Goal: Information Seeking & Learning: Learn about a topic

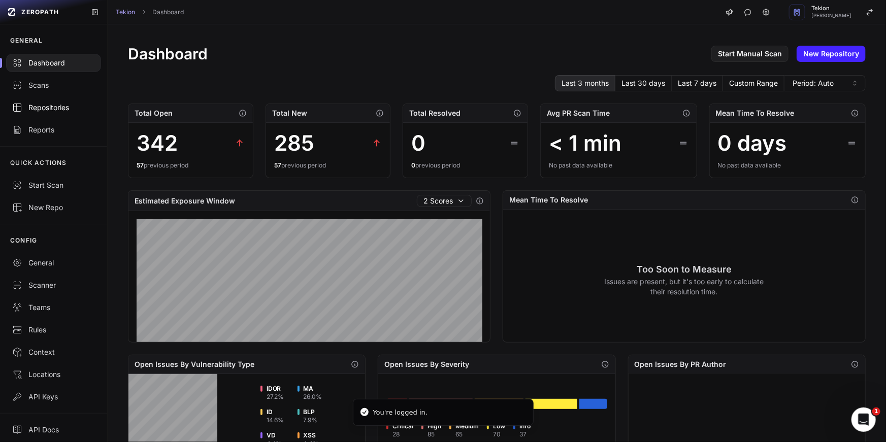
click at [47, 111] on div "Repositories" at bounding box center [53, 108] width 83 height 10
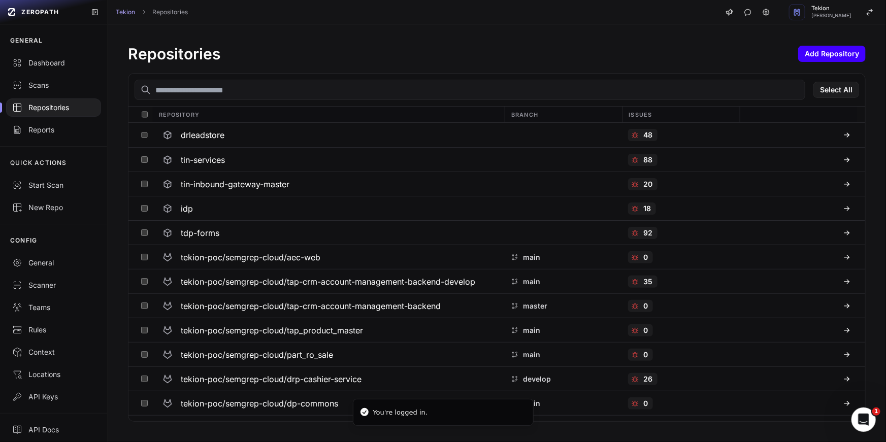
click at [831, 56] on button "Add Repository" at bounding box center [832, 54] width 68 height 16
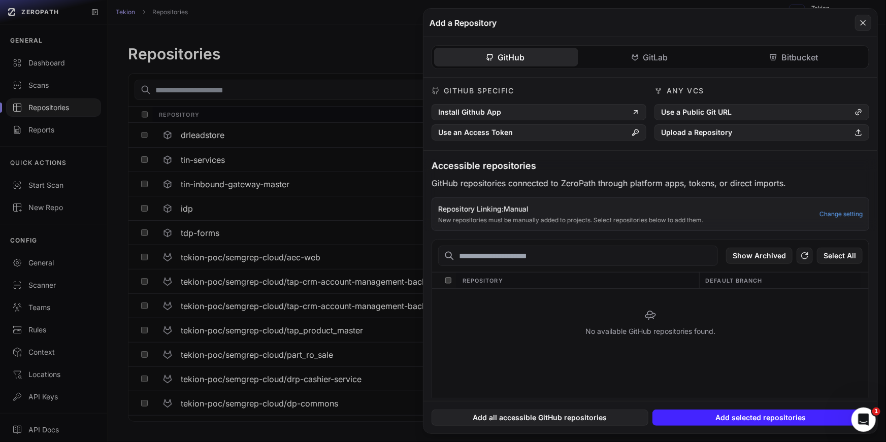
click at [674, 43] on div "GitHub GitLab Bitbucket" at bounding box center [651, 57] width 454 height 41
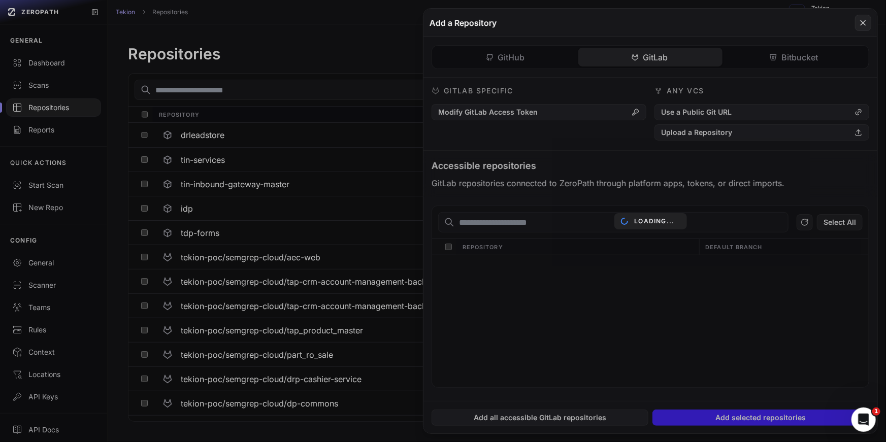
click at [657, 57] on div "GitHub GitLab Bitbucket GitHub Specific Install Github App Use an Access Token …" at bounding box center [651, 219] width 454 height 364
click at [696, 136] on div "Loading..." at bounding box center [651, 221] width 454 height 425
click at [714, 135] on div "Loading..." at bounding box center [651, 221] width 454 height 425
click at [724, 135] on div "Loading..." at bounding box center [651, 221] width 454 height 425
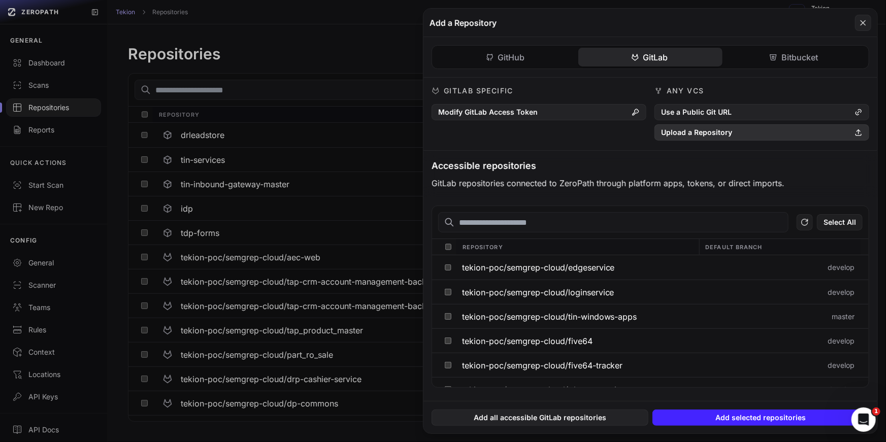
click at [731, 136] on button "Upload a Repository" at bounding box center [762, 132] width 215 height 16
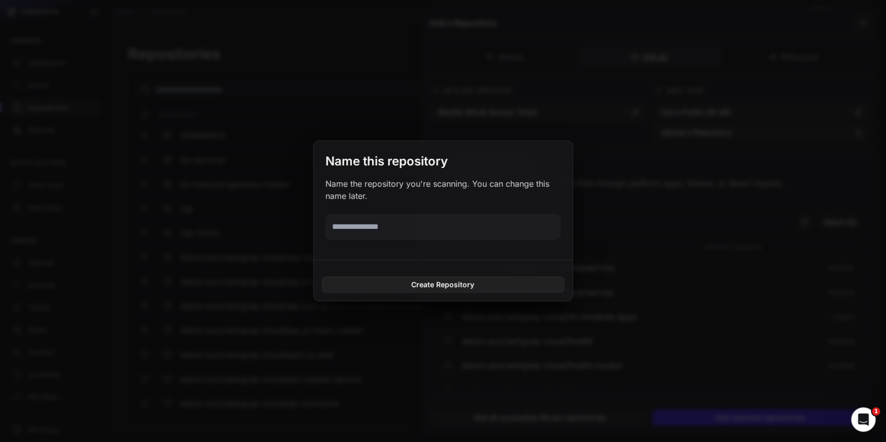
click at [409, 227] on input "text" at bounding box center [443, 226] width 235 height 25
type input "*"
type input "*****"
click at [411, 284] on button "Create Repository" at bounding box center [443, 285] width 243 height 16
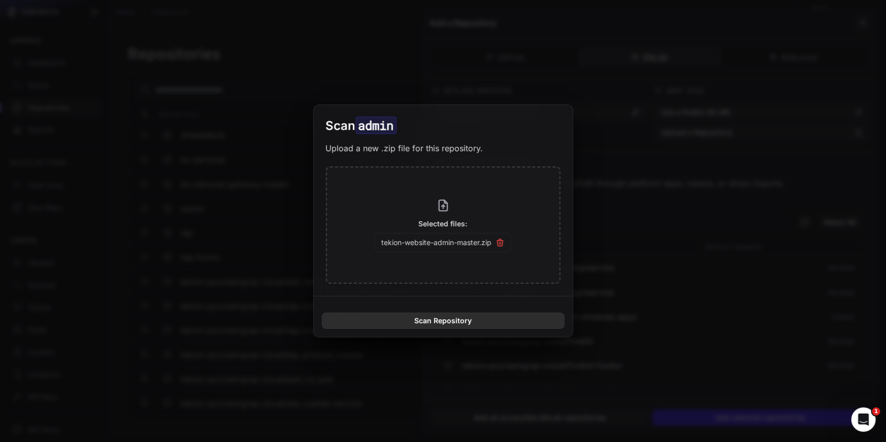
click at [454, 321] on button "Scan Repository" at bounding box center [443, 321] width 243 height 16
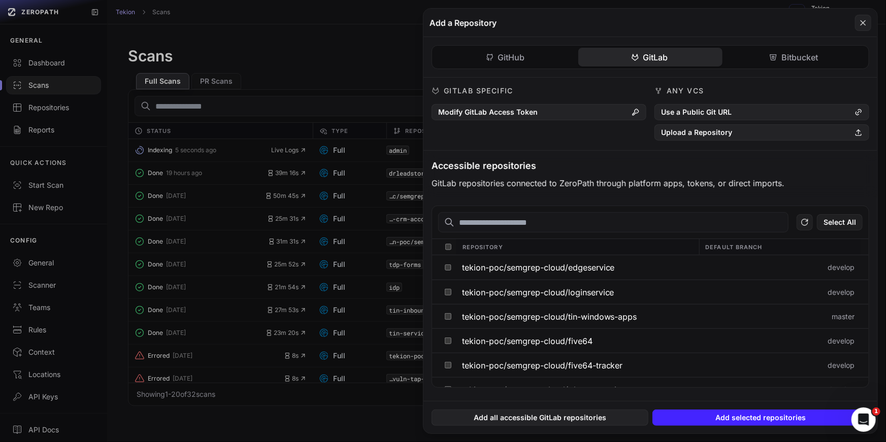
click at [326, 163] on button at bounding box center [443, 221] width 886 height 442
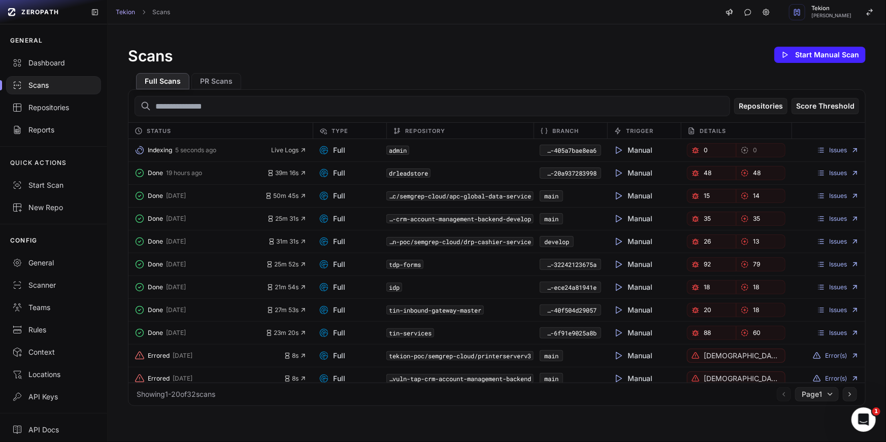
click at [433, 50] on div "Scans Start Manual Scan" at bounding box center [497, 55] width 738 height 20
click at [291, 147] on body "ZEROPATH GENERAL Dashboard Scans Repositories Reports QUICK ACTIONS Start Scan …" at bounding box center [443, 221] width 886 height 442
click at [291, 150] on span "Live Logs" at bounding box center [289, 150] width 36 height 8
click at [394, 60] on div "Scans Start Manual Scan" at bounding box center [497, 55] width 738 height 20
click at [285, 156] on div "Done 18 minutes ago 25m 11s" at bounding box center [220, 150] width 184 height 14
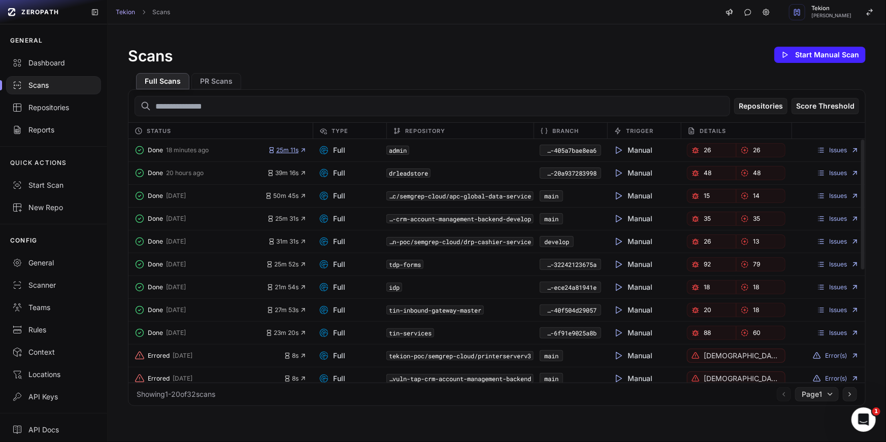
click at [292, 154] on span "25m 11s" at bounding box center [287, 150] width 39 height 8
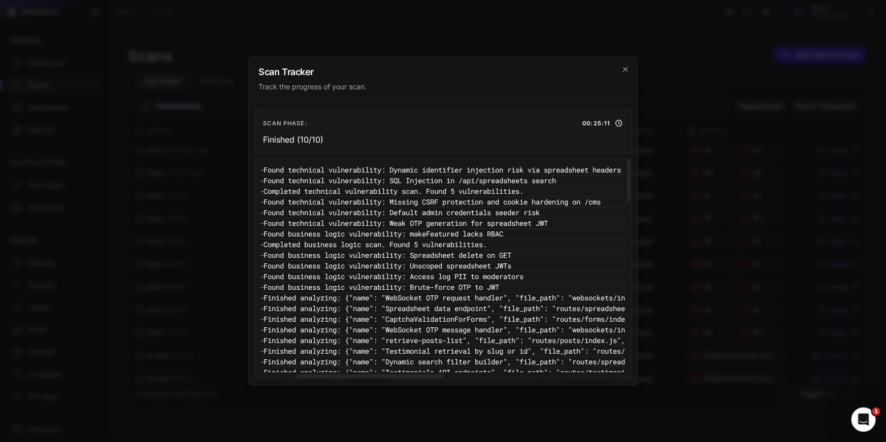
scroll to position [0, 200]
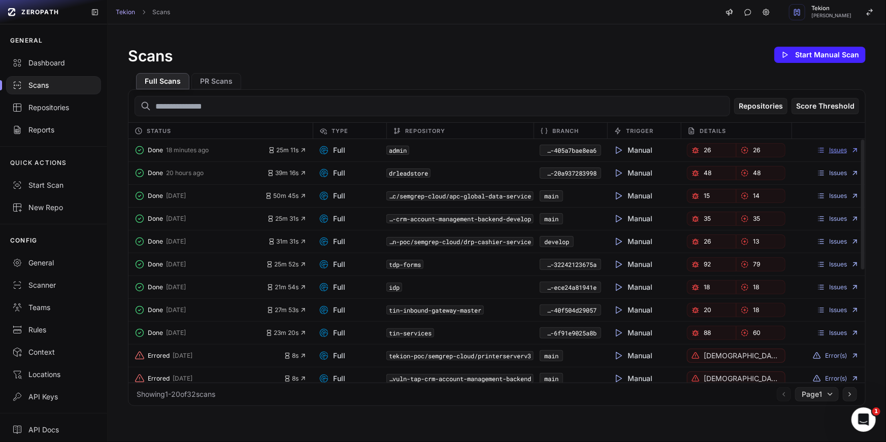
click at [831, 149] on link "Issues" at bounding box center [838, 150] width 42 height 8
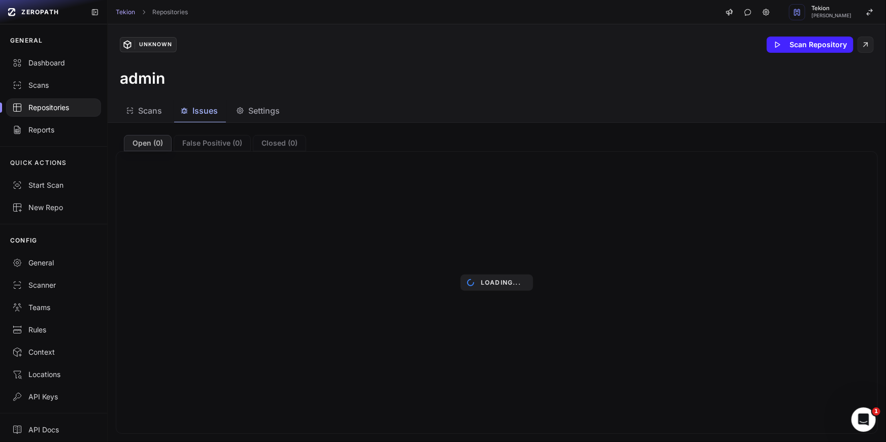
click at [390, 87] on div "admin" at bounding box center [497, 78] width 754 height 18
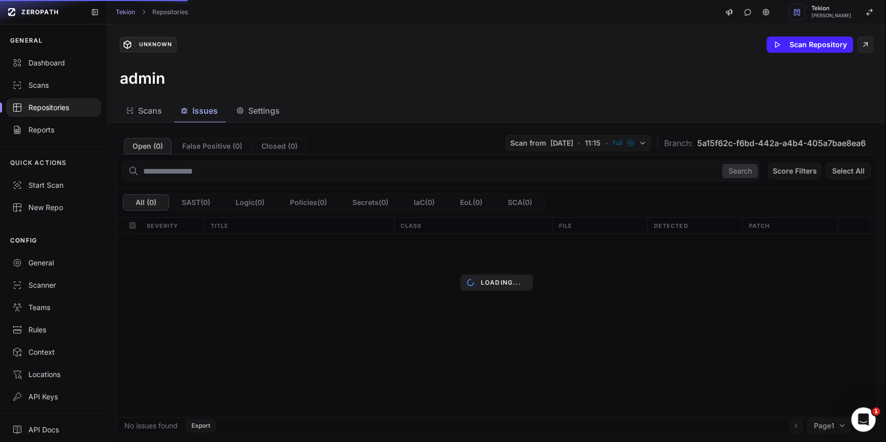
click at [381, 102] on div "Scans Issues Settings" at bounding box center [485, 111] width 754 height 23
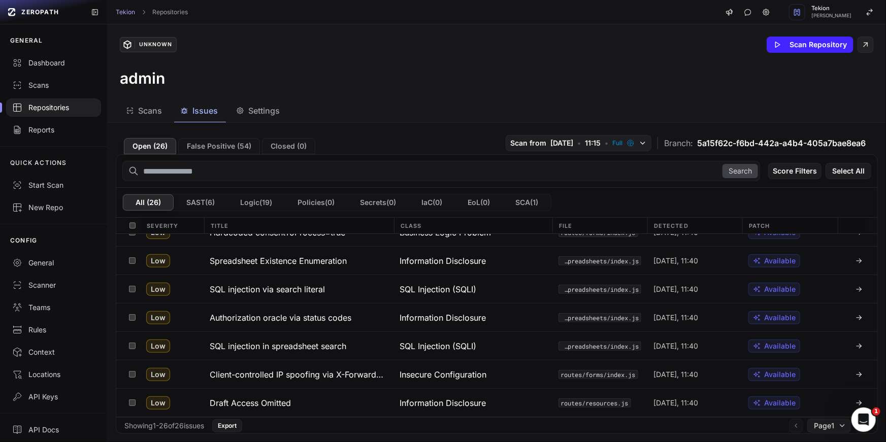
scroll to position [357, 0]
click at [338, 267] on h3 "Spreadsheet Existence Enumeration" at bounding box center [278, 262] width 137 height 12
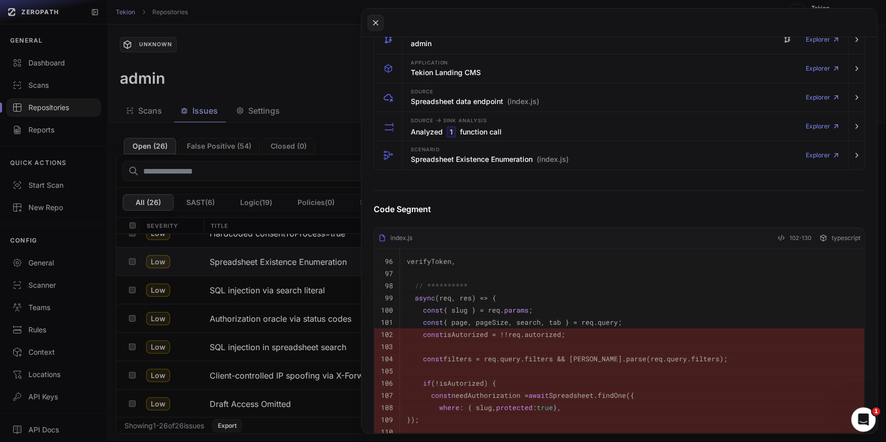
scroll to position [241, 0]
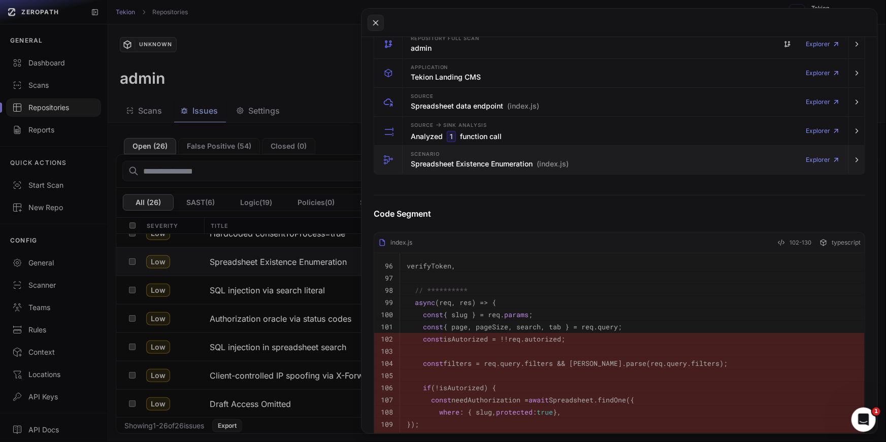
click at [540, 154] on div "Scenario Spreadsheet Existence Enumeration (index.js)" at bounding box center [490, 160] width 158 height 20
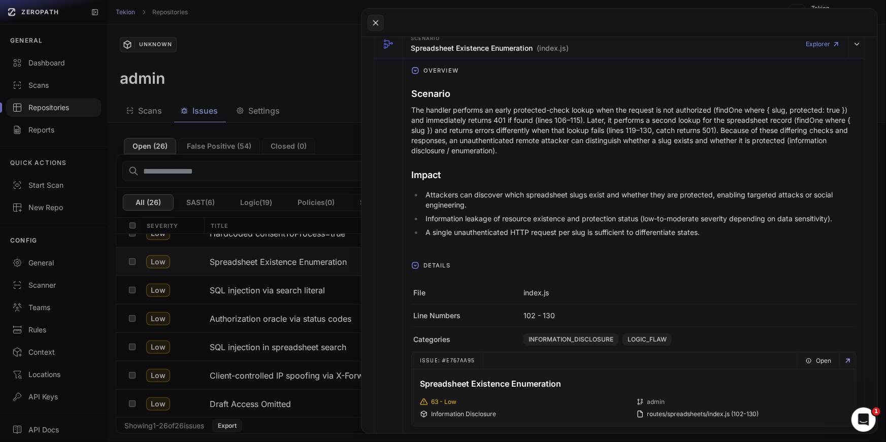
scroll to position [471, 0]
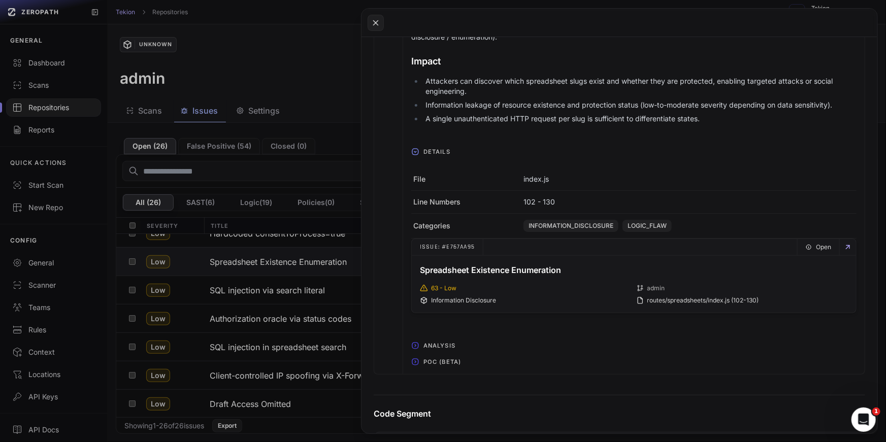
click at [433, 361] on span "POC (Beta)" at bounding box center [443, 362] width 46 height 16
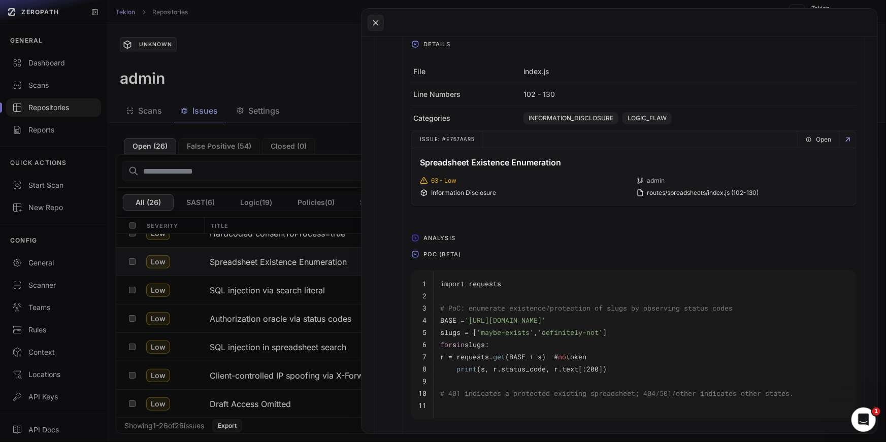
scroll to position [586, 0]
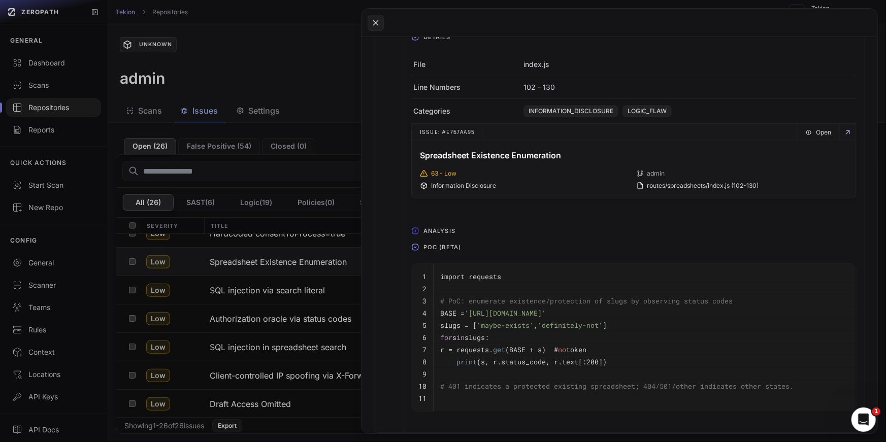
drag, startPoint x: 619, startPoint y: 312, endPoint x: 545, endPoint y: 311, distance: 73.7
click at [545, 311] on span "'http://example.com/api/spreadsheets/'" at bounding box center [505, 313] width 81 height 9
copy span "/api/spreadsheets/"
click at [300, 318] on button at bounding box center [443, 221] width 886 height 442
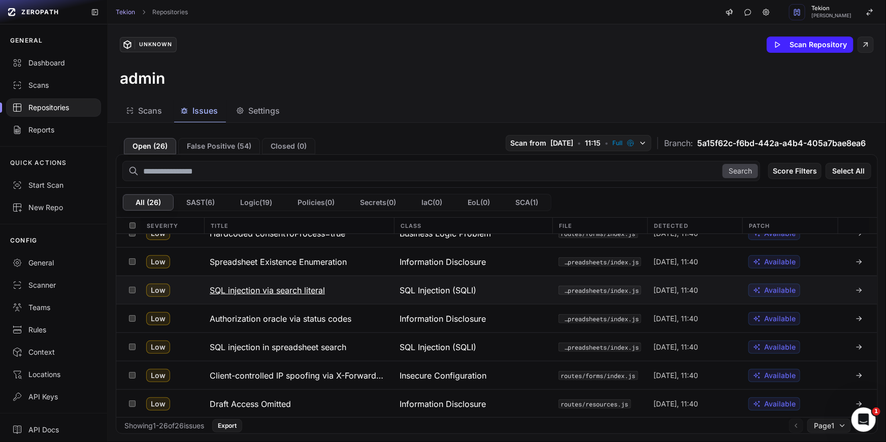
click at [297, 287] on h3 "SQL injection via search literal" at bounding box center [267, 290] width 115 height 12
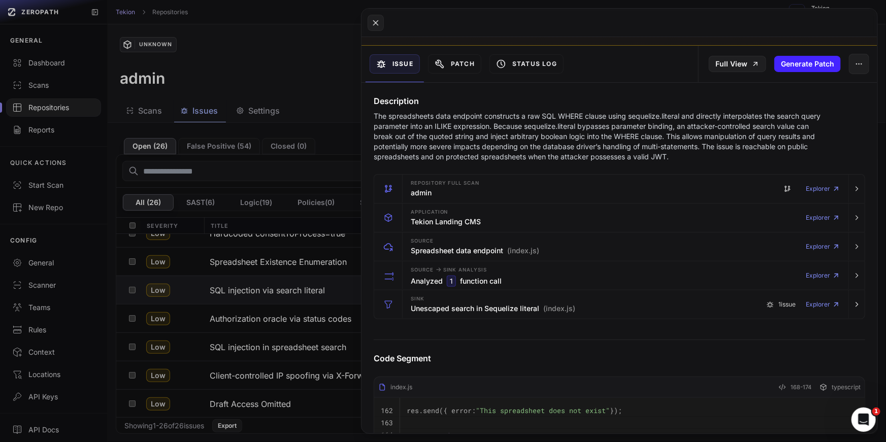
scroll to position [194, 0]
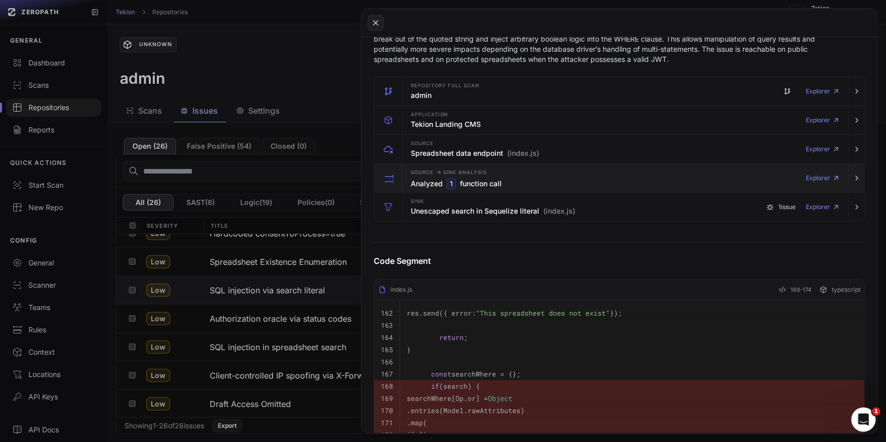
click at [535, 181] on div "Source -> Sink Analysis Analyzed 1 function call Explorer" at bounding box center [626, 178] width 438 height 28
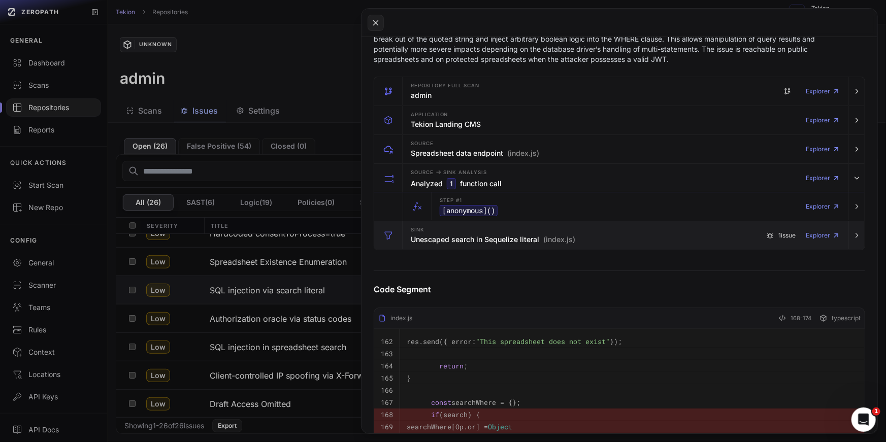
click at [518, 244] on div "Sink Unescaped search in Sequelize literal (index.js)" at bounding box center [493, 236] width 165 height 20
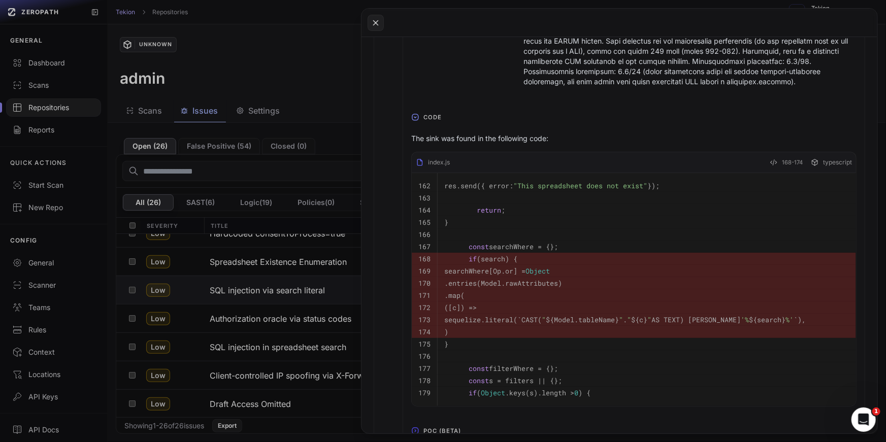
scroll to position [653, 0]
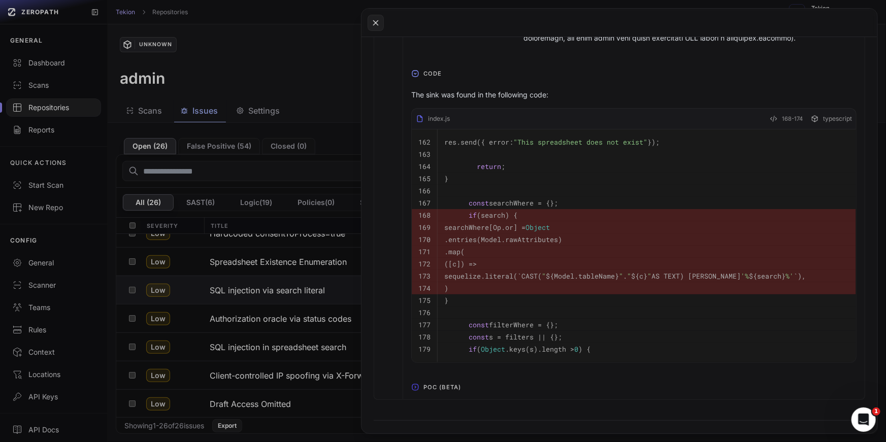
click at [441, 387] on span "POC (Beta)" at bounding box center [443, 387] width 46 height 16
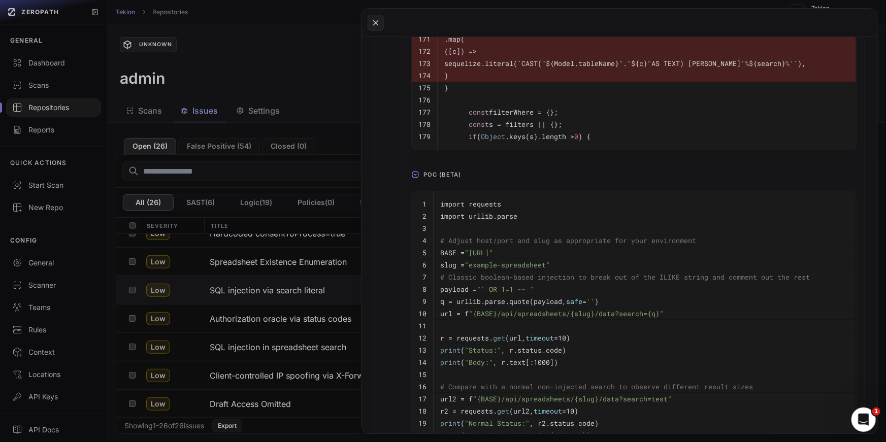
scroll to position [872, 0]
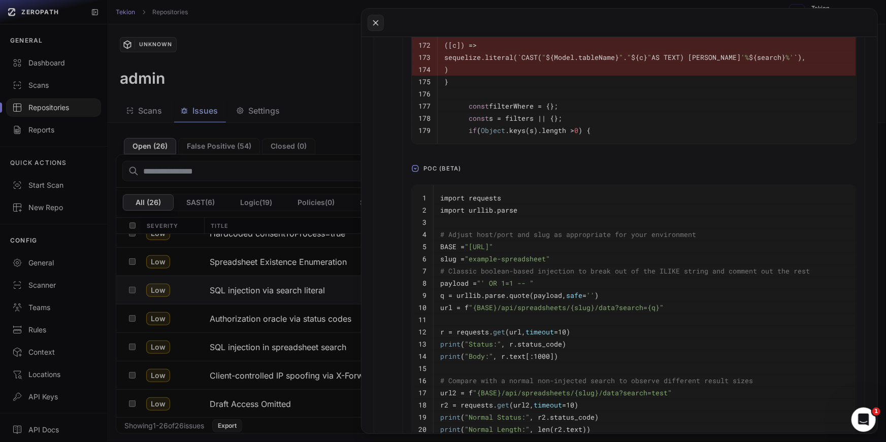
click at [498, 306] on span ""{BASE}/api/spreadsheets/{slug}/data?search={q}"" at bounding box center [566, 307] width 195 height 9
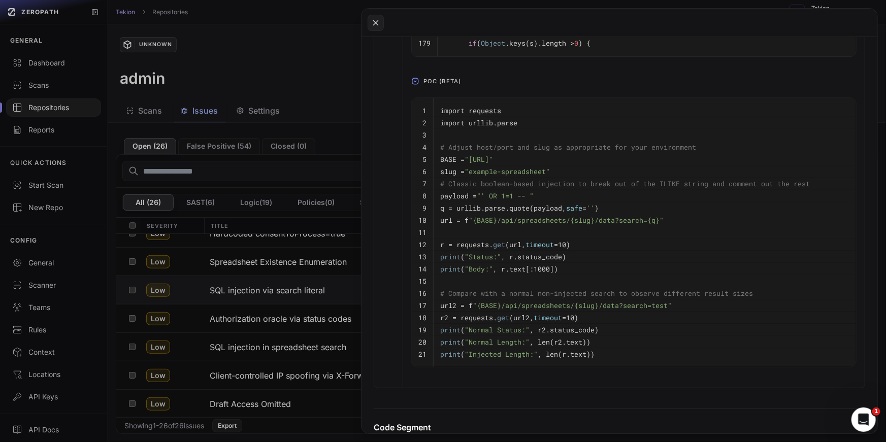
scroll to position [1003, 0]
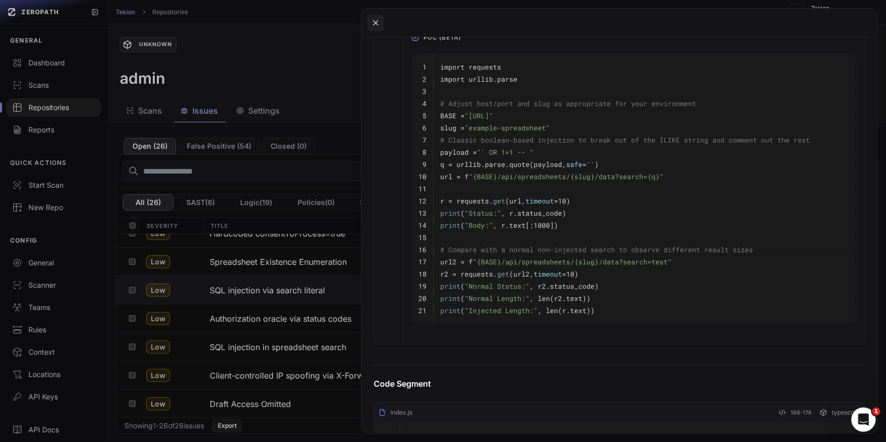
click at [297, 202] on button at bounding box center [443, 221] width 886 height 442
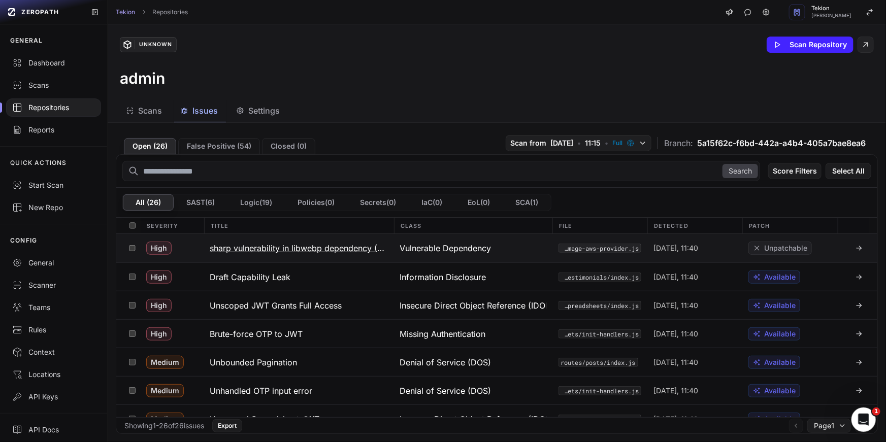
click at [278, 252] on h3 "sharp vulnerability in libwebp dependency (CVE-2023-4863 / GHSA-54xq-cgqr-rpm3)" at bounding box center [299, 248] width 178 height 12
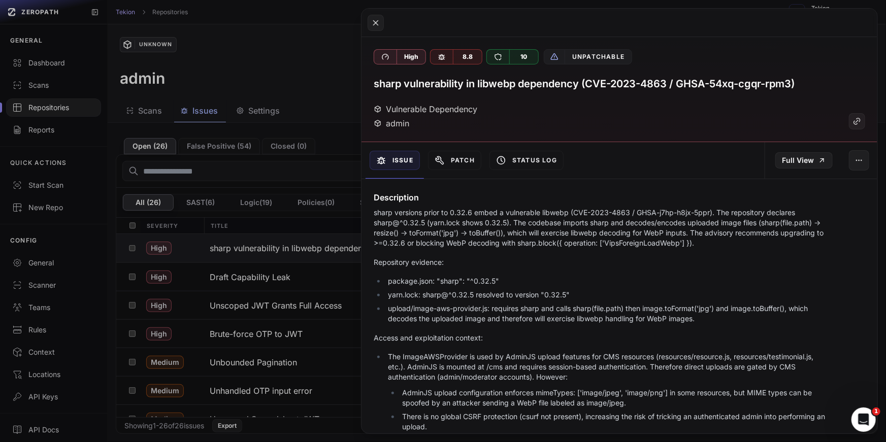
click at [472, 227] on p "sharp versions prior to 0.32.6 embed a vulnerable libwebp (CVE-2023-4863 / GHSA…" at bounding box center [601, 228] width 455 height 41
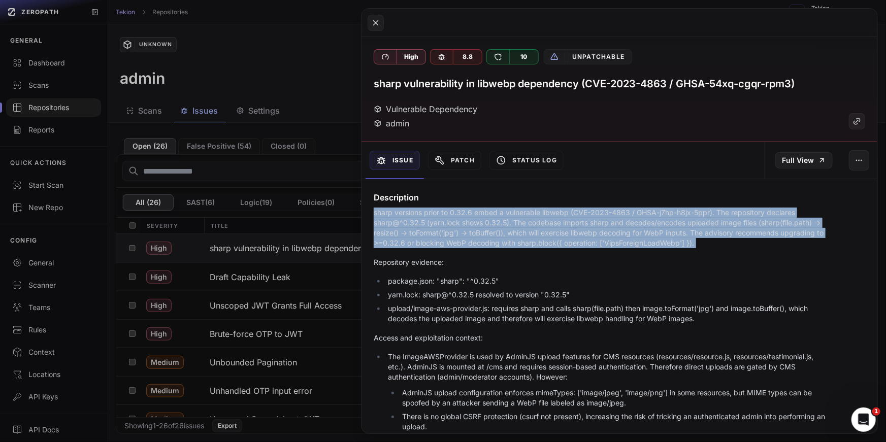
click at [472, 227] on p "sharp versions prior to 0.32.6 embed a vulnerable libwebp (CVE-2023-4863 / GHSA…" at bounding box center [601, 228] width 455 height 41
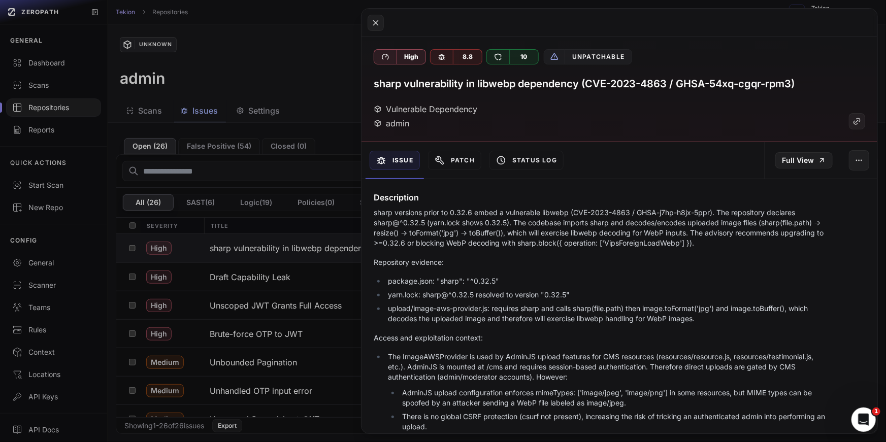
click at [472, 227] on p "sharp versions prior to 0.32.6 embed a vulnerable libwebp (CVE-2023-4863 / GHSA…" at bounding box center [601, 228] width 455 height 41
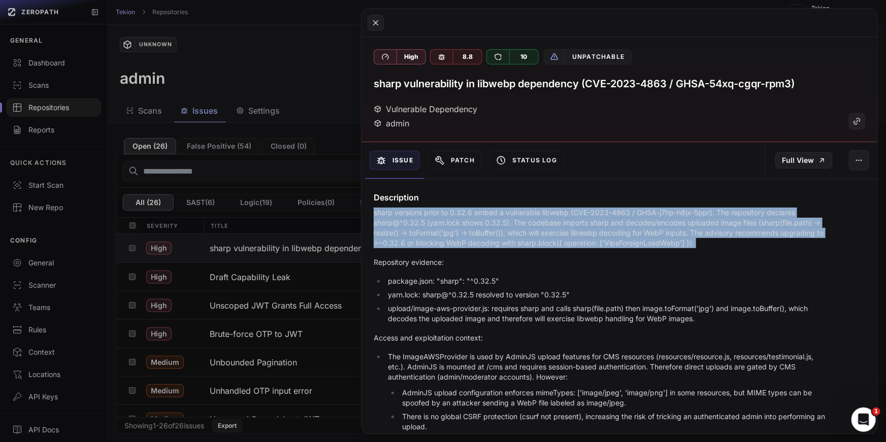
click at [508, 237] on p "sharp versions prior to 0.32.6 embed a vulnerable libwebp (CVE-2023-4863 / GHSA…" at bounding box center [601, 228] width 455 height 41
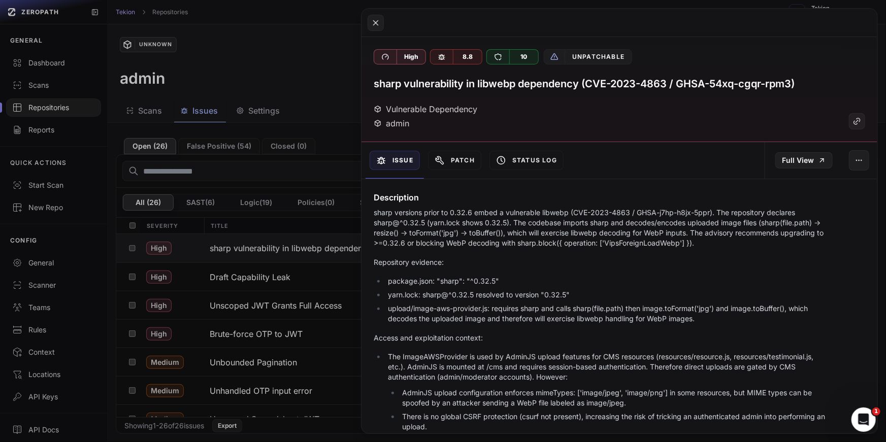
click at [508, 237] on p "sharp versions prior to 0.32.6 embed a vulnerable libwebp (CVE-2023-4863 / GHSA…" at bounding box center [601, 228] width 455 height 41
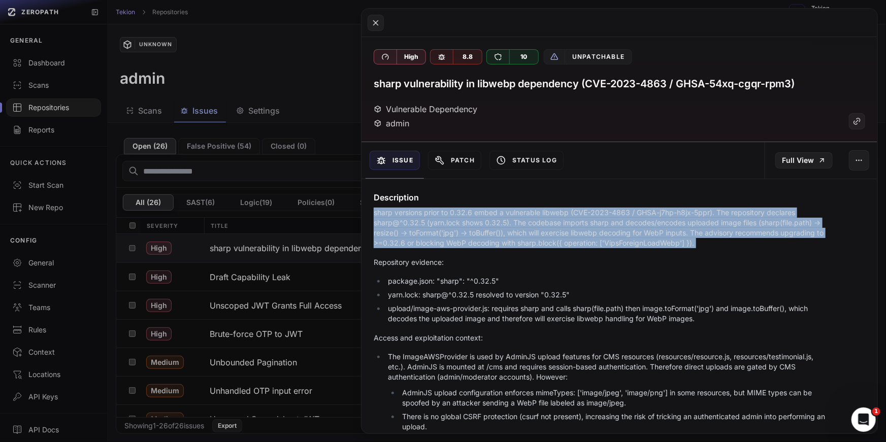
click at [452, 286] on ul "package.json: "sharp": "^0.32.5" yarn.lock: sharp@^0.32.5 resolved to version "…" at bounding box center [601, 300] width 455 height 48
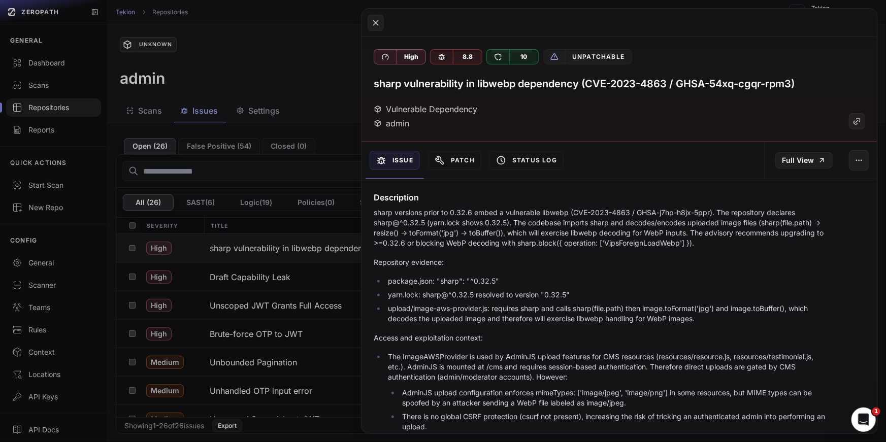
click at [452, 286] on ul "package.json: "sharp": "^0.32.5" yarn.lock: sharp@^0.32.5 resolved to version "…" at bounding box center [601, 300] width 455 height 48
click at [301, 251] on button at bounding box center [443, 221] width 886 height 442
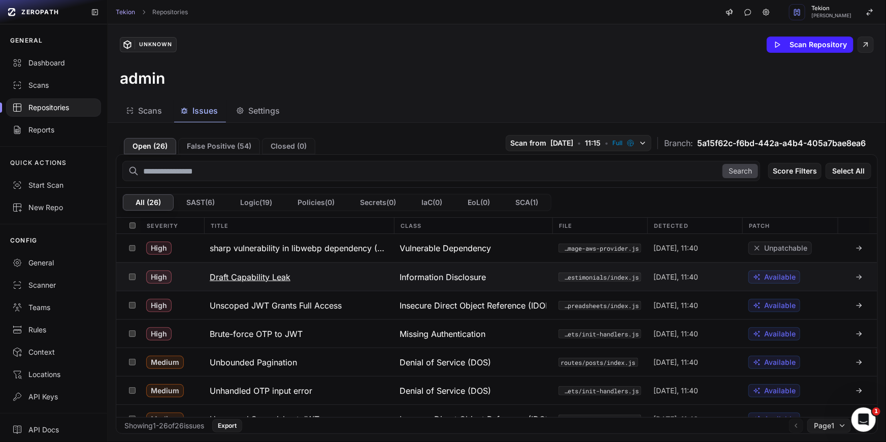
click at [274, 271] on h3 "Draft Capability Leak" at bounding box center [250, 277] width 81 height 12
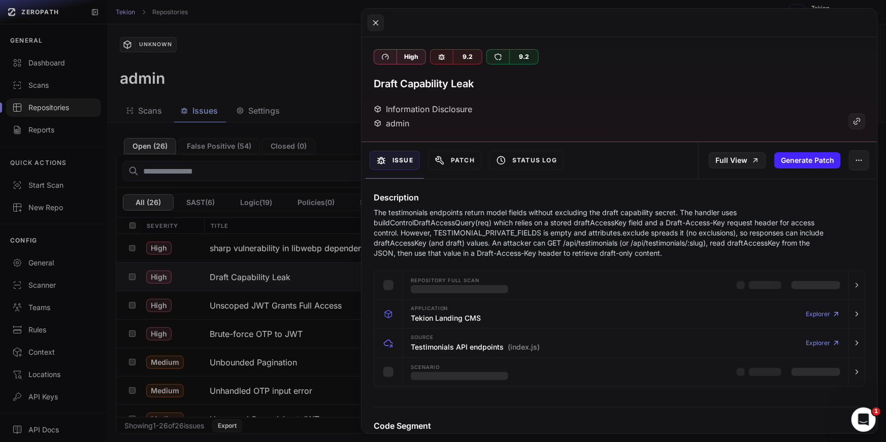
click at [528, 239] on p "The testimonials endpoints return model fields without excluding the draft capa…" at bounding box center [601, 233] width 455 height 51
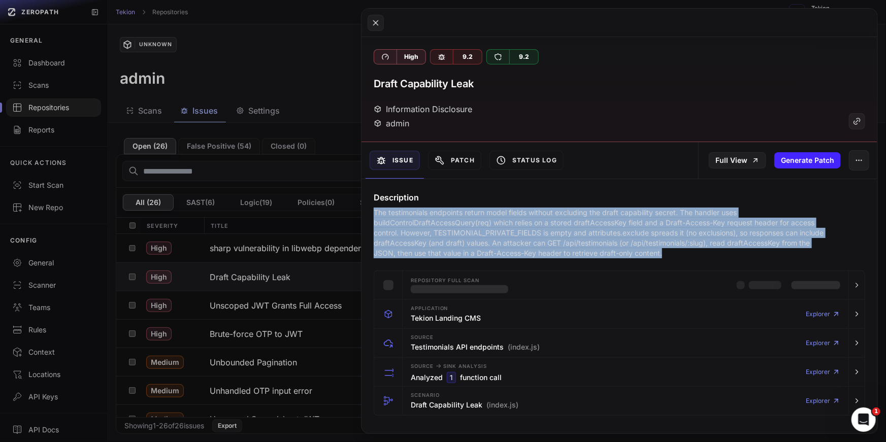
click at [555, 240] on p "The testimonials endpoints return model fields without excluding the draft capa…" at bounding box center [601, 233] width 455 height 51
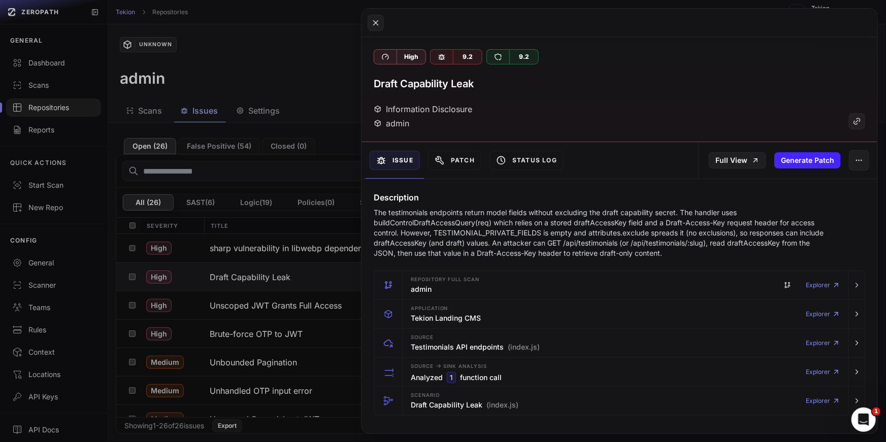
scroll to position [3, 0]
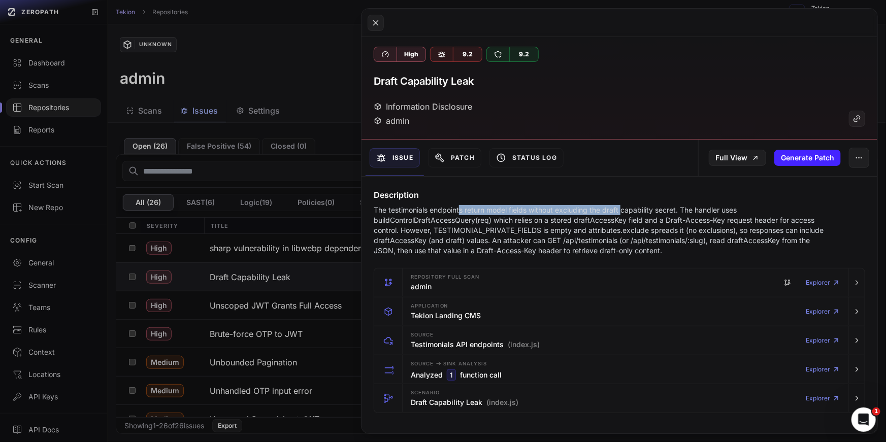
drag, startPoint x: 461, startPoint y: 210, endPoint x: 634, endPoint y: 209, distance: 173.2
click at [634, 209] on p "The testimonials endpoints return model fields without excluding the draft capa…" at bounding box center [601, 230] width 455 height 51
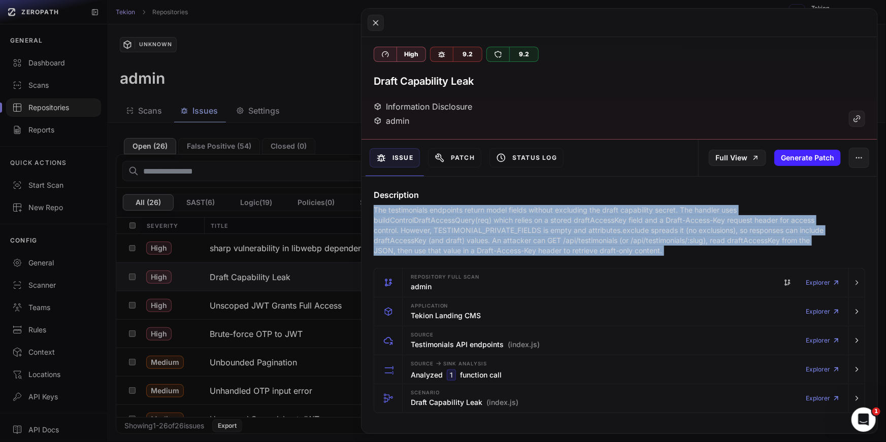
click at [674, 206] on p "The testimonials endpoints return model fields without excluding the draft capa…" at bounding box center [601, 230] width 455 height 51
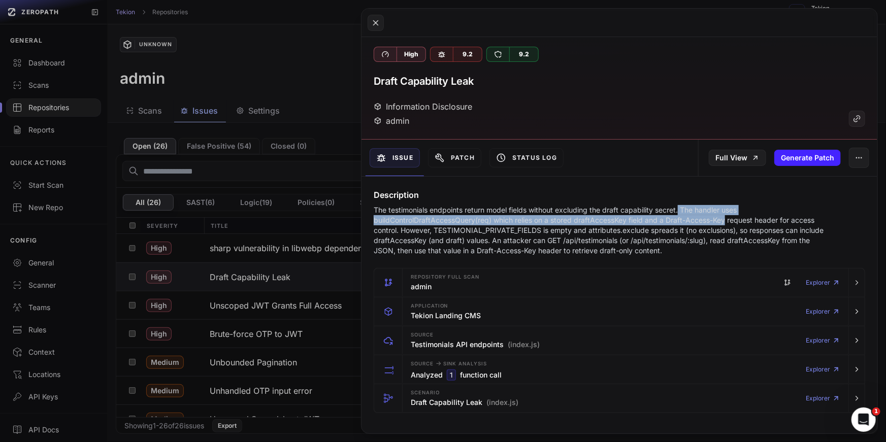
drag, startPoint x: 680, startPoint y: 209, endPoint x: 729, endPoint y: 224, distance: 51.4
click at [729, 224] on p "The testimonials endpoints return model fields without excluding the draft capa…" at bounding box center [601, 230] width 455 height 51
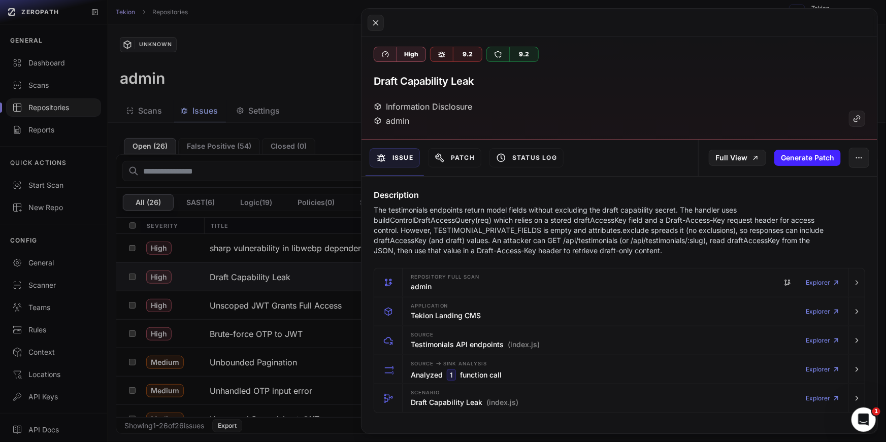
click at [729, 224] on p "The testimonials endpoints return model fields without excluding the draft capa…" at bounding box center [601, 230] width 455 height 51
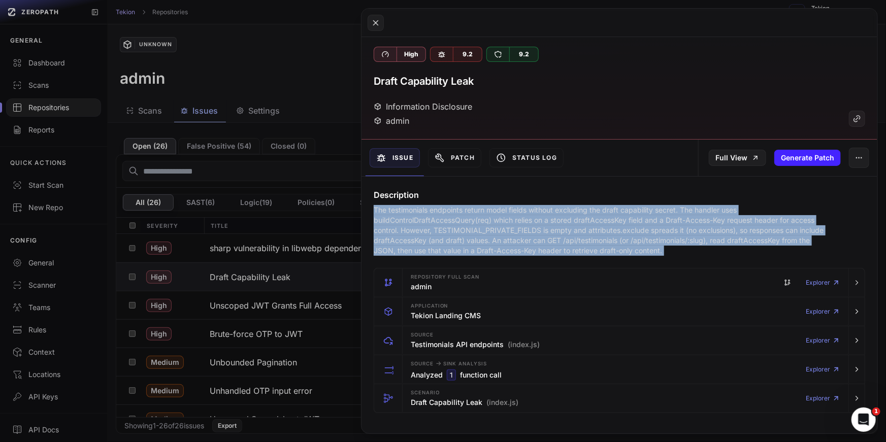
click at [591, 252] on p "The testimonials endpoints return model fields without excluding the draft capa…" at bounding box center [601, 230] width 455 height 51
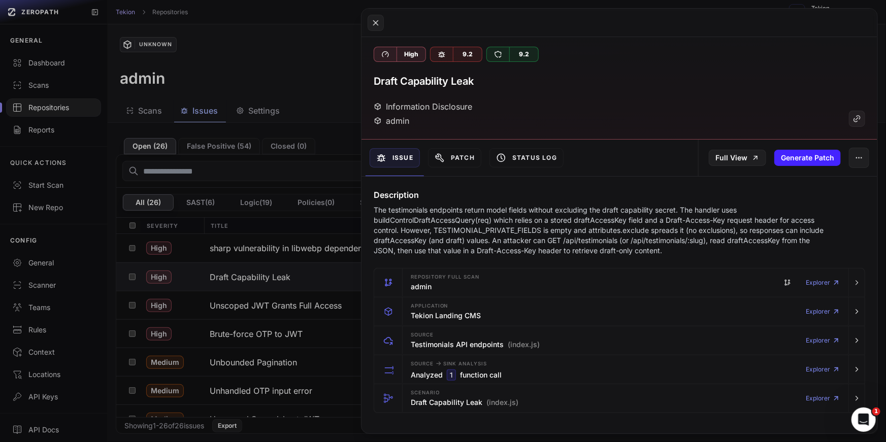
click at [591, 252] on p "The testimonials endpoints return model fields without excluding the draft capa…" at bounding box center [601, 230] width 455 height 51
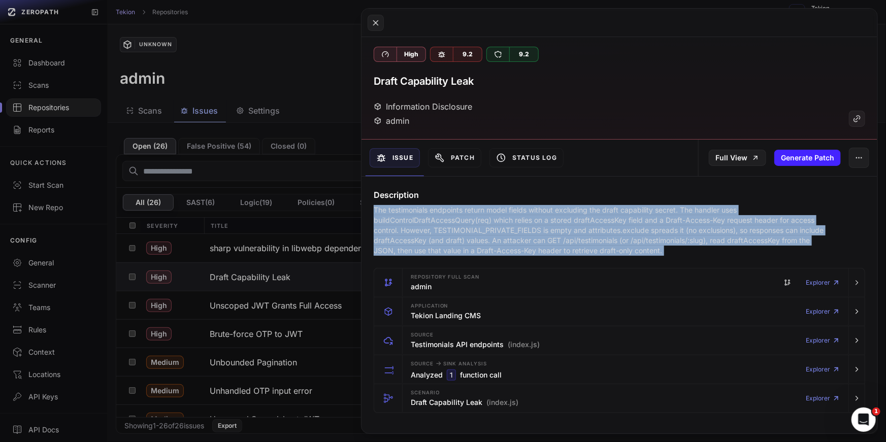
click at [514, 246] on p "The testimonials endpoints return model fields without excluding the draft capa…" at bounding box center [601, 230] width 455 height 51
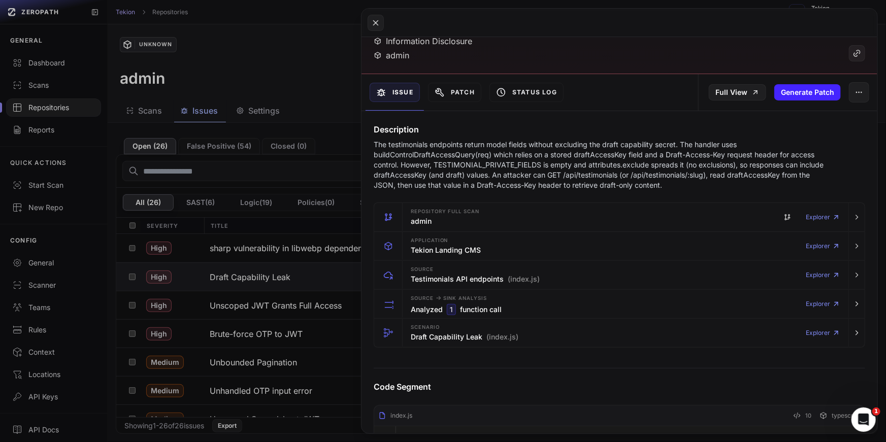
scroll to position [192, 0]
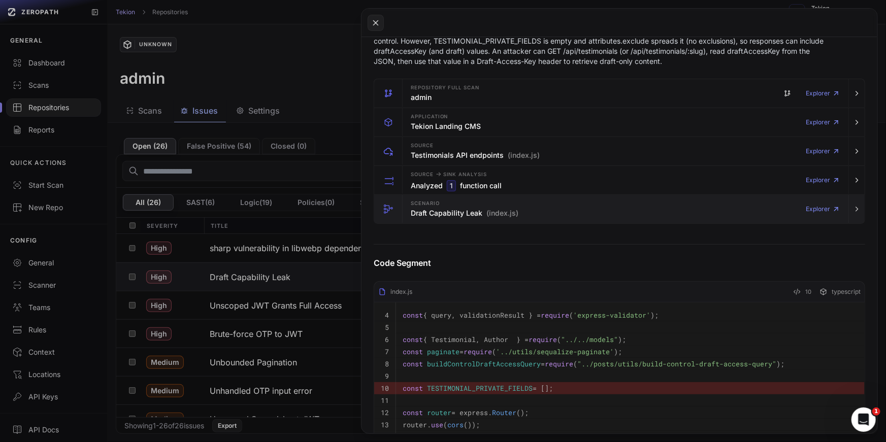
click at [529, 212] on div "Scenario Draft Capability Leak (index.js) Explorer" at bounding box center [626, 209] width 438 height 28
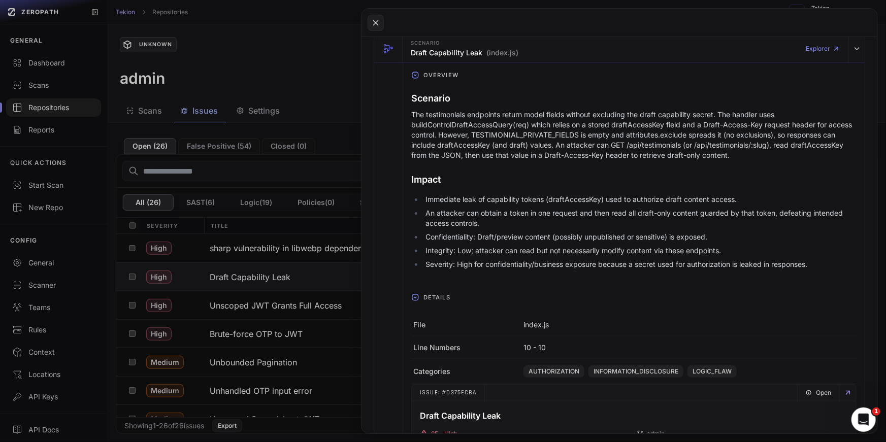
scroll to position [525, 0]
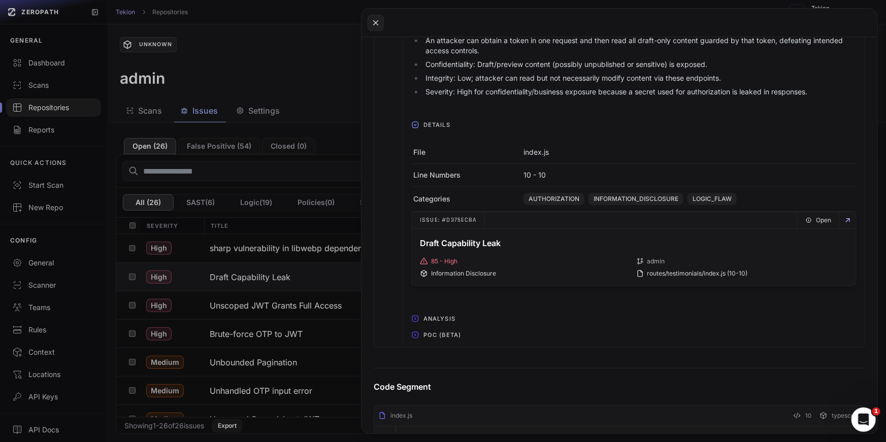
click at [432, 334] on span "POC (Beta)" at bounding box center [443, 335] width 46 height 16
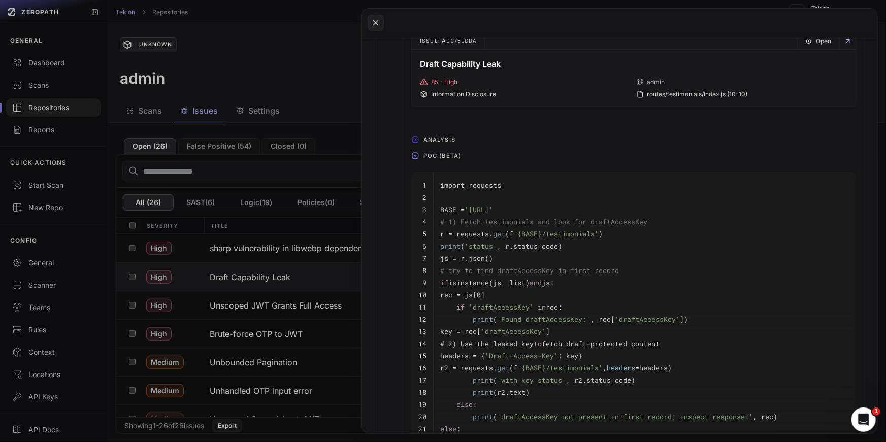
scroll to position [717, 0]
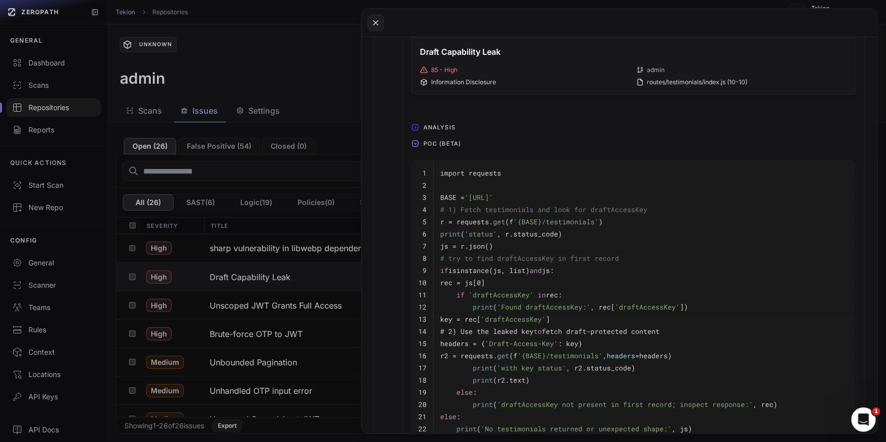
click at [538, 220] on span "'{BASE}/testimonials'" at bounding box center [555, 221] width 85 height 9
click at [568, 262] on pre "# try to find draftAccessKey in first record" at bounding box center [644, 258] width 409 height 12
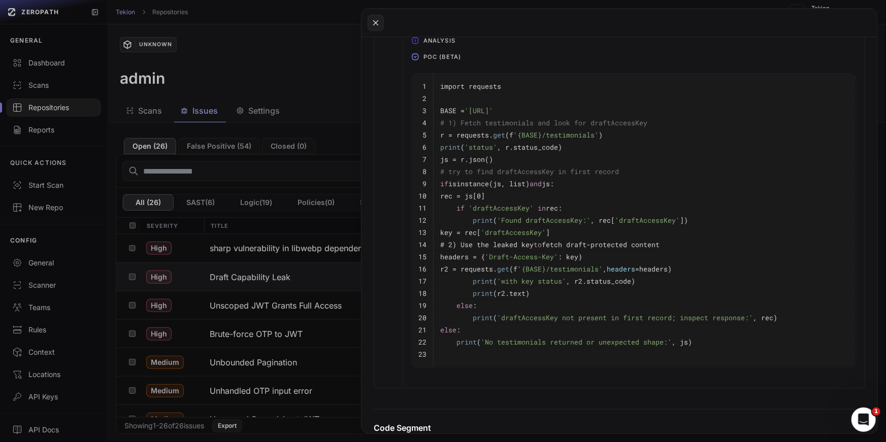
scroll to position [804, 0]
click at [558, 252] on span "'Draft-Access-Key'" at bounding box center [521, 256] width 73 height 9
click at [546, 232] on span "'draftAccessKey'" at bounding box center [513, 232] width 65 height 9
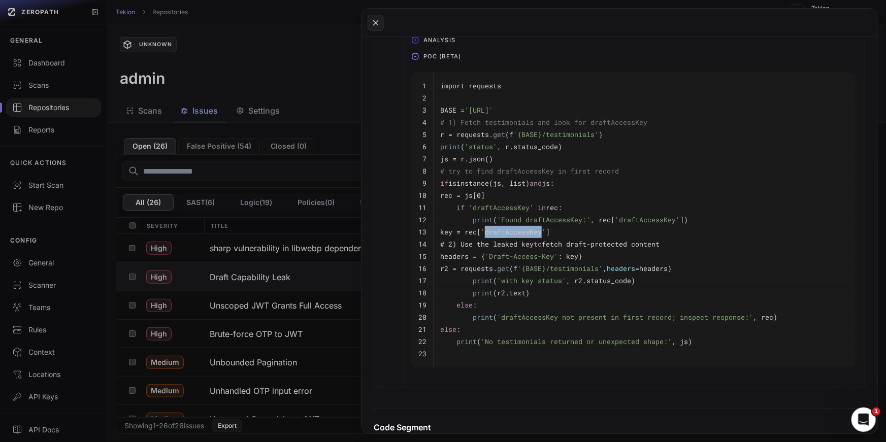
click at [546, 232] on span "'draftAccessKey'" at bounding box center [513, 232] width 65 height 9
click at [272, 183] on button at bounding box center [443, 221] width 886 height 442
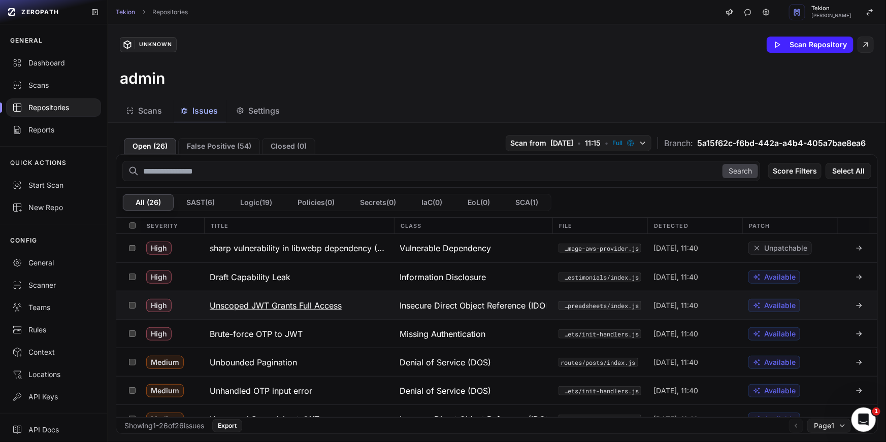
click at [291, 308] on h3 "Unscoped JWT Grants Full Access" at bounding box center [276, 306] width 132 height 12
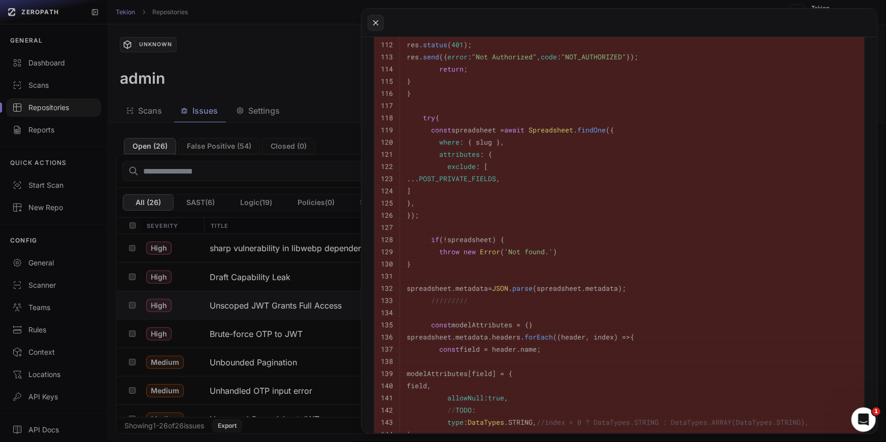
scroll to position [935, 0]
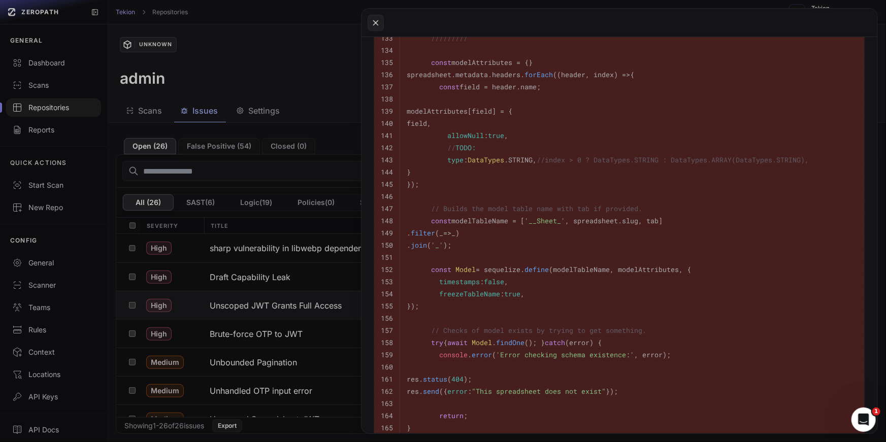
click at [251, 227] on button at bounding box center [443, 221] width 886 height 442
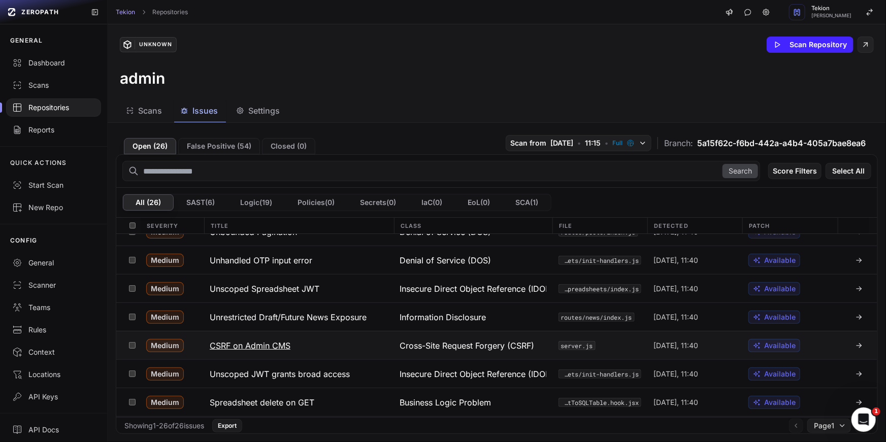
scroll to position [142, 0]
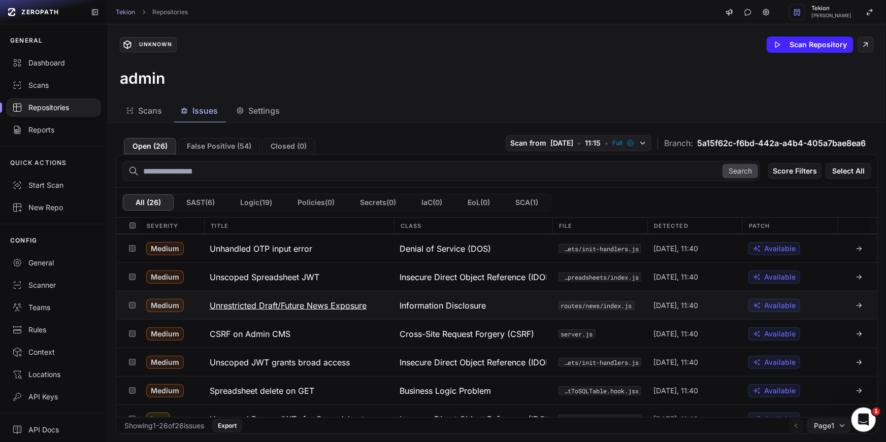
click at [336, 309] on h3 "Unrestricted Draft/Future News Exposure" at bounding box center [288, 306] width 157 height 12
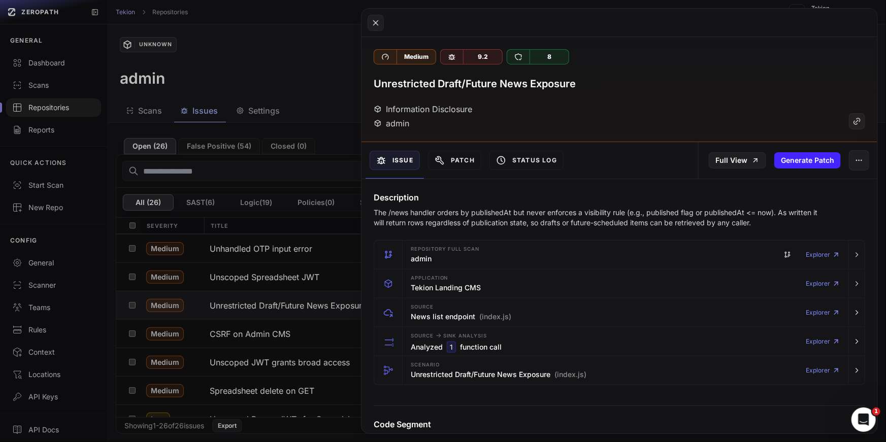
click at [540, 215] on p "The /news handler orders by publishedAt but never enforces a visibility rule (e…" at bounding box center [601, 218] width 455 height 20
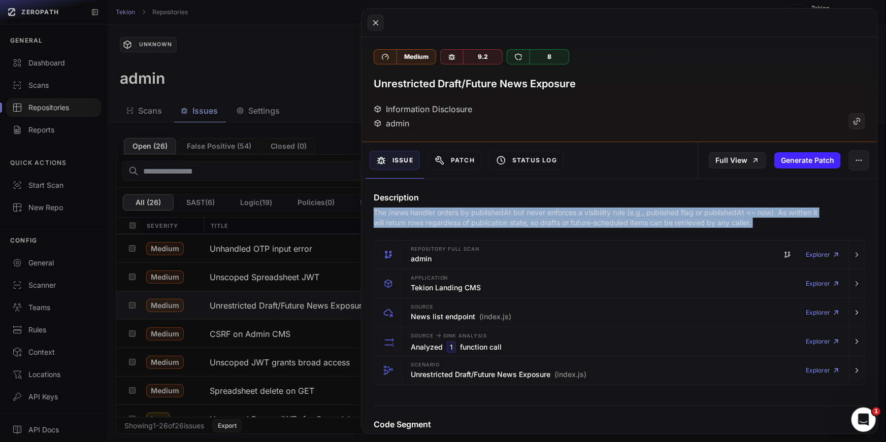
click at [597, 219] on p "The /news handler orders by publishedAt but never enforces a visibility rule (e…" at bounding box center [601, 218] width 455 height 20
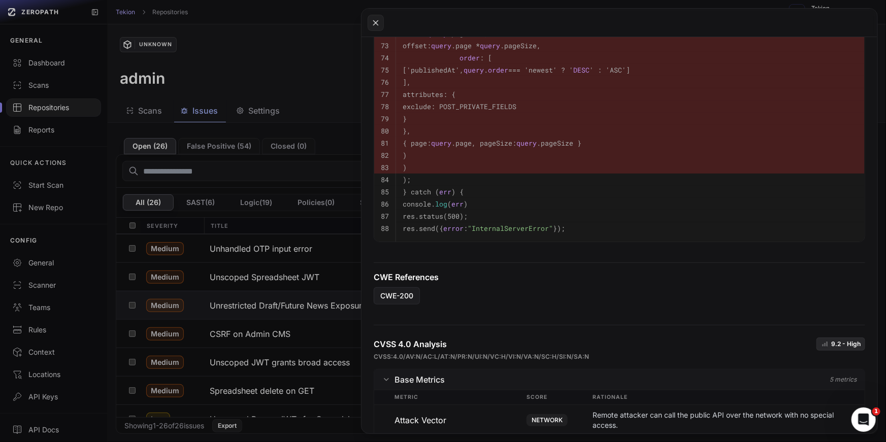
scroll to position [712, 0]
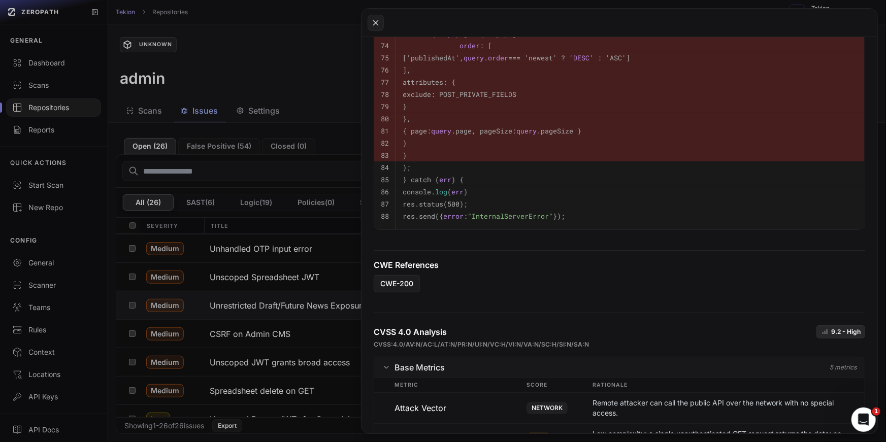
click at [555, 268] on h4 "CWE References" at bounding box center [620, 265] width 492 height 12
click at [550, 212] on span ""InternalServerError"" at bounding box center [510, 216] width 85 height 9
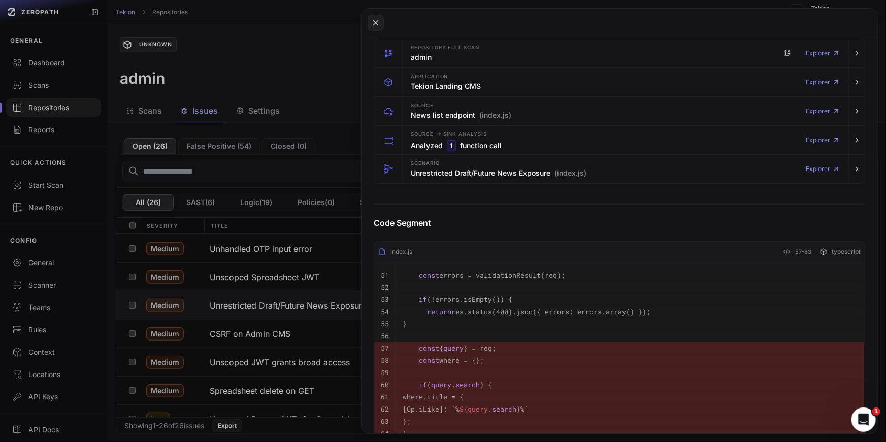
scroll to position [200, 0]
click at [499, 181] on div "Scenario Unrestricted Draft/Future News Exposure (index.js) Explorer" at bounding box center [626, 170] width 438 height 28
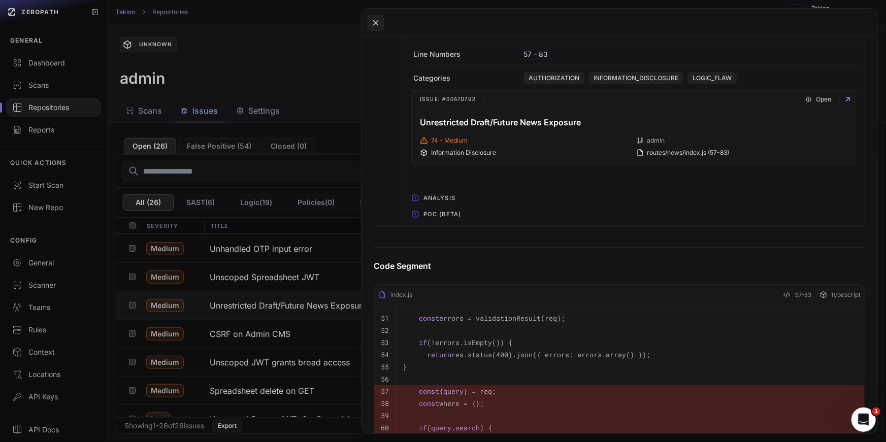
scroll to position [563, 0]
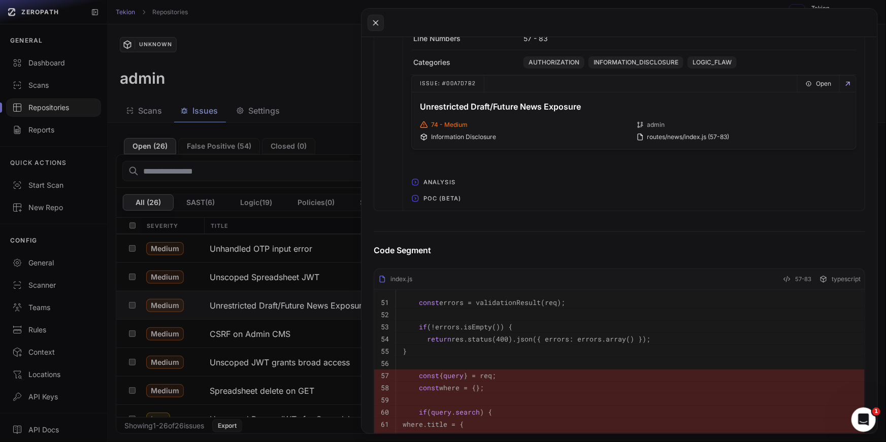
click at [444, 192] on span "POC (Beta)" at bounding box center [443, 198] width 46 height 16
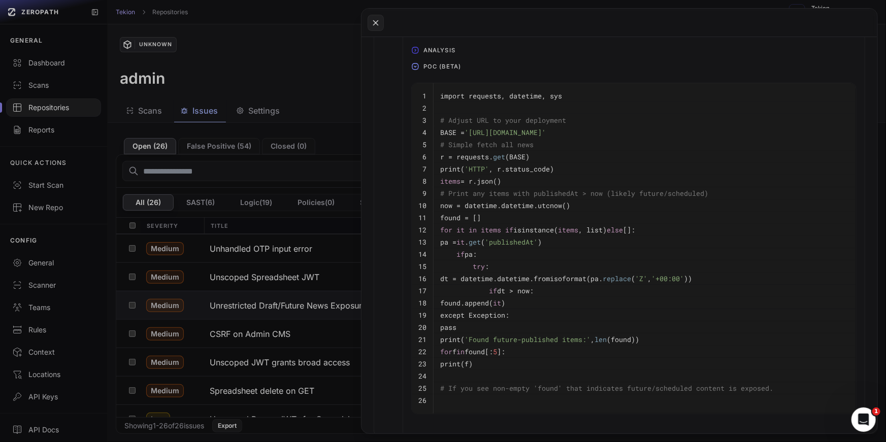
scroll to position [696, 0]
click at [532, 238] on span "'publishedAt'" at bounding box center [511, 241] width 53 height 9
click at [543, 312] on pre "except Exception:" at bounding box center [644, 314] width 409 height 12
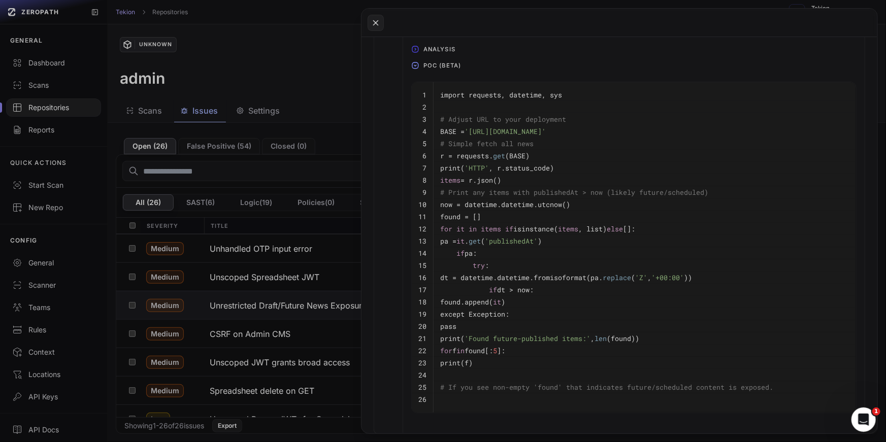
click at [543, 312] on pre "except Exception:" at bounding box center [644, 314] width 409 height 12
click at [570, 334] on span "'Found future-published items:'" at bounding box center [528, 338] width 126 height 9
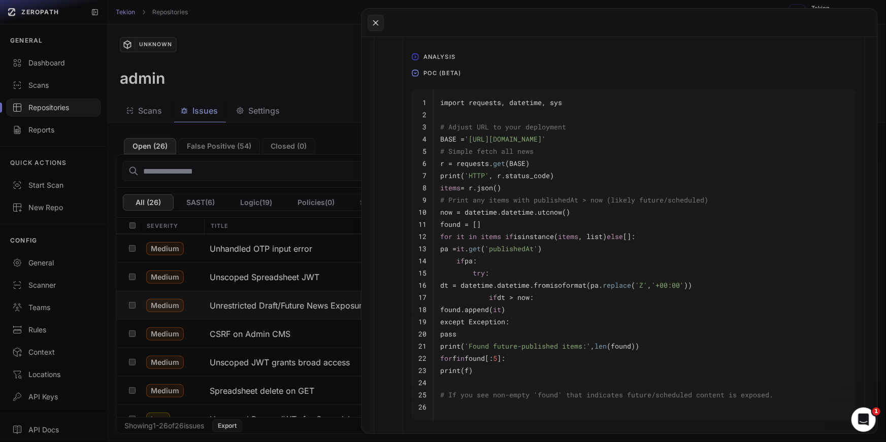
scroll to position [688, 0]
drag, startPoint x: 550, startPoint y: 139, endPoint x: 585, endPoint y: 139, distance: 35.0
click at [546, 139] on span "'https://example.com/api/news'" at bounding box center [505, 139] width 81 height 9
copy span "/api/news"
click at [539, 175] on code "print( 'HTTP' , r.status_code)" at bounding box center [497, 176] width 114 height 9
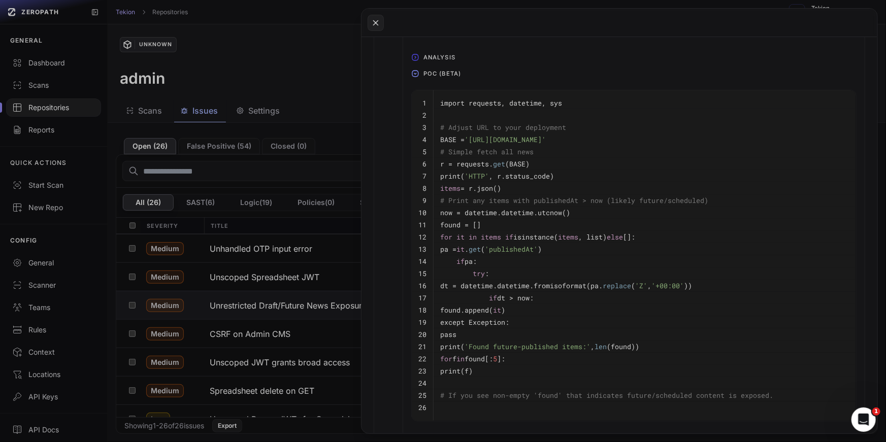
click at [518, 252] on pre "pa = it . get ( 'publishedAt' )" at bounding box center [644, 249] width 409 height 12
click at [527, 285] on code "dt = datetime.datetime.fromisoformat(pa. replace ( 'Z' , '+00:00' ))" at bounding box center [566, 285] width 252 height 9
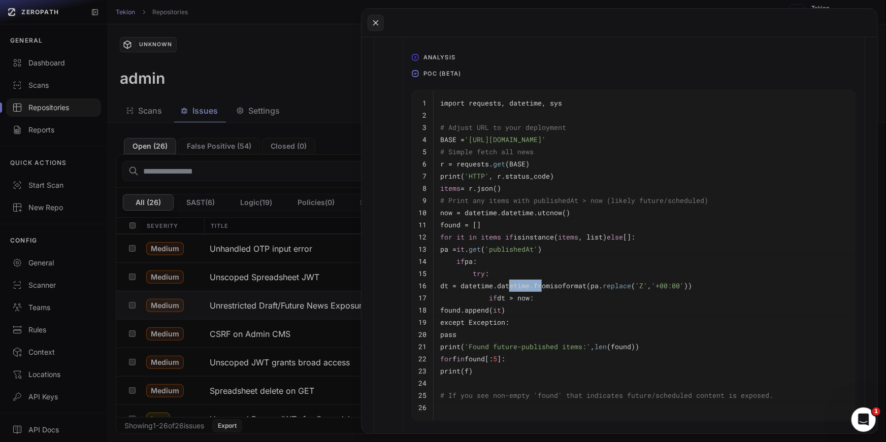
click at [273, 203] on button at bounding box center [443, 221] width 886 height 442
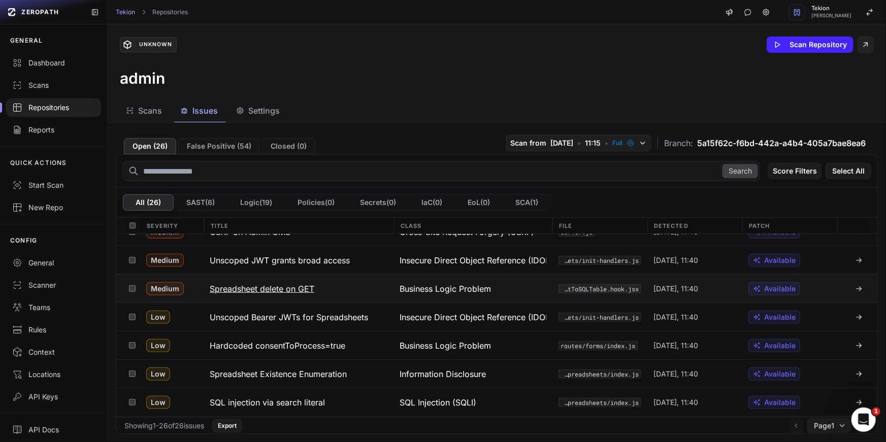
scroll to position [246, 0]
click at [301, 295] on button "Spreadsheet delete on GET" at bounding box center [299, 287] width 190 height 28
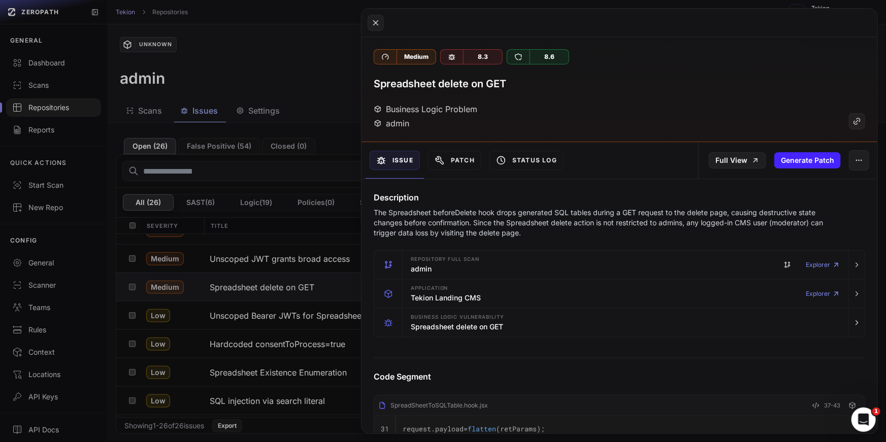
click at [511, 224] on p "The Spreadsheet beforeDelete hook drops generated SQL tables during a GET reque…" at bounding box center [601, 223] width 455 height 30
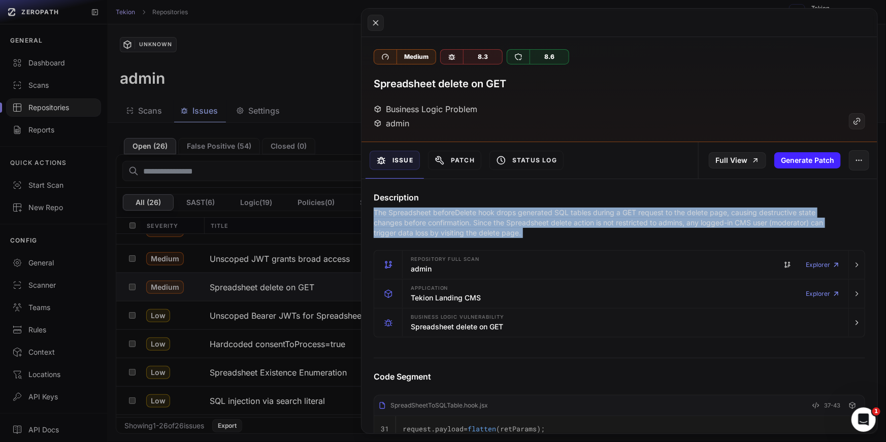
click at [555, 229] on p "The Spreadsheet beforeDelete hook drops generated SQL tables during a GET reque…" at bounding box center [601, 223] width 455 height 30
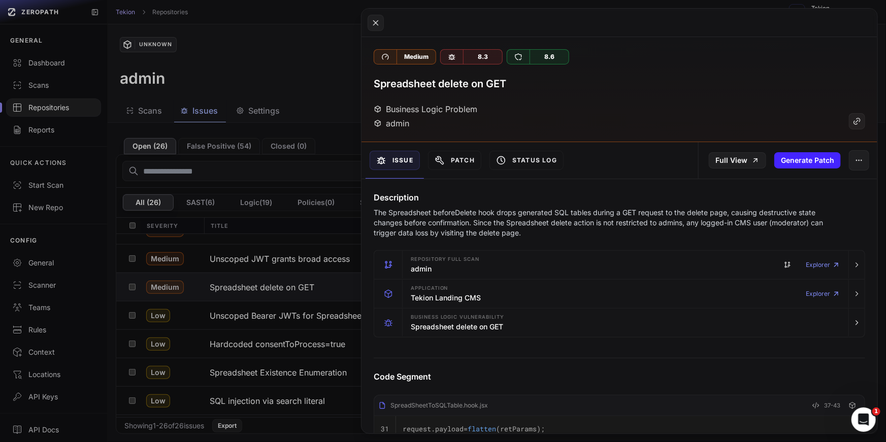
scroll to position [1, 0]
click at [462, 212] on p "The Spreadsheet beforeDelete hook drops generated SQL tables during a GET reque…" at bounding box center [601, 222] width 455 height 30
click at [518, 210] on p "The Spreadsheet beforeDelete hook drops generated SQL tables during a GET reque…" at bounding box center [601, 222] width 455 height 30
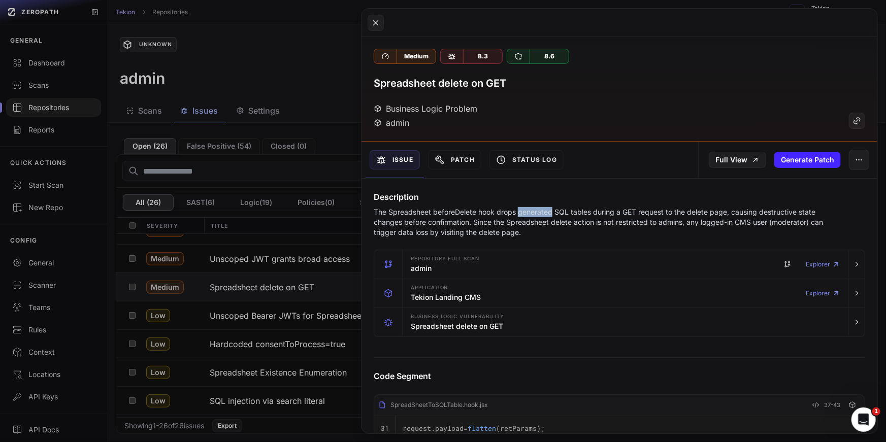
click at [518, 210] on p "The Spreadsheet beforeDelete hook drops generated SQL tables during a GET reque…" at bounding box center [601, 222] width 455 height 30
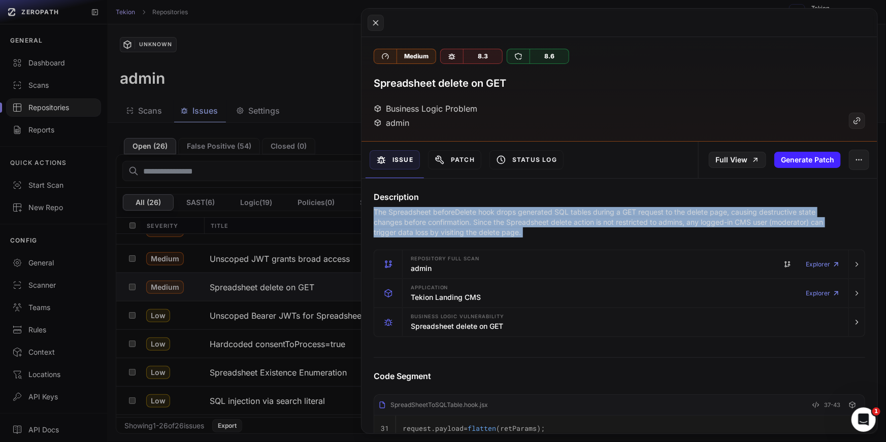
click at [585, 212] on p "The Spreadsheet beforeDelete hook drops generated SQL tables during a GET reque…" at bounding box center [601, 222] width 455 height 30
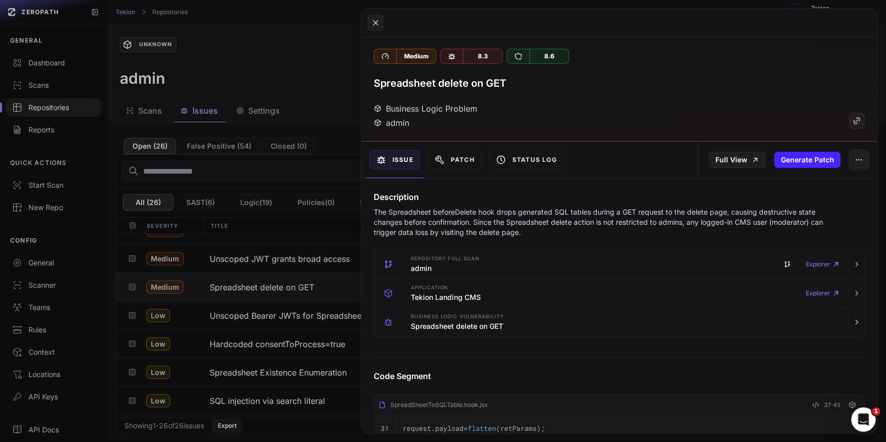
click at [585, 212] on p "The Spreadsheet beforeDelete hook drops generated SQL tables during a GET reque…" at bounding box center [601, 222] width 455 height 30
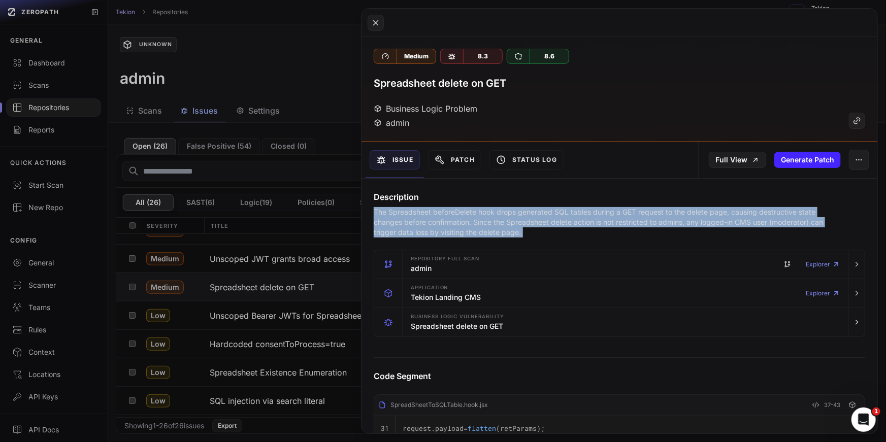
click at [585, 212] on p "The Spreadsheet beforeDelete hook drops generated SQL tables during a GET reque…" at bounding box center [601, 222] width 455 height 30
click at [627, 216] on p "The Spreadsheet beforeDelete hook drops generated SQL tables during a GET reque…" at bounding box center [601, 222] width 455 height 30
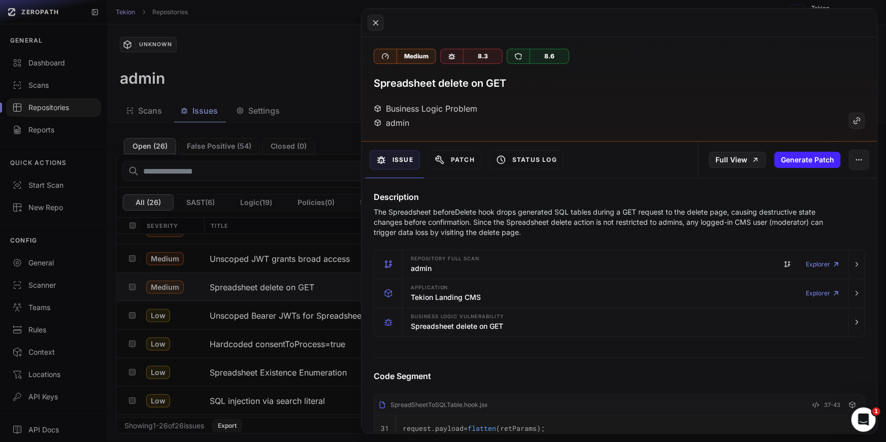
click at [627, 216] on p "The Spreadsheet beforeDelete hook drops generated SQL tables during a GET reque…" at bounding box center [601, 222] width 455 height 30
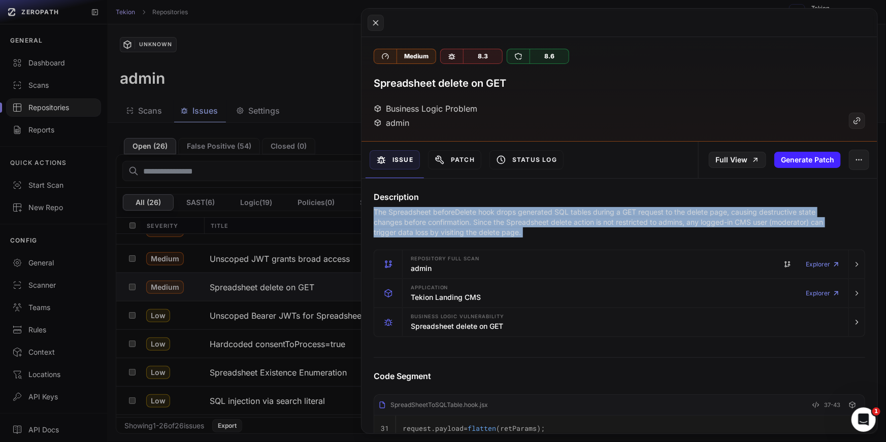
click at [648, 226] on p "The Spreadsheet beforeDelete hook drops generated SQL tables during a GET reque…" at bounding box center [601, 222] width 455 height 30
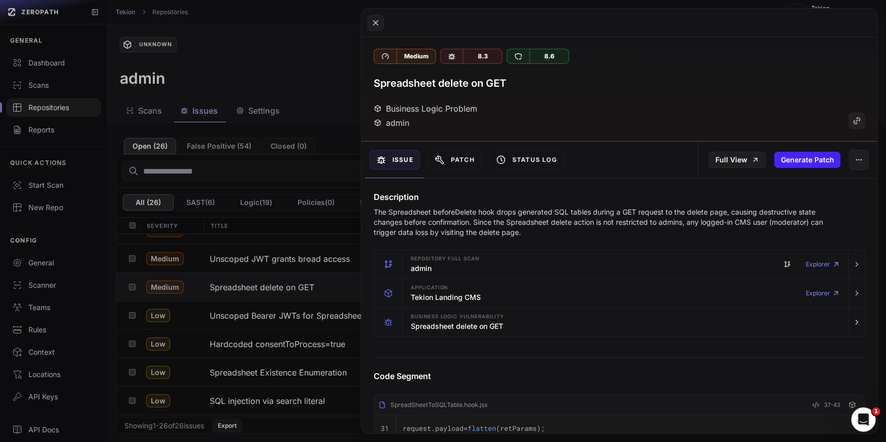
drag, startPoint x: 600, startPoint y: 229, endPoint x: 524, endPoint y: 210, distance: 78.5
click at [524, 210] on p "The Spreadsheet beforeDelete hook drops generated SQL tables during a GET reque…" at bounding box center [601, 222] width 455 height 30
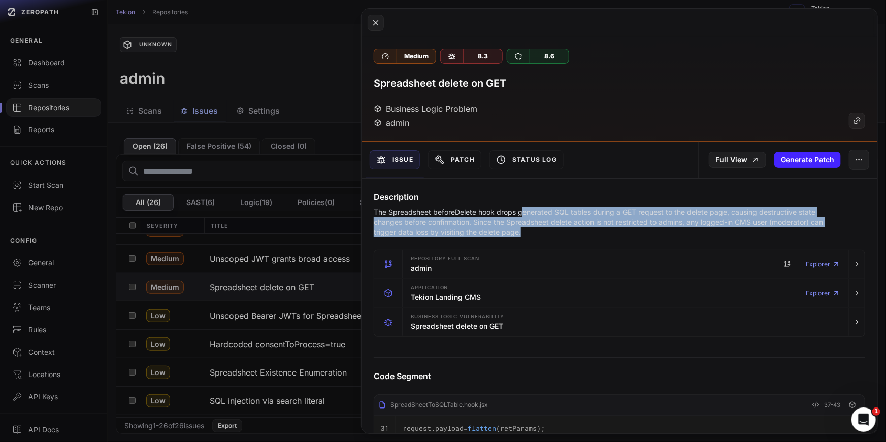
click at [564, 232] on p "The Spreadsheet beforeDelete hook drops generated SQL tables during a GET reque…" at bounding box center [601, 222] width 455 height 30
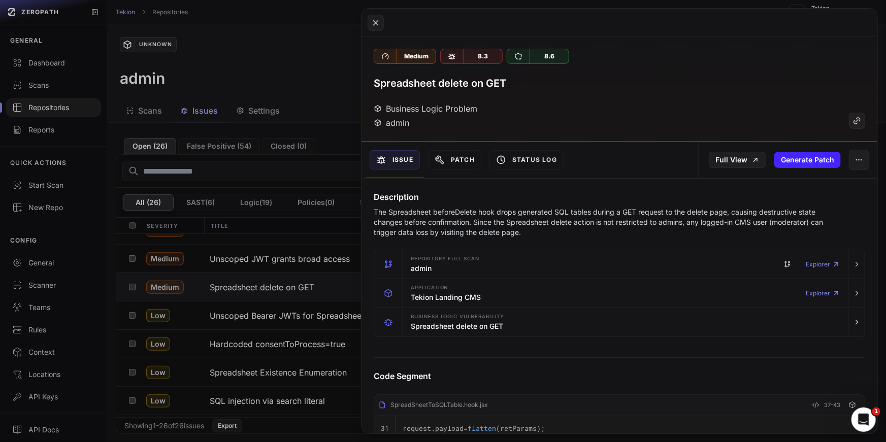
click at [564, 232] on p "The Spreadsheet beforeDelete hook drops generated SQL tables during a GET reque…" at bounding box center [601, 222] width 455 height 30
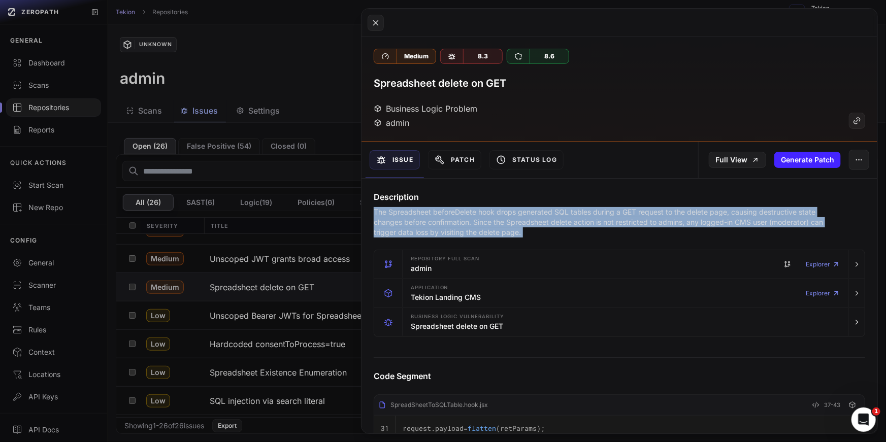
click at [526, 226] on p "The Spreadsheet beforeDelete hook drops generated SQL tables during a GET reque…" at bounding box center [601, 222] width 455 height 30
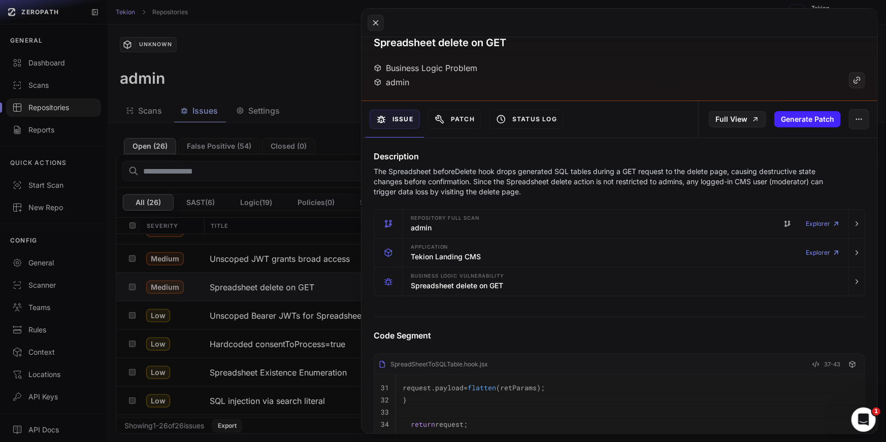
scroll to position [48, 0]
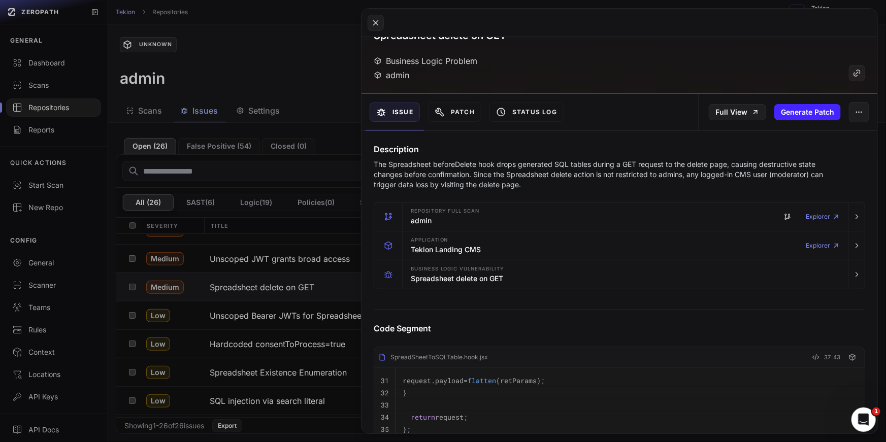
click at [276, 235] on button at bounding box center [443, 221] width 886 height 442
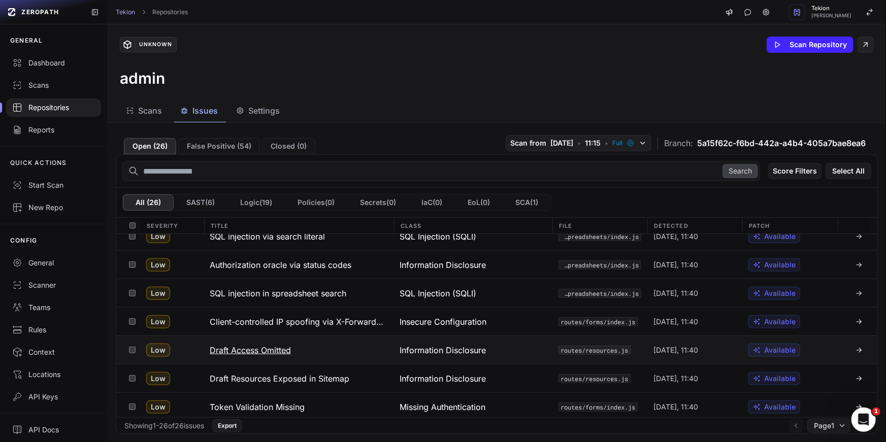
scroll to position [407, 0]
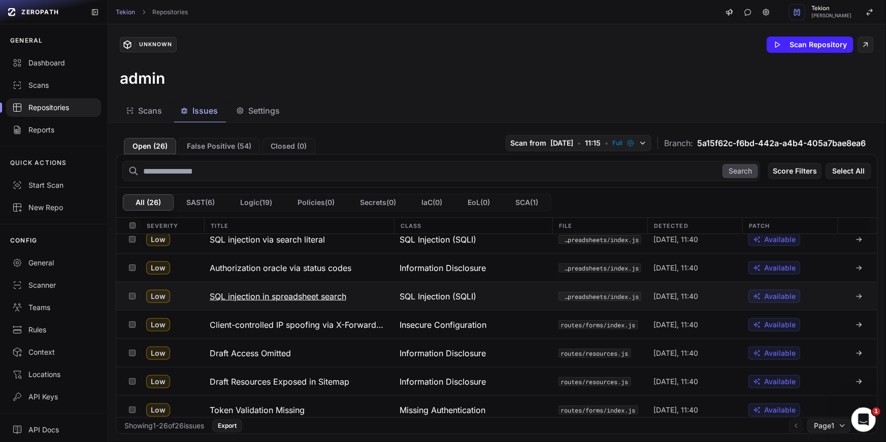
click at [325, 298] on h3 "SQL injection in spreadsheet search" at bounding box center [278, 297] width 137 height 12
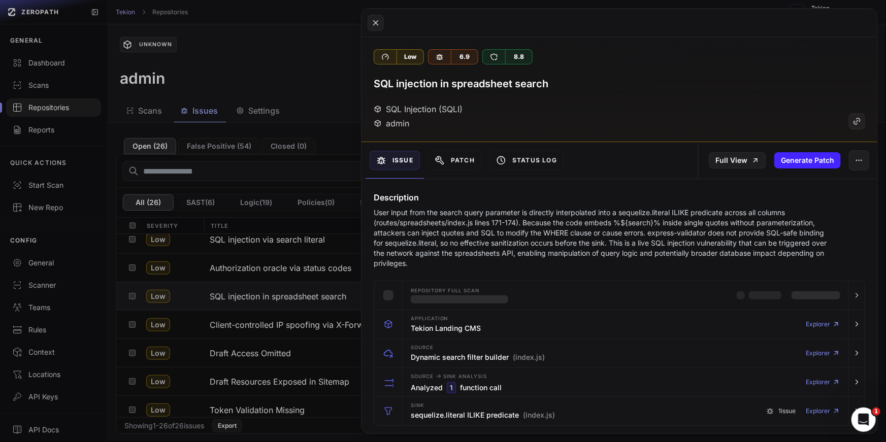
click at [576, 248] on p "User input from the search query parameter is directly interpolated into a sequ…" at bounding box center [601, 238] width 455 height 61
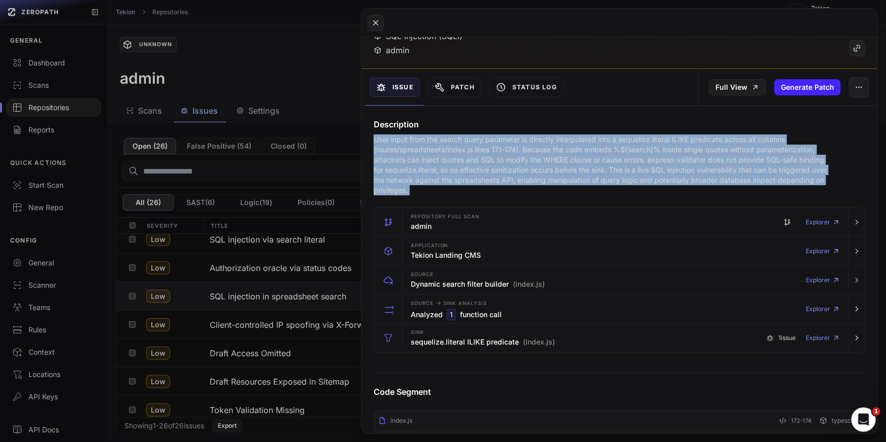
scroll to position [126, 0]
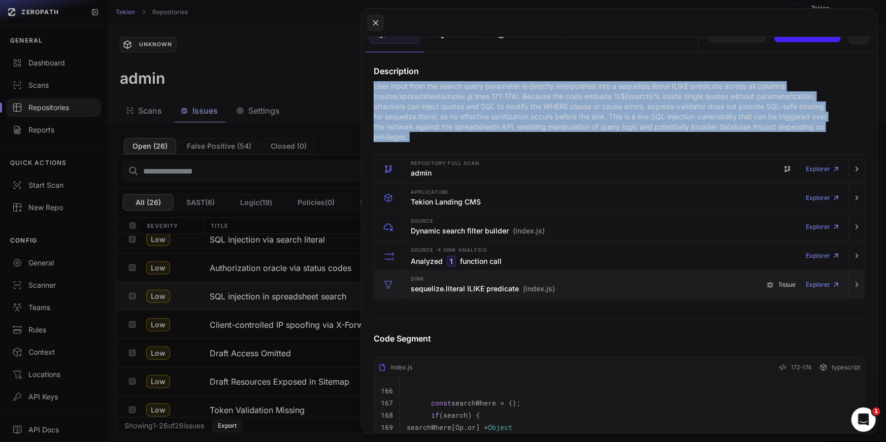
click at [578, 296] on div "Sink sequelize.literal ILIKE predicate (index.js) 1 issue Explorer" at bounding box center [626, 285] width 438 height 28
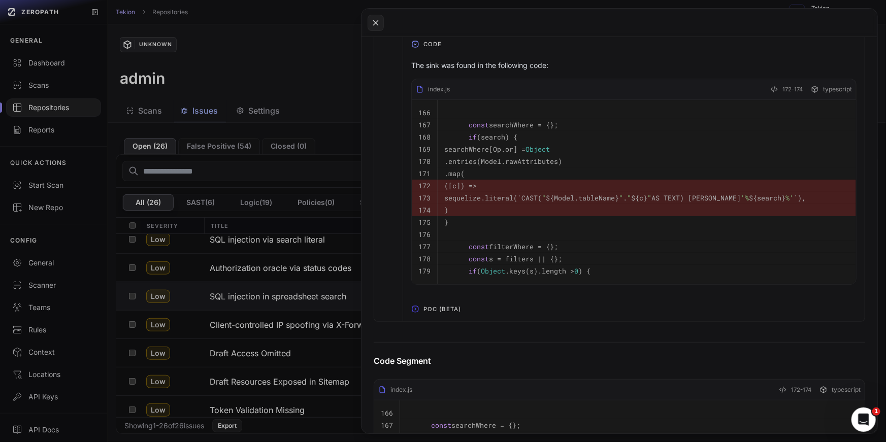
scroll to position [734, 0]
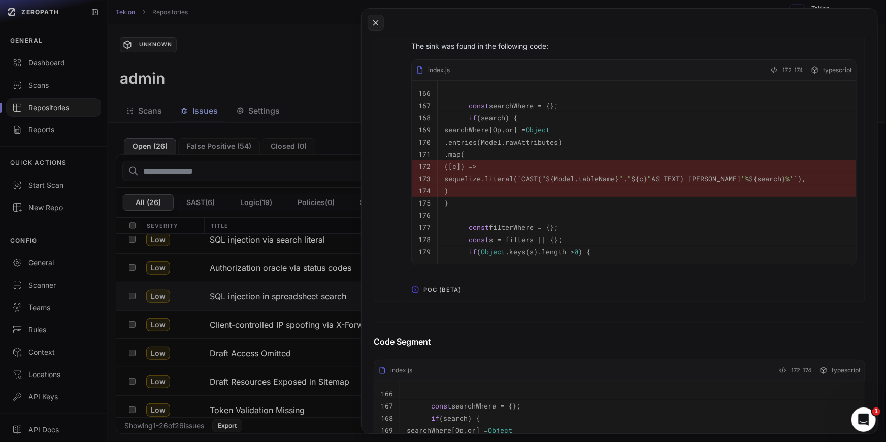
click at [462, 291] on span "POC (Beta)" at bounding box center [443, 290] width 46 height 16
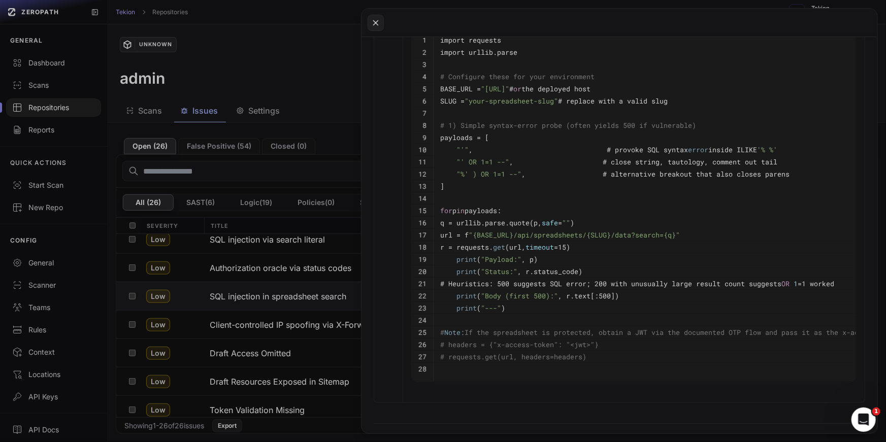
scroll to position [1002, 0]
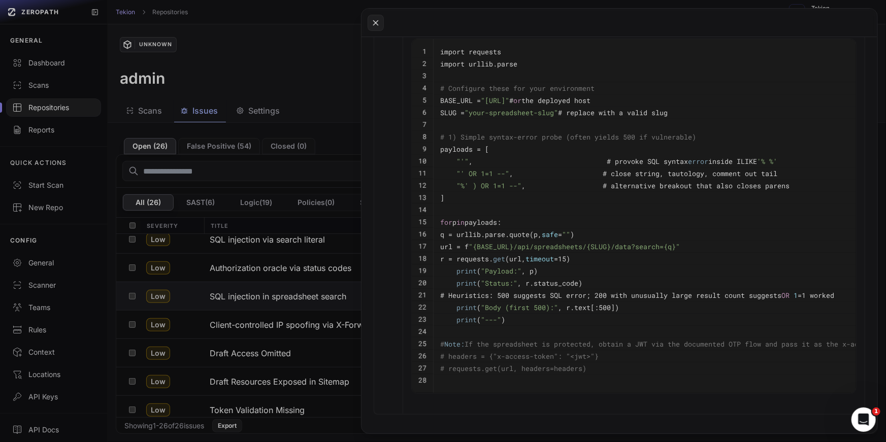
click at [226, 267] on button at bounding box center [443, 221] width 886 height 442
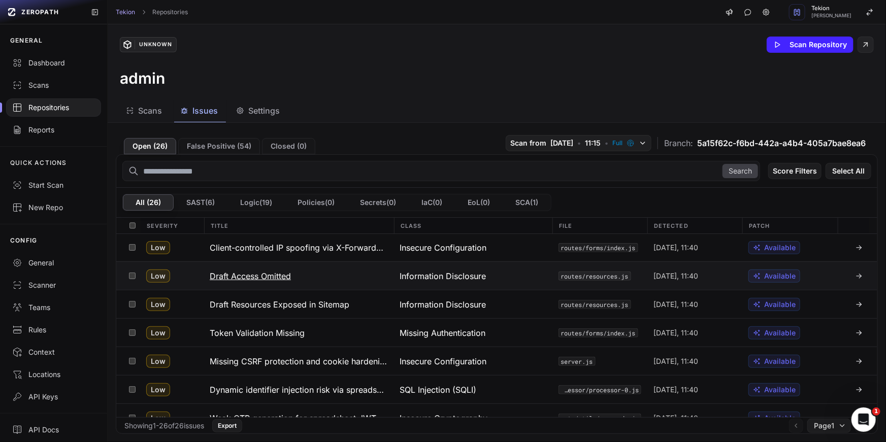
scroll to position [496, 0]
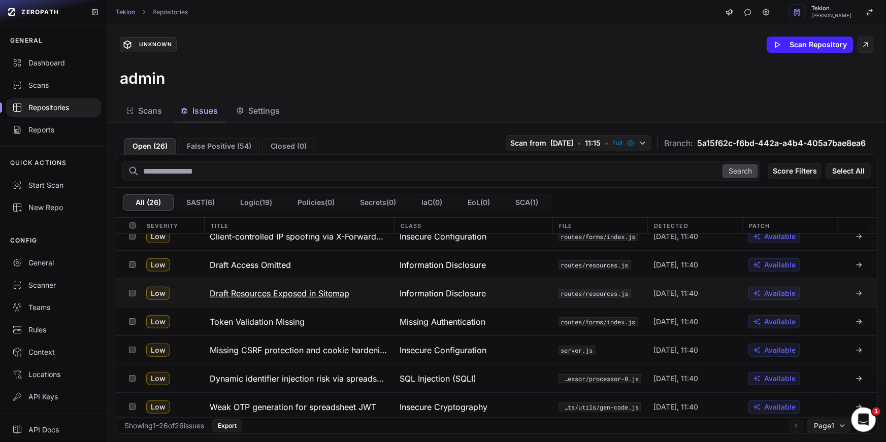
click at [309, 294] on h3 "Draft Resources Exposed in Sitemap" at bounding box center [280, 293] width 140 height 12
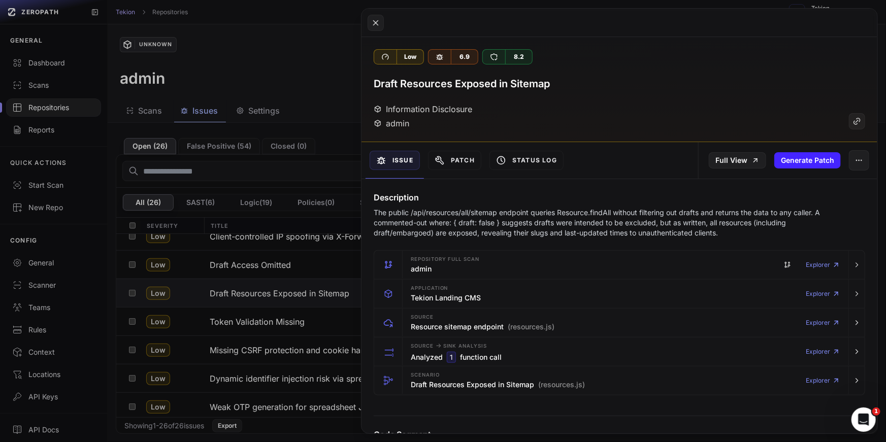
click at [491, 222] on p "The public /api/resources/all/sitemap endpoint queries Resource.findAll without…" at bounding box center [601, 223] width 455 height 30
drag, startPoint x: 498, startPoint y: 213, endPoint x: 424, endPoint y: 212, distance: 74.2
click at [424, 212] on p "The public /api/resources/all/sitemap endpoint queries Resource.findAll without…" at bounding box center [601, 223] width 455 height 30
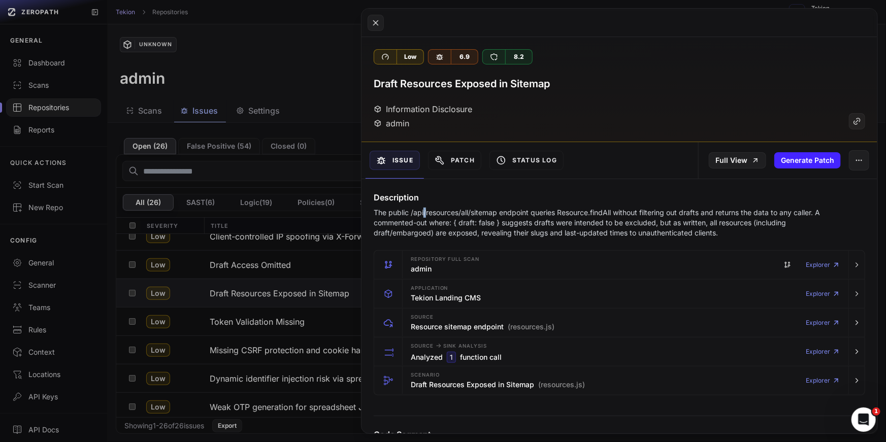
click at [424, 212] on p "The public /api/resources/all/sitemap endpoint queries Resource.findAll without…" at bounding box center [601, 223] width 455 height 30
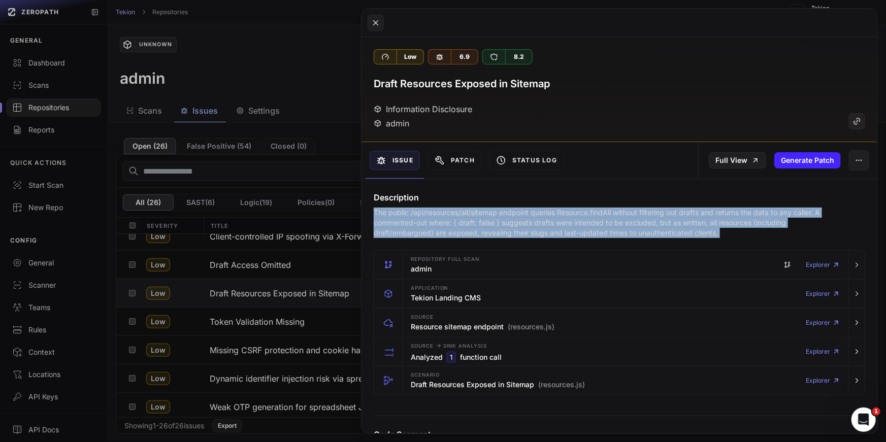
click at [441, 212] on p "The public /api/resources/all/sitemap endpoint queries Resource.findAll without…" at bounding box center [601, 223] width 455 height 30
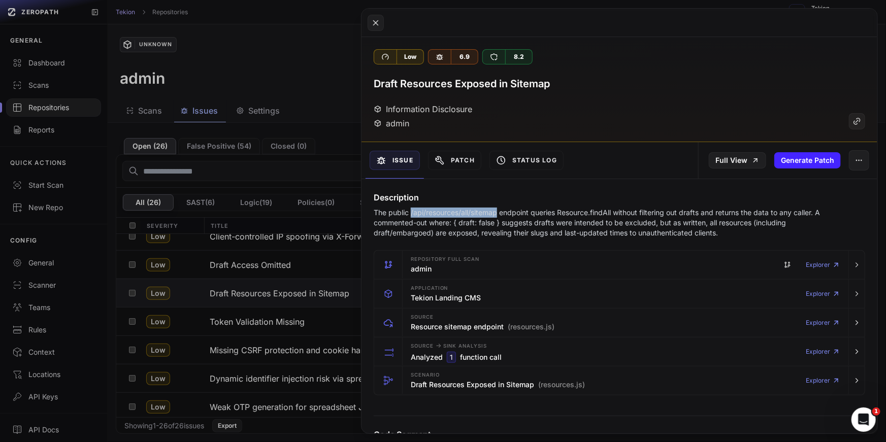
drag, startPoint x: 411, startPoint y: 213, endPoint x: 497, endPoint y: 213, distance: 85.8
click at [497, 213] on p "The public /api/resources/all/sitemap endpoint queries Resource.findAll without…" at bounding box center [601, 223] width 455 height 30
copy p "/api/resources/all/sitemap"
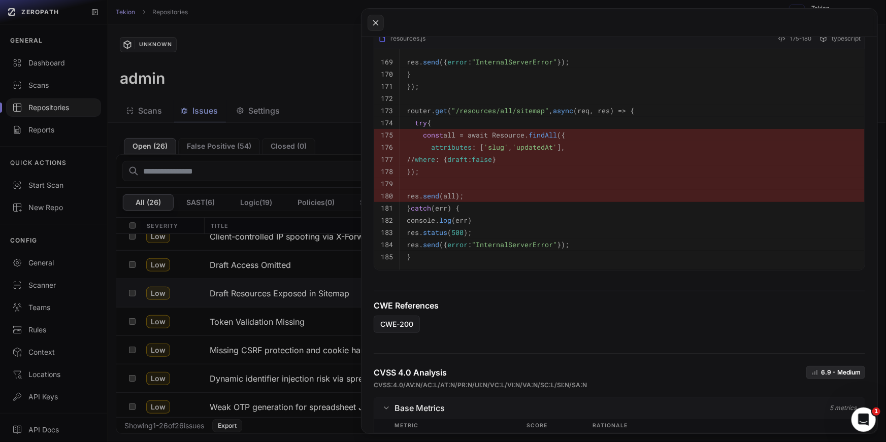
scroll to position [142, 0]
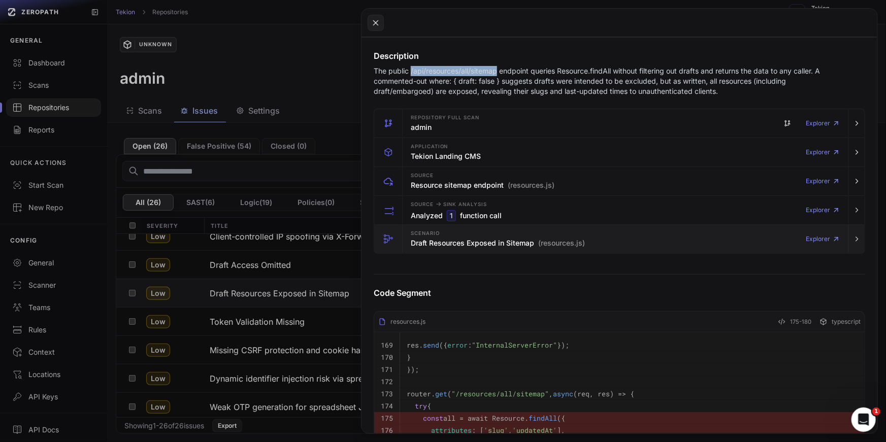
click at [442, 238] on h3 "Draft Resources Exposed in Sitemap (resources.js)" at bounding box center [498, 243] width 174 height 10
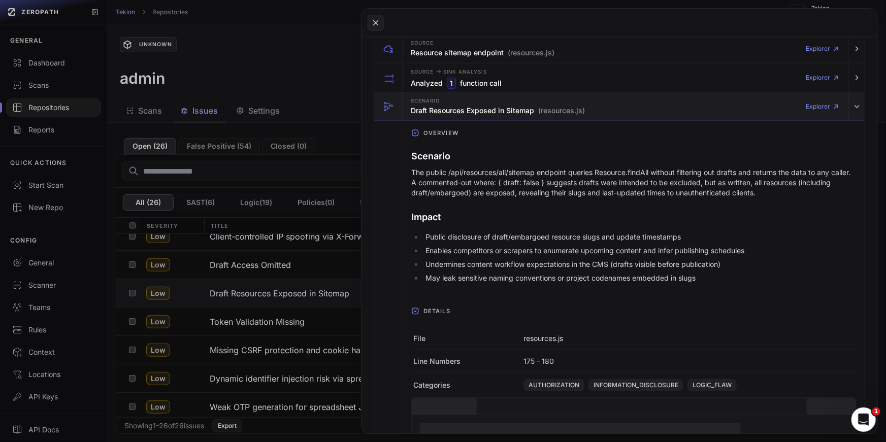
scroll to position [444, 0]
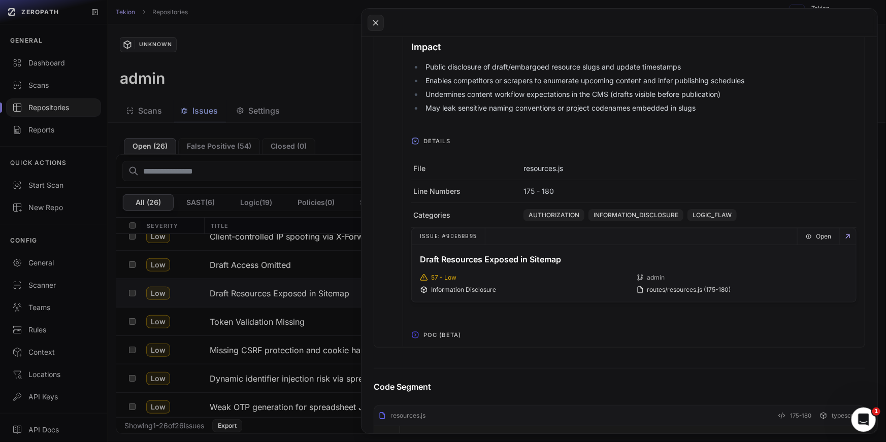
click at [444, 331] on span "POC (Beta)" at bounding box center [443, 335] width 46 height 16
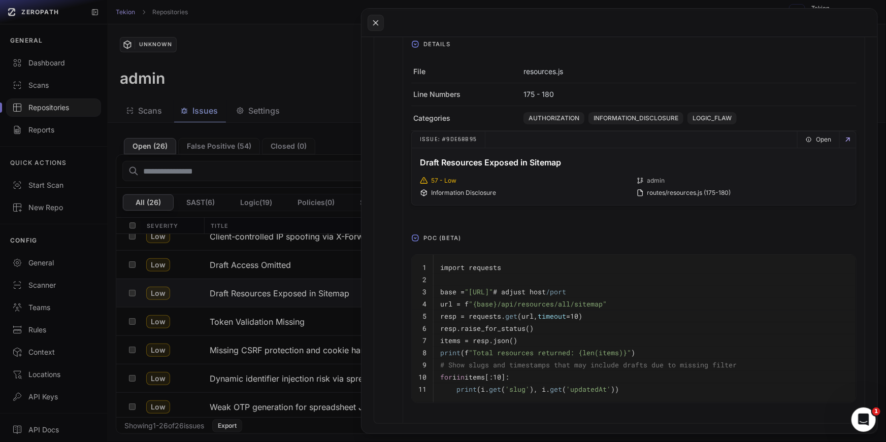
scroll to position [558, 0]
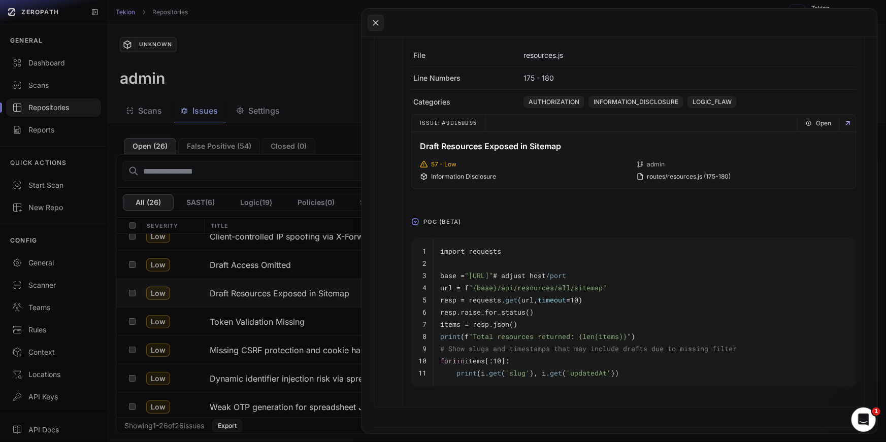
click at [307, 266] on button at bounding box center [443, 221] width 886 height 442
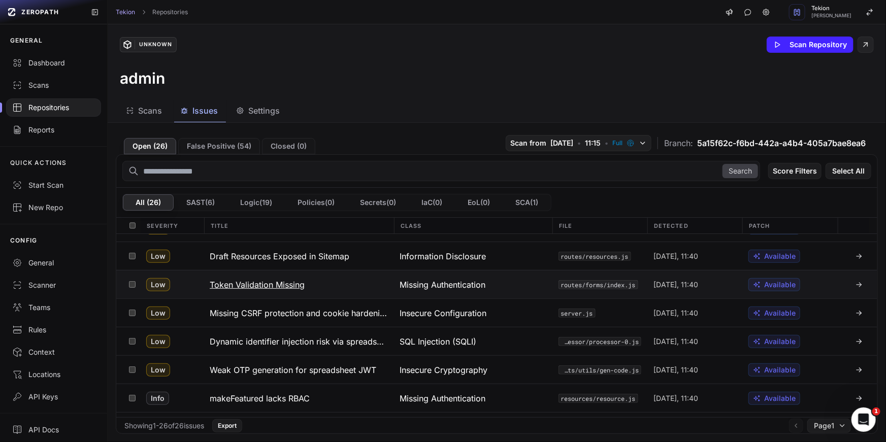
scroll to position [555, 0]
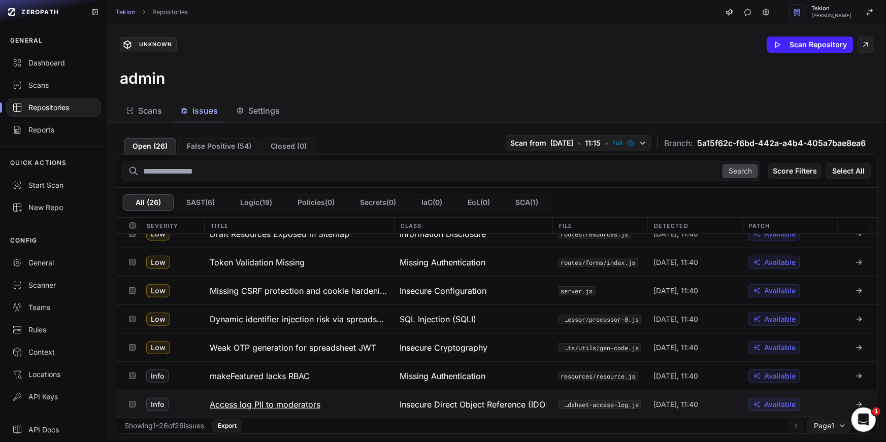
click at [311, 404] on h3 "Access log PII to moderators" at bounding box center [265, 405] width 111 height 12
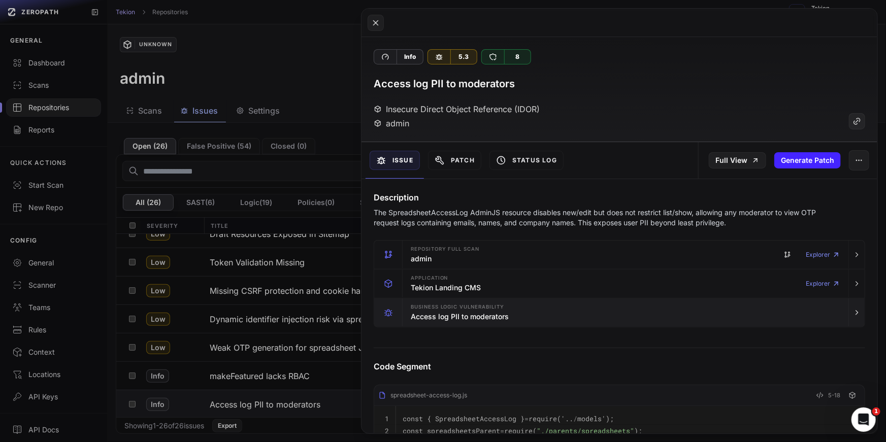
click at [470, 313] on h3 "Access log PII to moderators" at bounding box center [460, 317] width 98 height 10
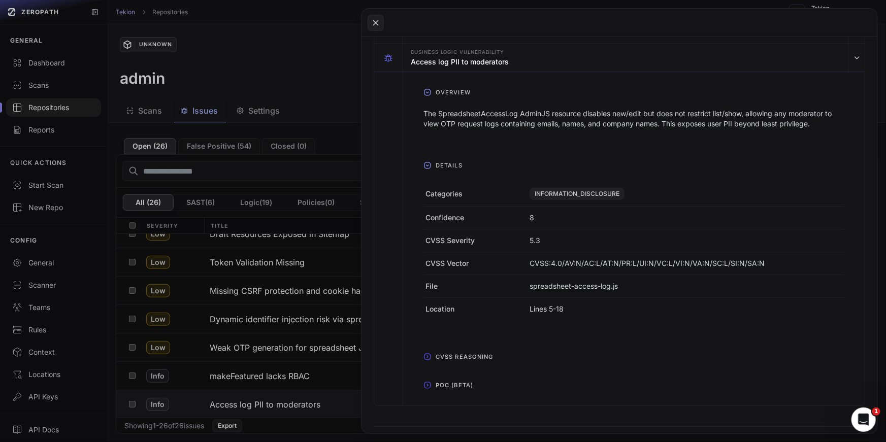
click at [463, 381] on span "POC (Beta)" at bounding box center [455, 385] width 46 height 16
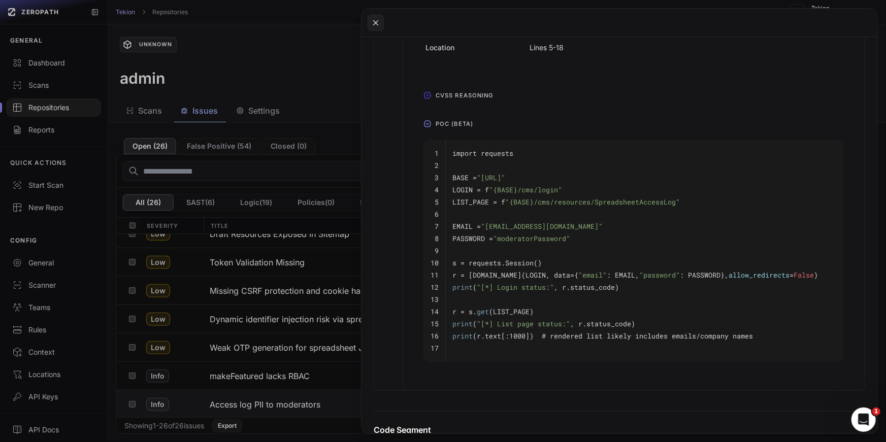
scroll to position [514, 0]
click at [505, 174] on pre "BASE = "http://localhost:3000"" at bounding box center [645, 180] width 385 height 12
click at [505, 177] on span ""http://localhost:3000"" at bounding box center [491, 179] width 28 height 9
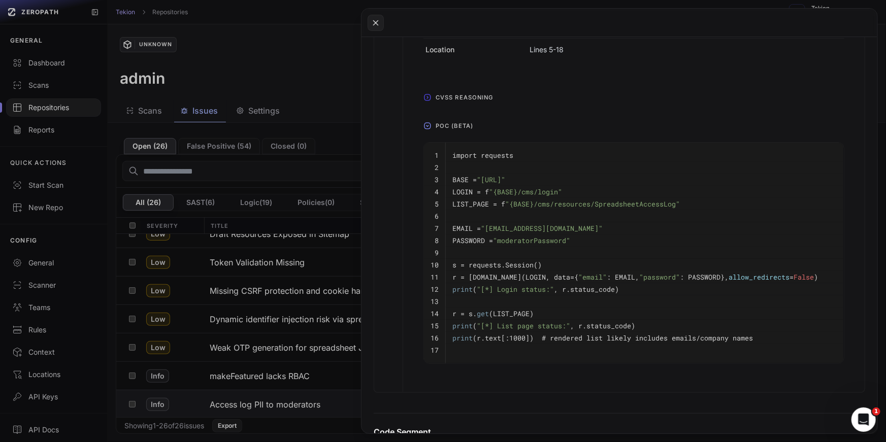
click at [505, 182] on span ""http://localhost:3000"" at bounding box center [491, 179] width 28 height 9
click at [555, 241] on span ""moderatorPassword"" at bounding box center [531, 240] width 77 height 9
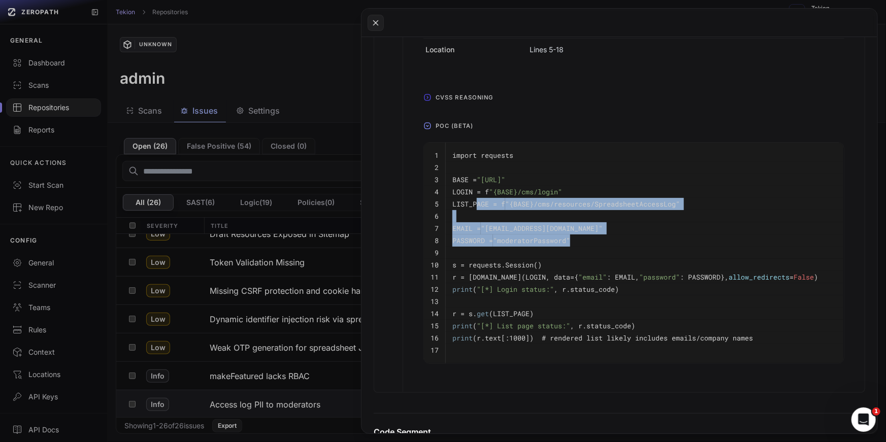
drag, startPoint x: 582, startPoint y: 242, endPoint x: 473, endPoint y: 198, distance: 117.5
click at [474, 198] on tbody "1 import requests 2 3 BASE = "http://localhost:3000" 4 LOGIN = f "{BASE}/cms/lo…" at bounding box center [634, 253] width 420 height 221
click at [578, 275] on code "r = s.post(LOGIN, data={ "email" : EMAIL, "password" : PASSWORD}, allow_redirec…" at bounding box center [636, 277] width 366 height 9
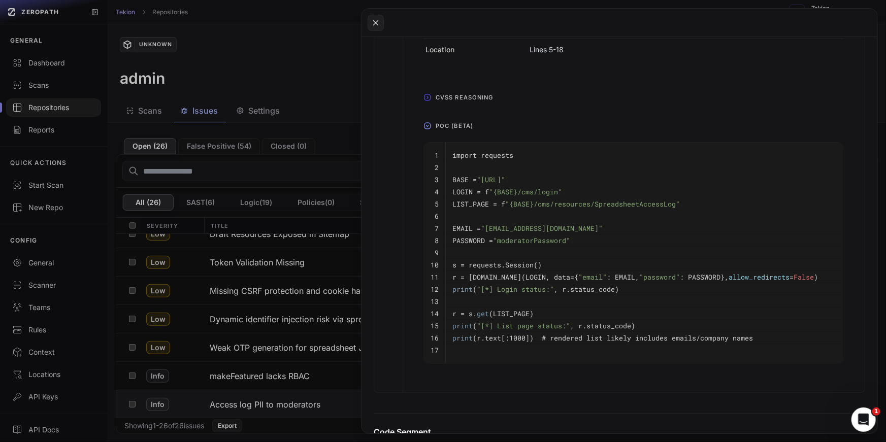
drag, startPoint x: 630, startPoint y: 304, endPoint x: 536, endPoint y: 236, distance: 116.4
click at [537, 237] on tbody "1 import requests 2 3 BASE = "http://localhost:3000" 4 LOGIN = f "{BASE}/cms/lo…" at bounding box center [634, 253] width 420 height 221
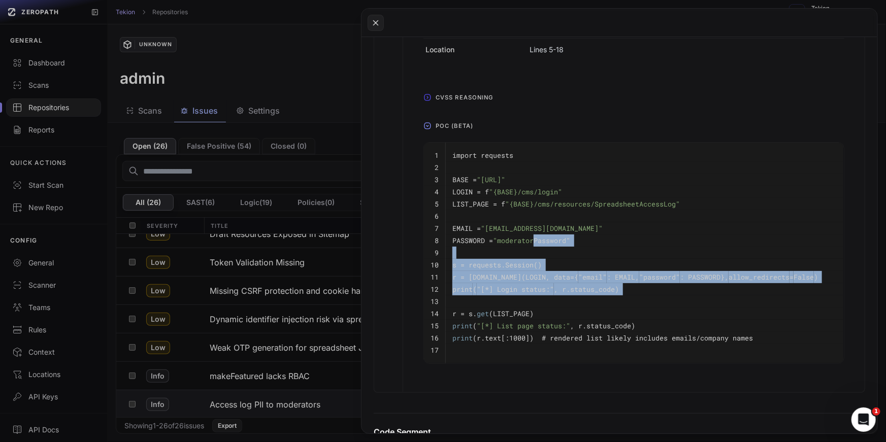
click at [607, 287] on code "print ( "[*] Login status:" , r.status_code)" at bounding box center [536, 289] width 167 height 9
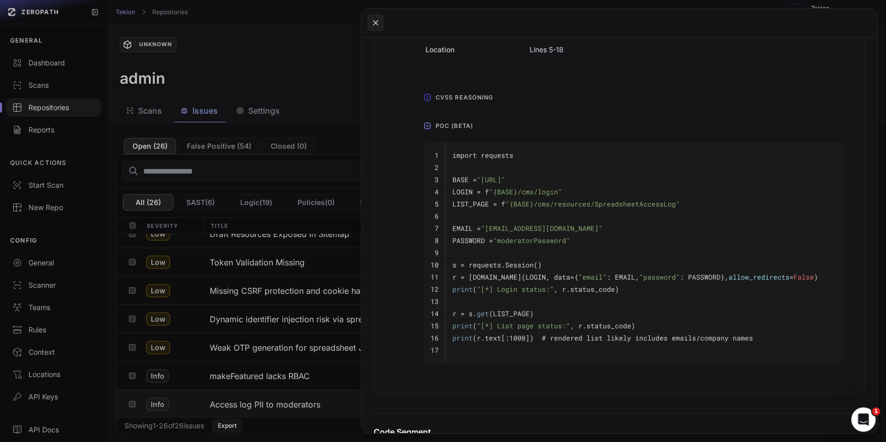
click at [607, 287] on code "print ( "[*] Login status:" , r.status_code)" at bounding box center [536, 289] width 167 height 9
click at [625, 300] on pre at bounding box center [645, 302] width 385 height 12
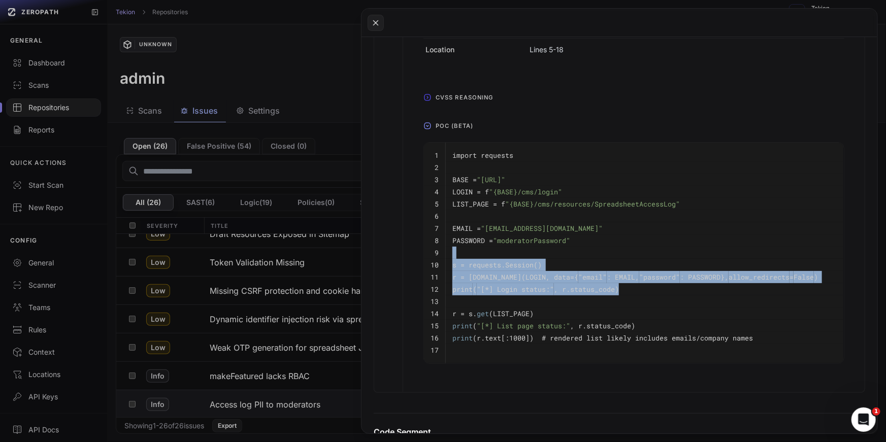
drag, startPoint x: 645, startPoint y: 293, endPoint x: 494, endPoint y: 249, distance: 157.5
click at [494, 252] on tbody "1 import requests 2 3 BASE = "http://localhost:3000" 4 LOGIN = f "{BASE}/cms/lo…" at bounding box center [634, 253] width 420 height 221
click at [523, 275] on code "r = s.post(LOGIN, data={ "email" : EMAIL, "password" : PASSWORD}, allow_redirec…" at bounding box center [636, 277] width 366 height 9
drag, startPoint x: 628, startPoint y: 292, endPoint x: 447, endPoint y: 259, distance: 184.3
click at [447, 259] on tbody "1 import requests 2 3 BASE = "http://localhost:3000" 4 LOGIN = f "{BASE}/cms/lo…" at bounding box center [634, 253] width 420 height 221
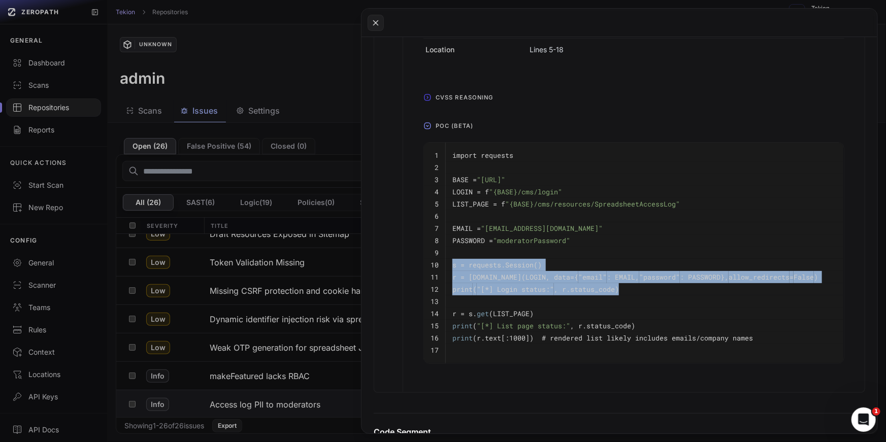
click at [469, 268] on code "s = requests.Session()" at bounding box center [497, 265] width 89 height 9
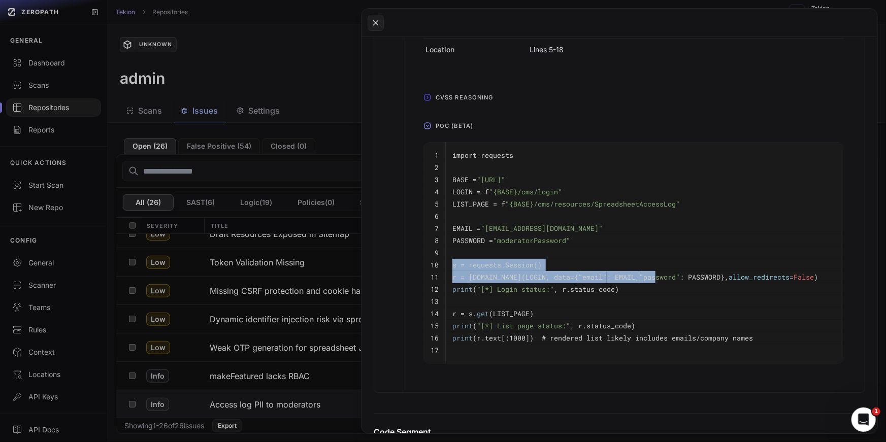
drag, startPoint x: 450, startPoint y: 263, endPoint x: 632, endPoint y: 276, distance: 181.8
click at [633, 276] on tbody "1 import requests 2 3 BASE = "http://localhost:3000" 4 LOGIN = f "{BASE}/cms/lo…" at bounding box center [634, 253] width 420 height 221
click at [650, 296] on pre at bounding box center [645, 302] width 385 height 12
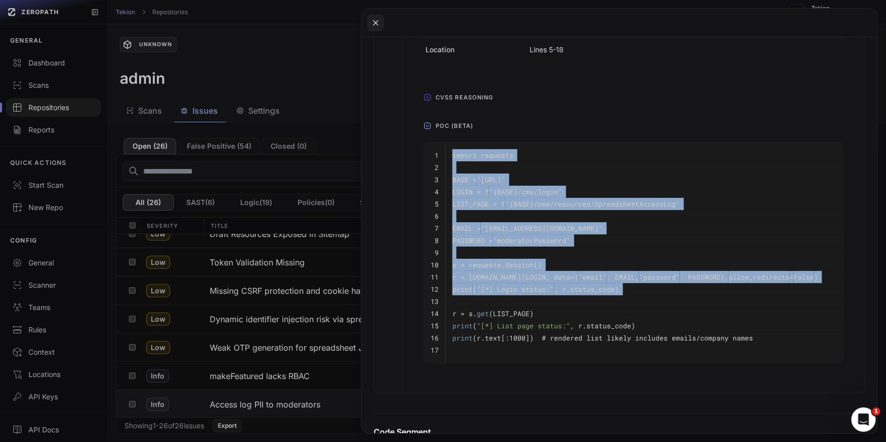
drag, startPoint x: 650, startPoint y: 295, endPoint x: 419, endPoint y: 273, distance: 231.6
click at [419, 273] on div "1 import requests 2 3 BASE = "http://localhost:3000" 4 LOGIN = f "{BASE}/cms/lo…" at bounding box center [633, 257] width 437 height 246
click at [498, 283] on pre "print ( "[*] Login status:" , r.status_code)" at bounding box center [645, 289] width 385 height 12
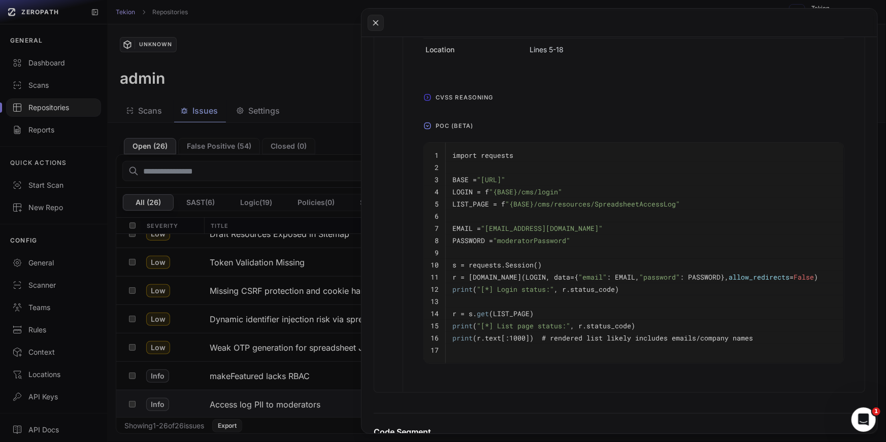
click at [498, 283] on pre "print ( "[*] Login status:" , r.status_code)" at bounding box center [645, 289] width 385 height 12
click at [594, 292] on code "print ( "[*] Login status:" , r.status_code)" at bounding box center [536, 289] width 167 height 9
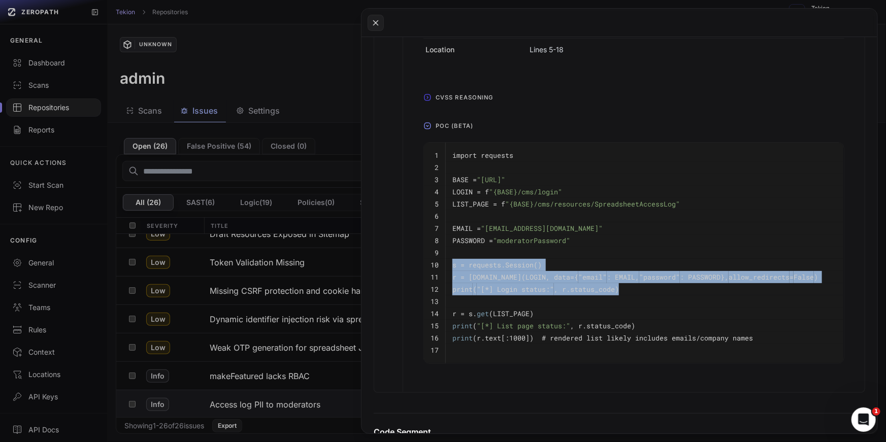
drag, startPoint x: 630, startPoint y: 290, endPoint x: 447, endPoint y: 261, distance: 185.2
click at [447, 261] on tbody "1 import requests 2 3 BASE = "http://localhost:3000" 4 LOGIN = f "{BASE}/cms/lo…" at bounding box center [634, 253] width 420 height 221
click at [549, 281] on pre "r = s.post(LOGIN, data={ "email" : EMAIL, "password" : PASSWORD}, allow_redirec…" at bounding box center [645, 277] width 385 height 12
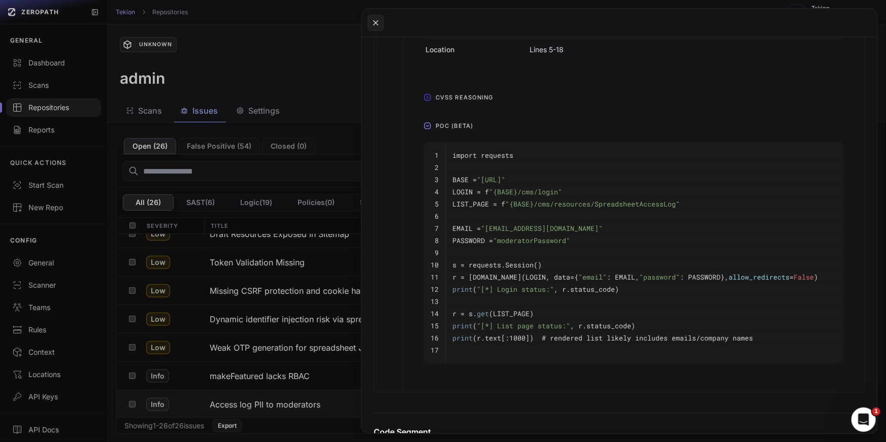
click at [794, 273] on span "False" at bounding box center [804, 277] width 20 height 9
click at [557, 289] on code "print ( "[*] Login status:" , r.status_code)" at bounding box center [536, 289] width 167 height 9
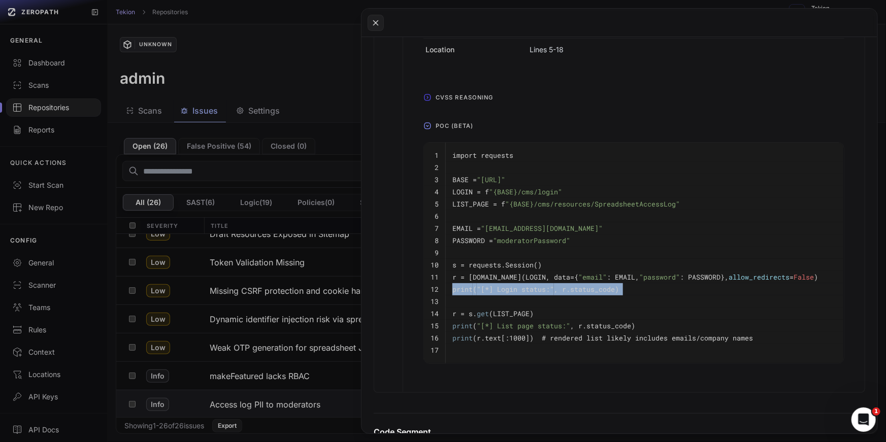
click at [560, 299] on pre at bounding box center [645, 302] width 385 height 12
click at [563, 320] on pre "print ( "[*] List page status:" , r.status_code)" at bounding box center [645, 326] width 385 height 12
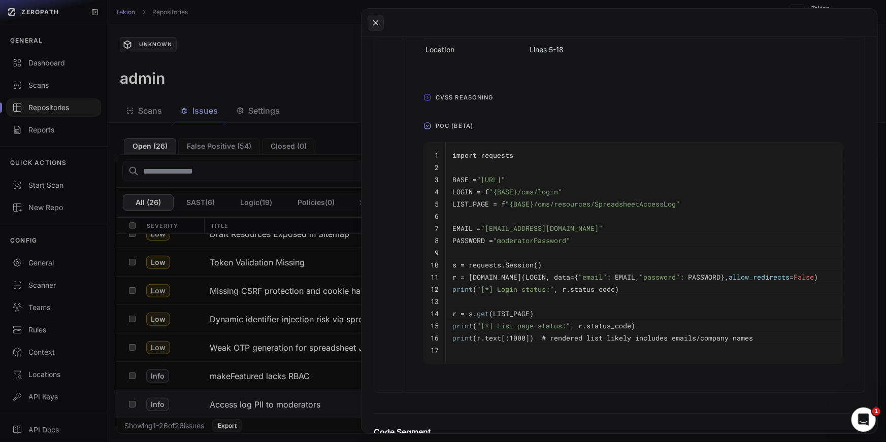
click at [563, 320] on pre "print ( "[*] List page status:" , r.status_code)" at bounding box center [645, 326] width 385 height 12
click at [581, 330] on pre "print ( "[*] List page status:" , r.status_code)" at bounding box center [645, 326] width 385 height 12
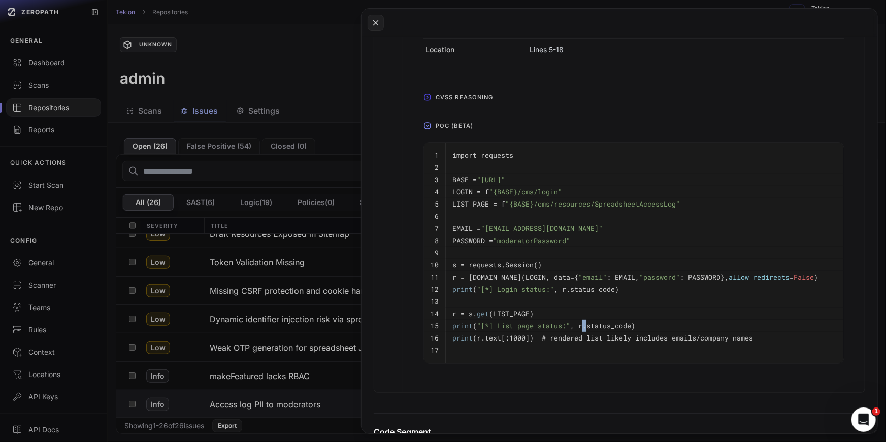
click at [581, 330] on pre "print ( "[*] List page status:" , r.status_code)" at bounding box center [645, 326] width 385 height 12
click at [595, 336] on code "print (r.text[:1000]) # rendered list likely includes emails/company names" at bounding box center [603, 338] width 301 height 9
drag, startPoint x: 544, startPoint y: 336, endPoint x: 748, endPoint y: 336, distance: 204.2
click at [748, 336] on code "print (r.text[:1000]) # rendered list likely includes emails/company names" at bounding box center [603, 338] width 301 height 9
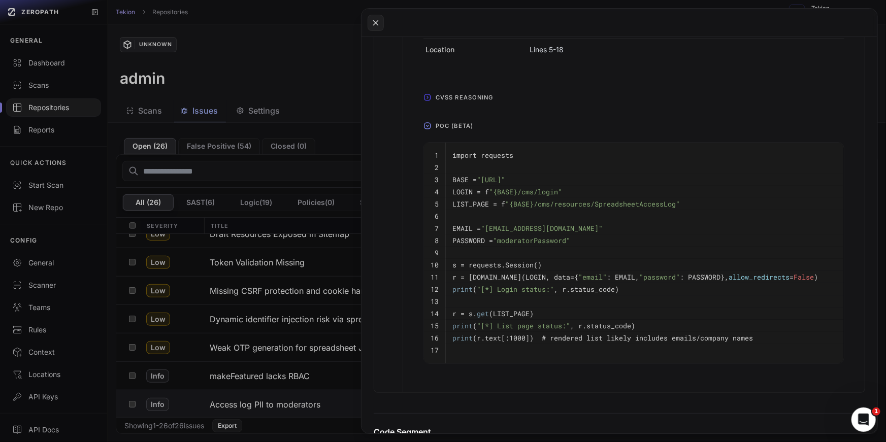
click at [748, 336] on code "print (r.text[:1000]) # rendered list likely includes emails/company names" at bounding box center [603, 338] width 301 height 9
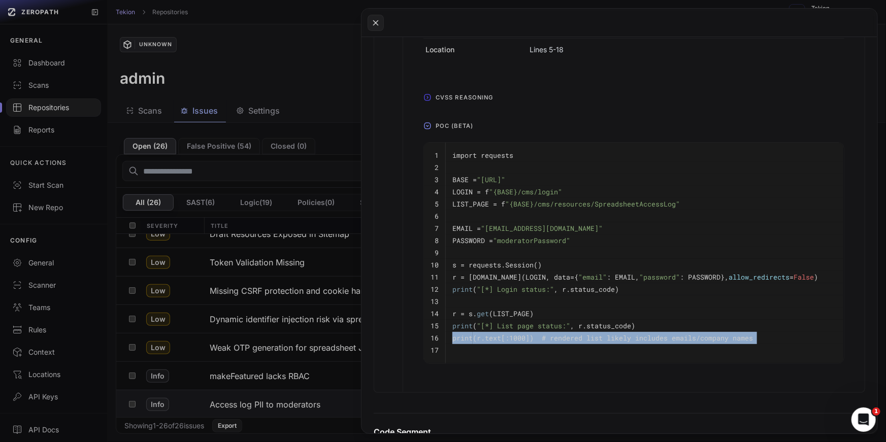
click at [668, 332] on pre "print (r.text[:1000]) # rendered list likely includes emails/company names" at bounding box center [645, 338] width 385 height 12
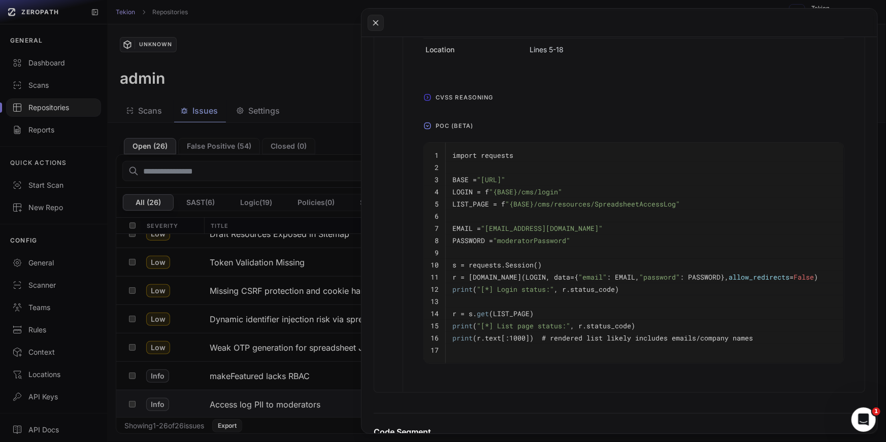
click at [668, 332] on pre "print (r.text[:1000]) # rendered list likely includes emails/company names" at bounding box center [645, 338] width 385 height 12
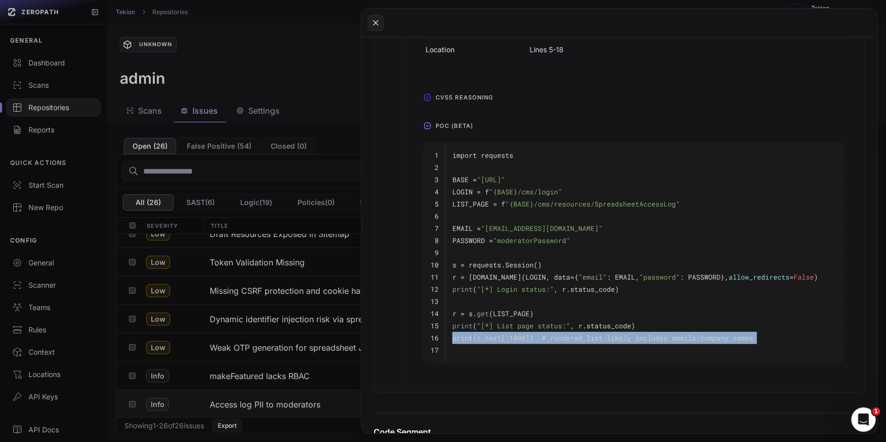
click at [609, 328] on code "print ( "[*] List page status:" , r.status_code)" at bounding box center [544, 325] width 183 height 9
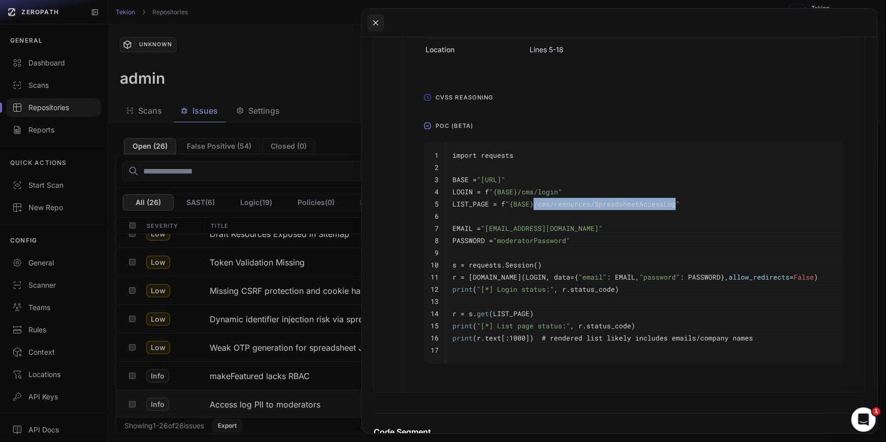
drag, startPoint x: 677, startPoint y: 203, endPoint x: 533, endPoint y: 203, distance: 143.7
click at [533, 203] on span ""{BASE}/cms/resources/SpreadsheetAccessLog"" at bounding box center [592, 204] width 175 height 9
copy span "/cms/resources/SpreadsheetAccessLog"
click at [275, 264] on button at bounding box center [443, 221] width 886 height 442
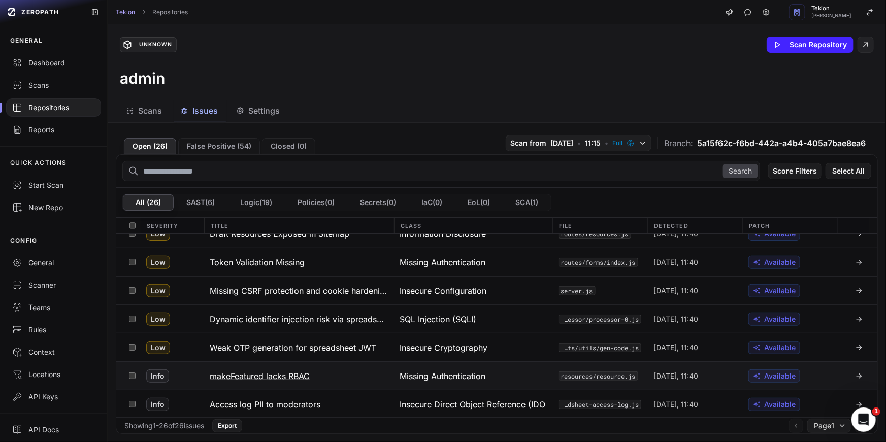
click at [299, 378] on h3 "makeFeatured lacks RBAC" at bounding box center [260, 376] width 100 height 12
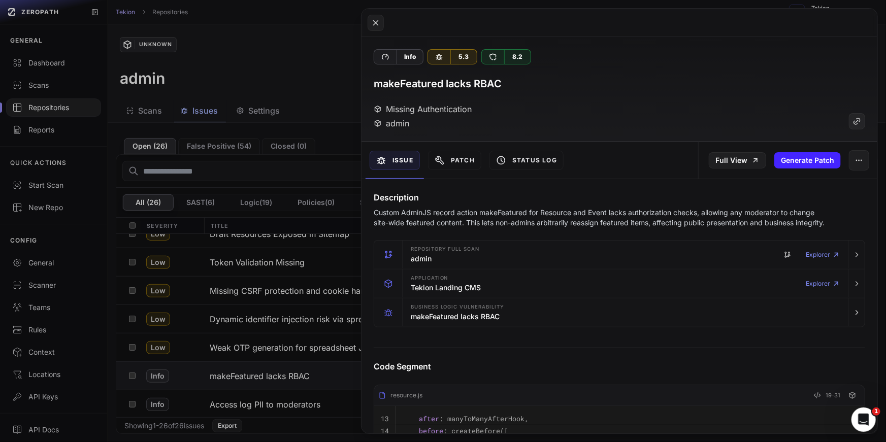
click at [507, 222] on p "Custom AdminJS record action makeFeatured for Resource and Event lacks authoriz…" at bounding box center [601, 218] width 455 height 20
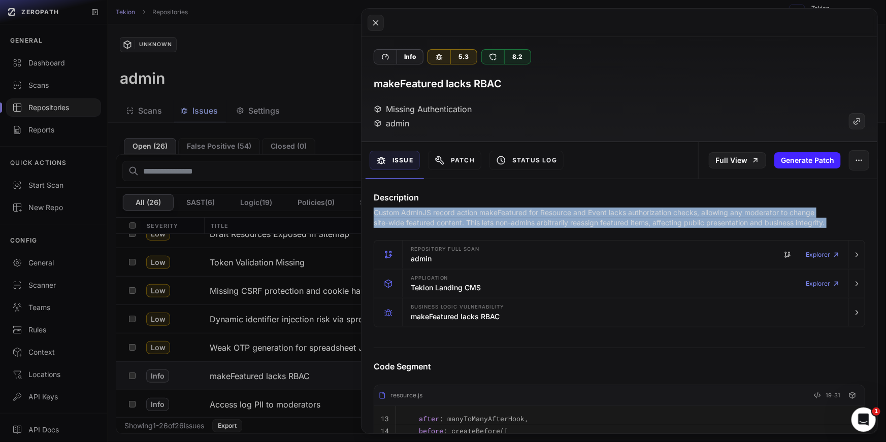
click at [507, 222] on p "Custom AdminJS record action makeFeatured for Resource and Event lacks authoriz…" at bounding box center [601, 218] width 455 height 20
click at [453, 221] on p "Custom AdminJS record action makeFeatured for Resource and Event lacks authoriz…" at bounding box center [601, 218] width 455 height 20
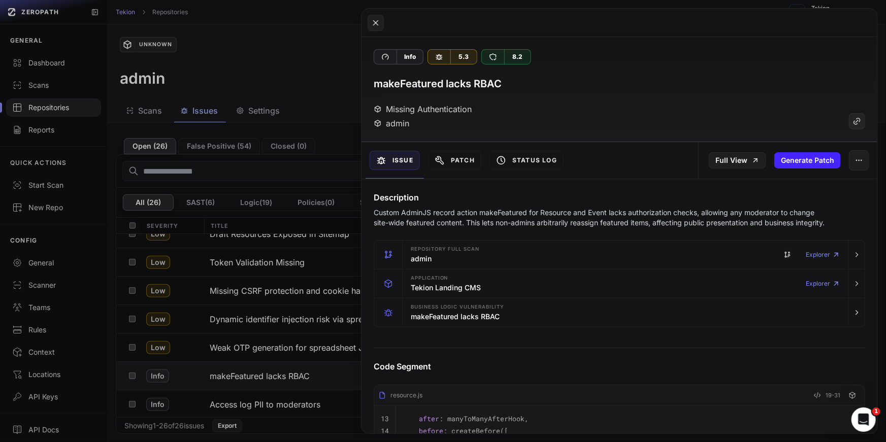
click at [453, 221] on p "Custom AdminJS record action makeFeatured for Resource and Event lacks authoriz…" at bounding box center [601, 218] width 455 height 20
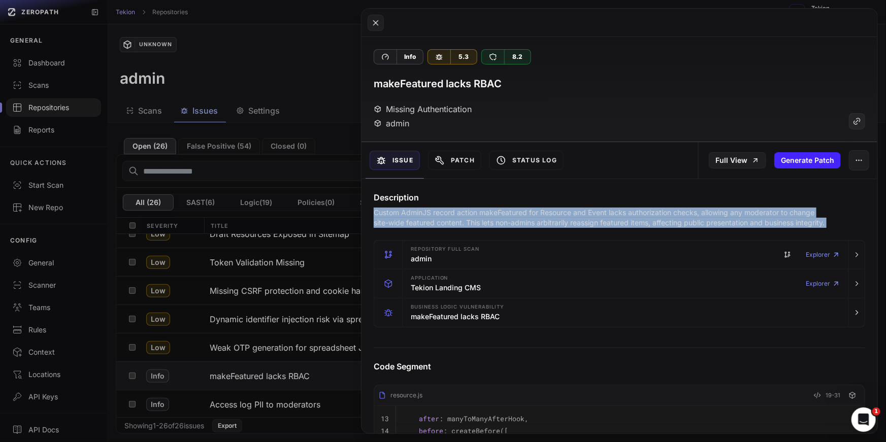
click at [437, 216] on p "Custom AdminJS record action makeFeatured for Resource and Event lacks authoriz…" at bounding box center [601, 218] width 455 height 20
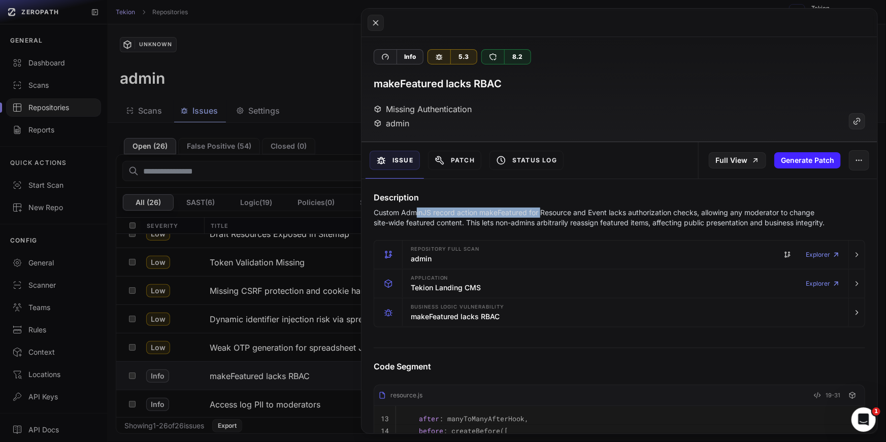
drag, startPoint x: 417, startPoint y: 213, endPoint x: 557, endPoint y: 213, distance: 139.2
click at [557, 213] on p "Custom AdminJS record action makeFeatured for Resource and Event lacks authoriz…" at bounding box center [601, 218] width 455 height 20
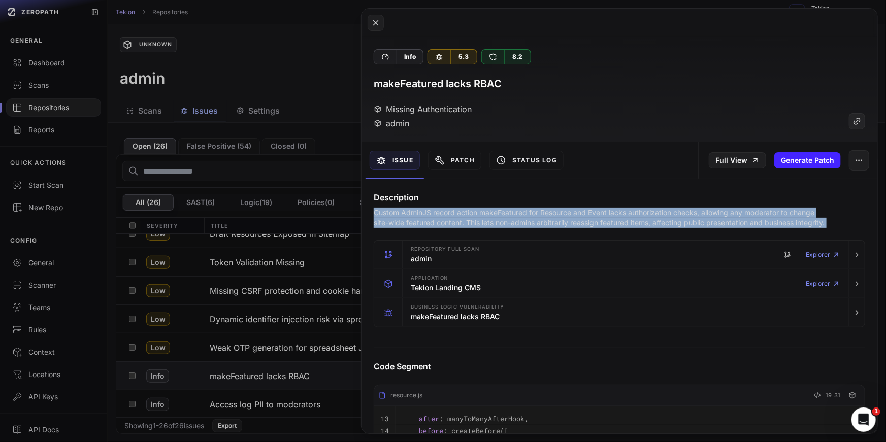
click at [630, 208] on p "Custom AdminJS record action makeFeatured for Resource and Event lacks authoriz…" at bounding box center [601, 218] width 455 height 20
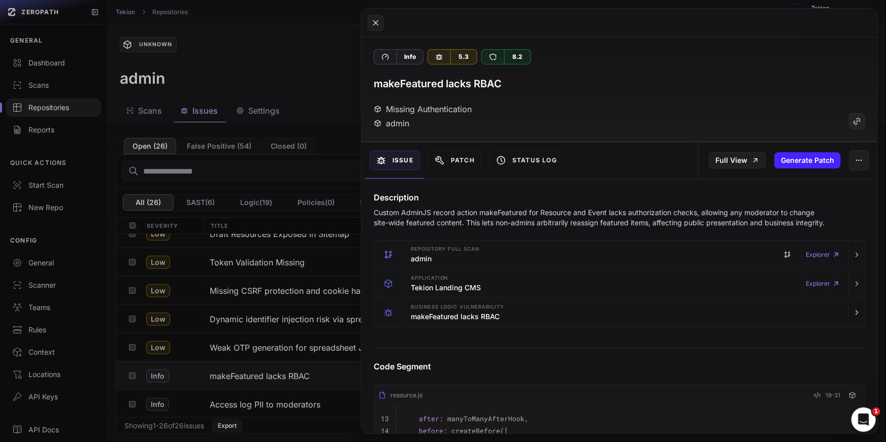
click at [630, 208] on p "Custom AdminJS record action makeFeatured for Resource and Event lacks authoriz…" at bounding box center [601, 218] width 455 height 20
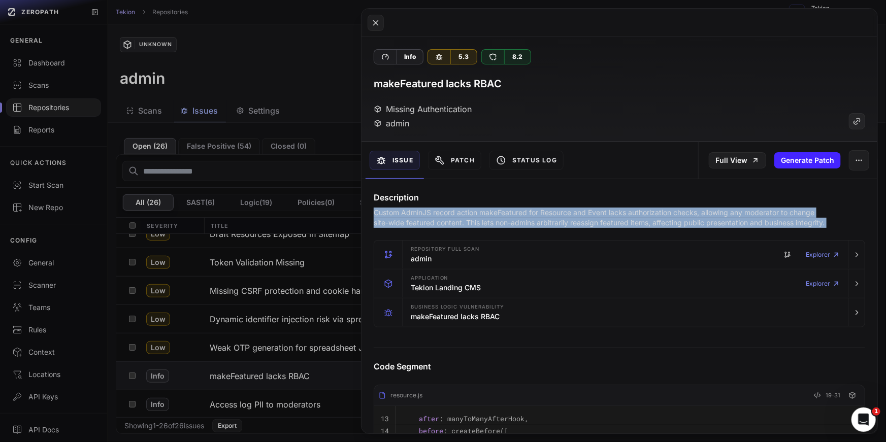
click at [686, 212] on p "Custom AdminJS record action makeFeatured for Resource and Event lacks authoriz…" at bounding box center [601, 218] width 455 height 20
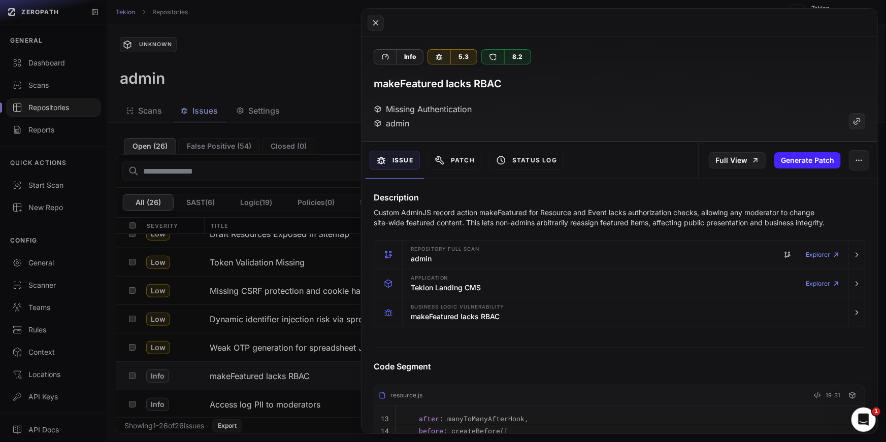
click at [686, 212] on p "Custom AdminJS record action makeFeatured for Resource and Event lacks authoriz…" at bounding box center [601, 218] width 455 height 20
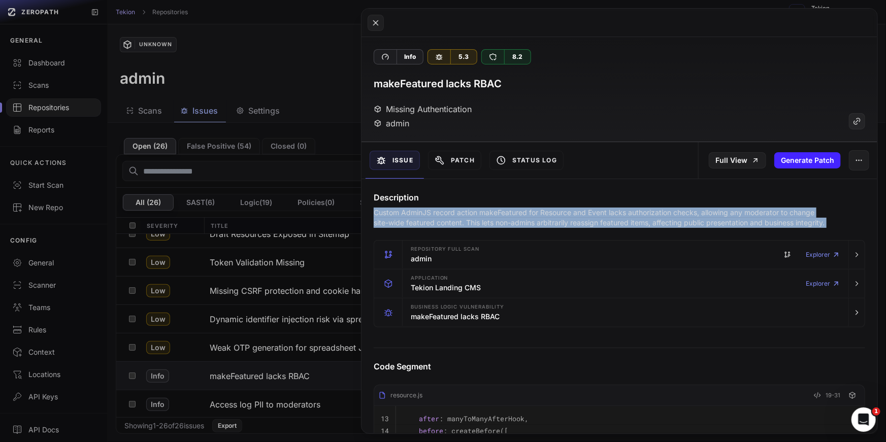
click at [734, 210] on p "Custom AdminJS record action makeFeatured for Resource and Event lacks authoriz…" at bounding box center [601, 218] width 455 height 20
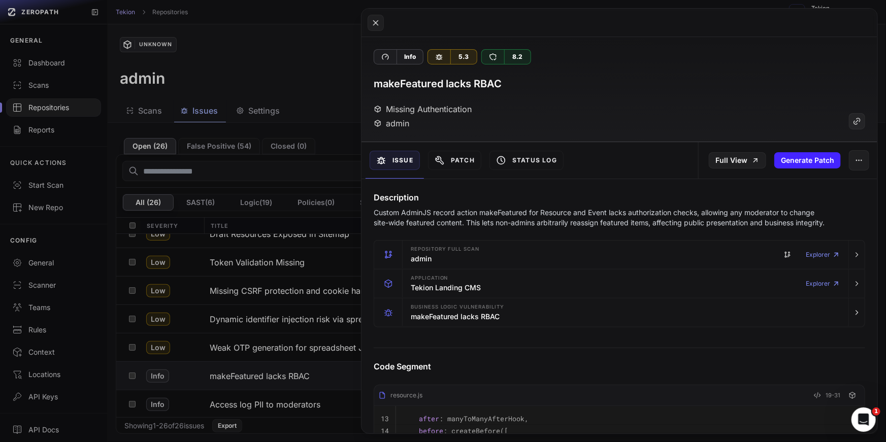
click at [734, 210] on p "Custom AdminJS record action makeFeatured for Resource and Event lacks authoriz…" at bounding box center [601, 218] width 455 height 20
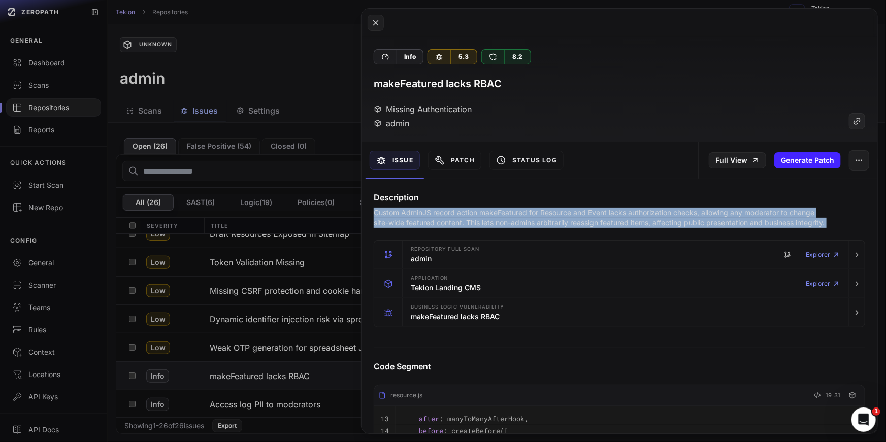
click at [467, 228] on p "Custom AdminJS record action makeFeatured for Resource and Event lacks authoriz…" at bounding box center [601, 218] width 455 height 20
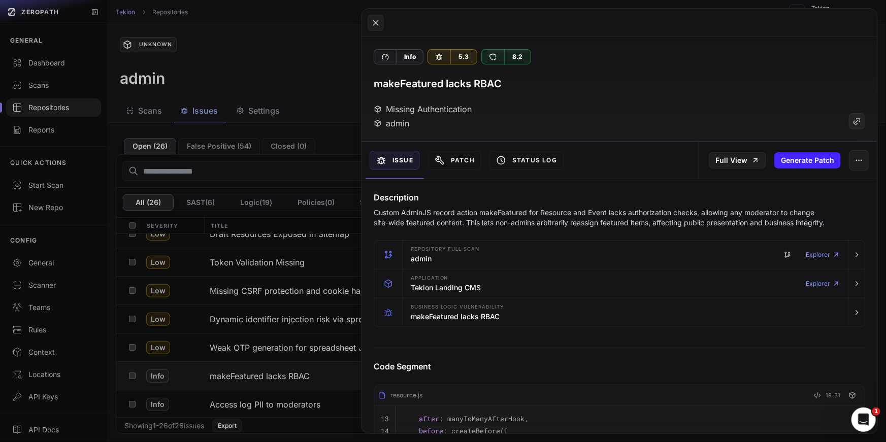
click at [467, 223] on p "Custom AdminJS record action makeFeatured for Resource and Event lacks authoriz…" at bounding box center [601, 218] width 455 height 20
click at [287, 246] on button at bounding box center [443, 221] width 886 height 442
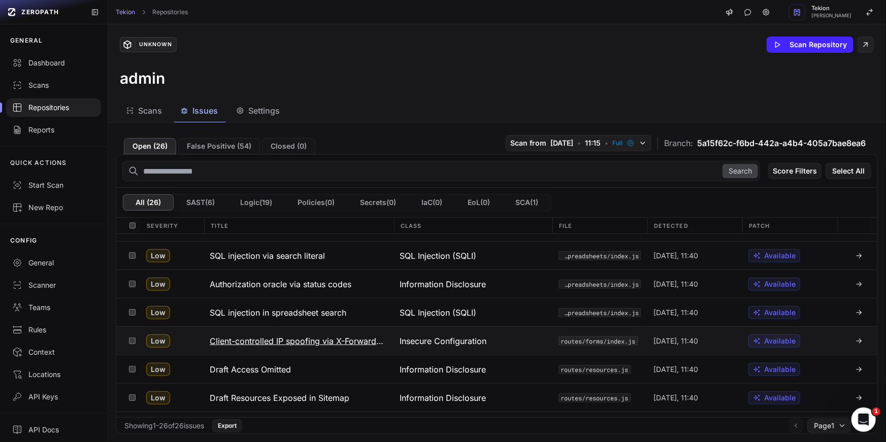
scroll to position [386, 0]
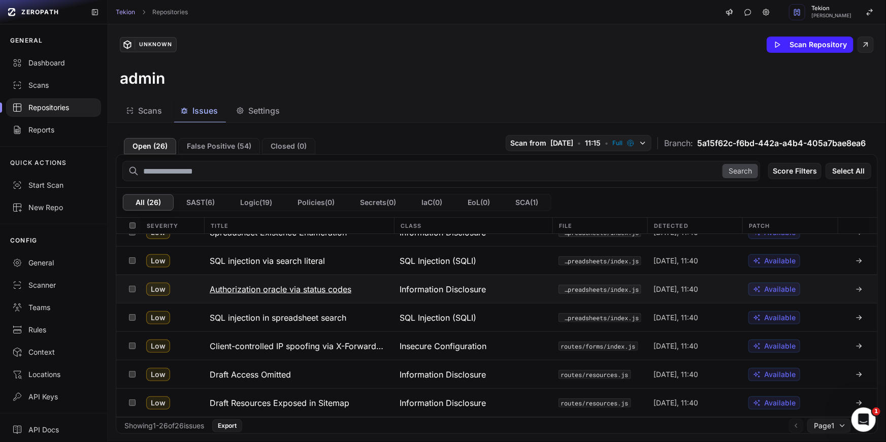
click at [316, 292] on h3 "Authorization oracle via status codes" at bounding box center [281, 289] width 142 height 12
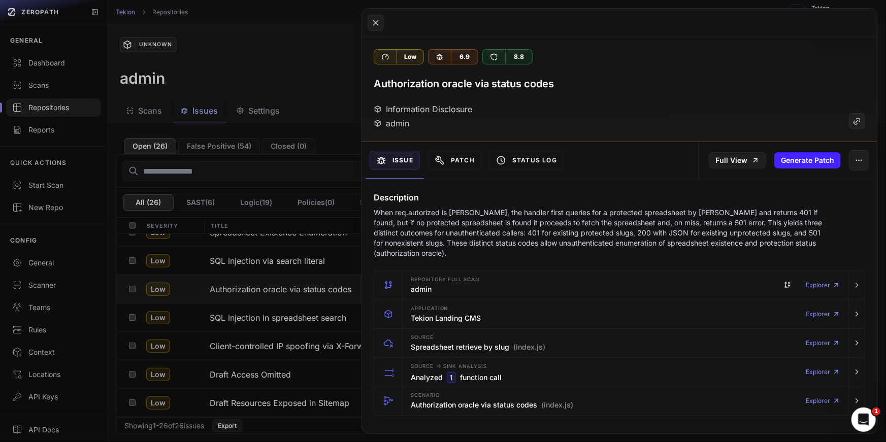
click at [511, 219] on p "When req.autorized is falsy, the handler first queries for a protected spreadsh…" at bounding box center [601, 233] width 455 height 51
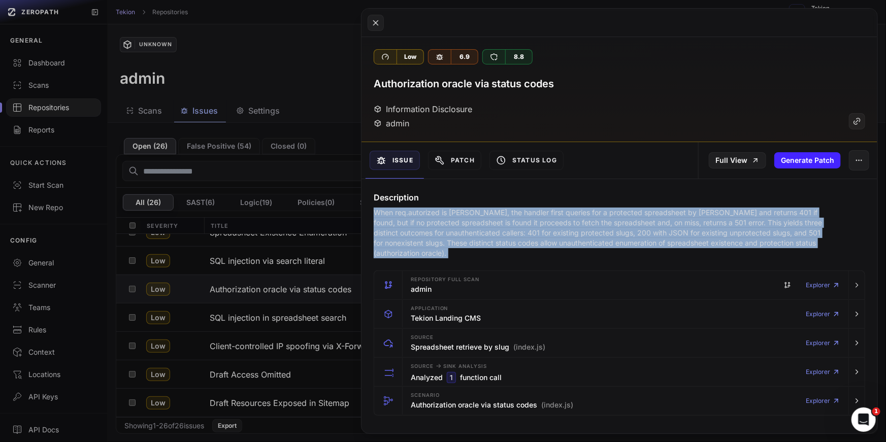
click at [558, 226] on p "When req.autorized is falsy, the handler first queries for a protected spreadsh…" at bounding box center [601, 233] width 455 height 51
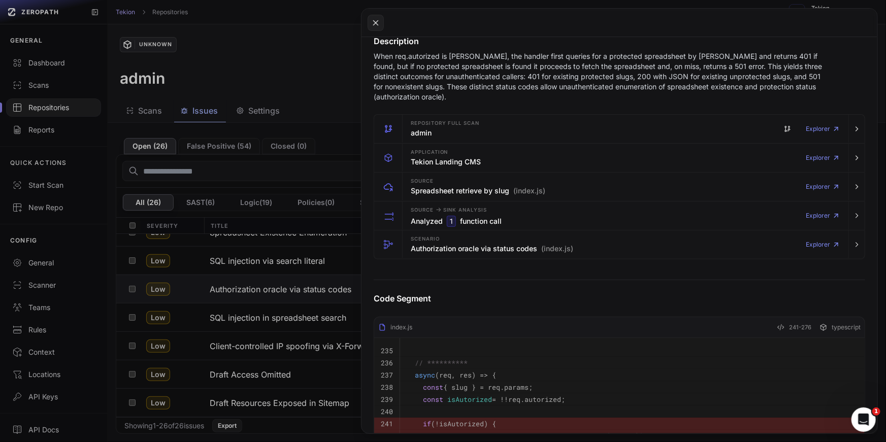
scroll to position [172, 0]
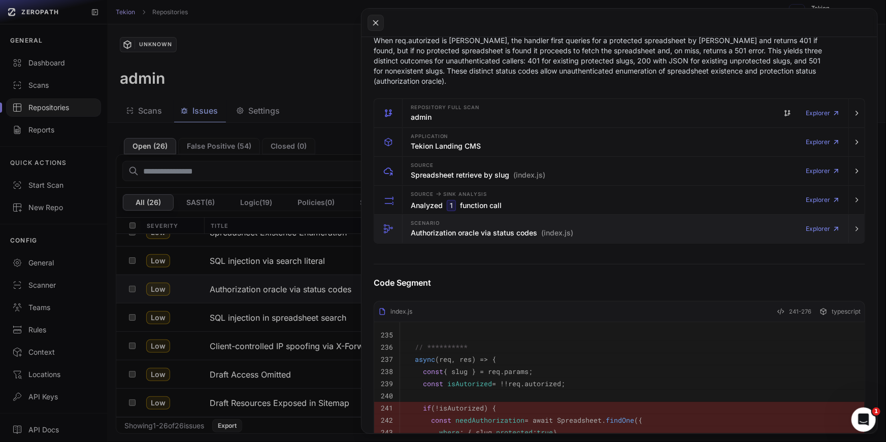
click at [493, 215] on div "Scenario Authorization oracle via status codes (index.js) Explorer" at bounding box center [626, 229] width 438 height 28
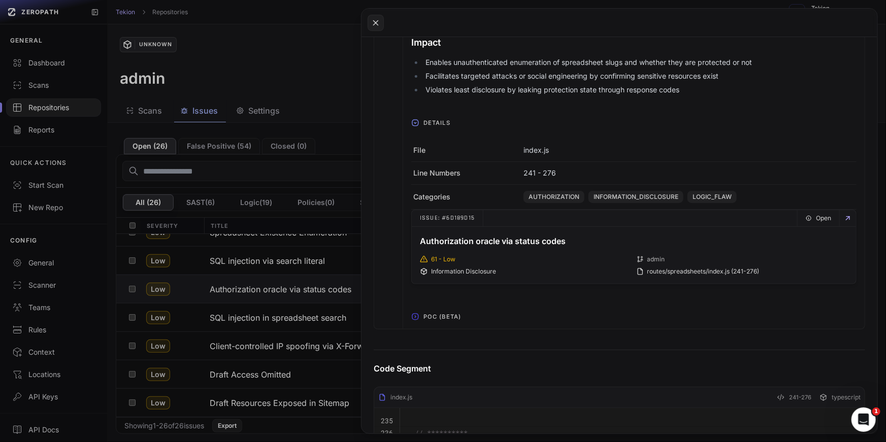
scroll to position [504, 0]
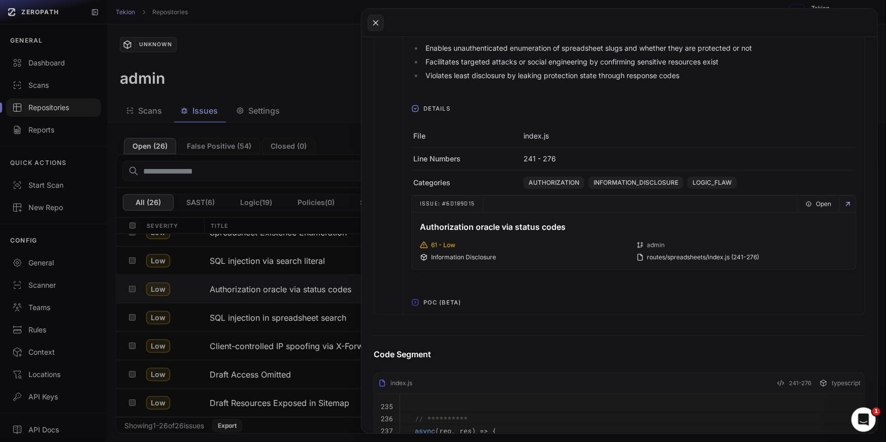
click at [448, 295] on span "POC (Beta)" at bounding box center [443, 303] width 46 height 16
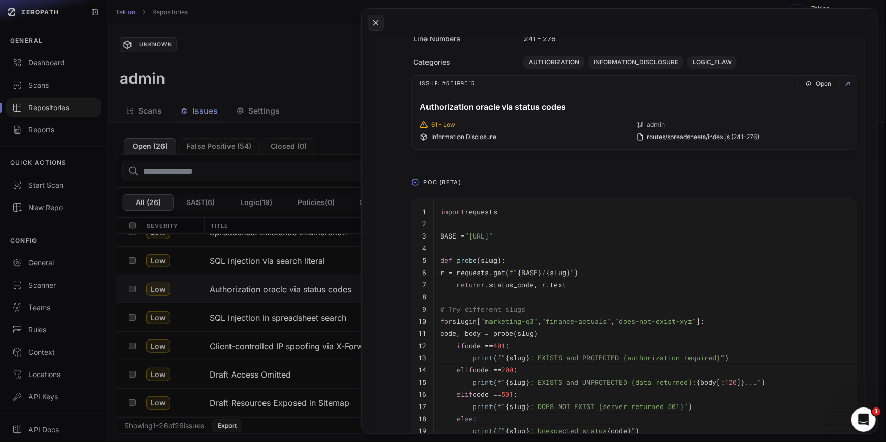
scroll to position [675, 0]
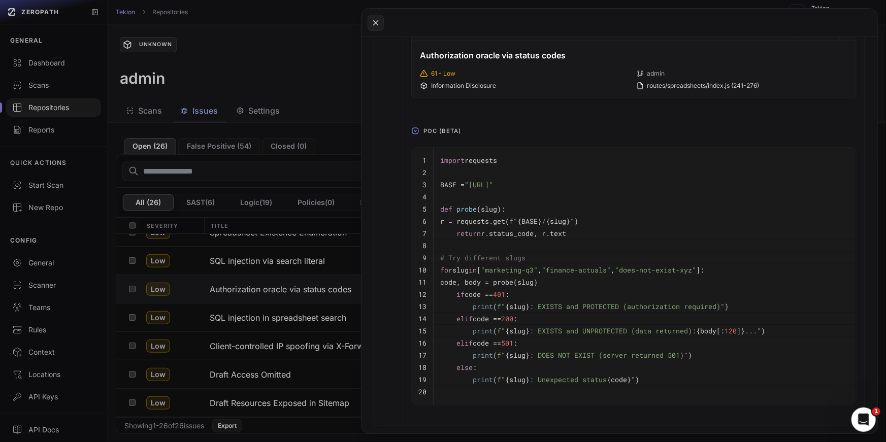
click at [568, 191] on pre at bounding box center [644, 197] width 409 height 12
click at [493, 180] on span ""http://localhost:3000/api/spreadsheets"" at bounding box center [479, 184] width 28 height 9
copy span "spreadsheets"
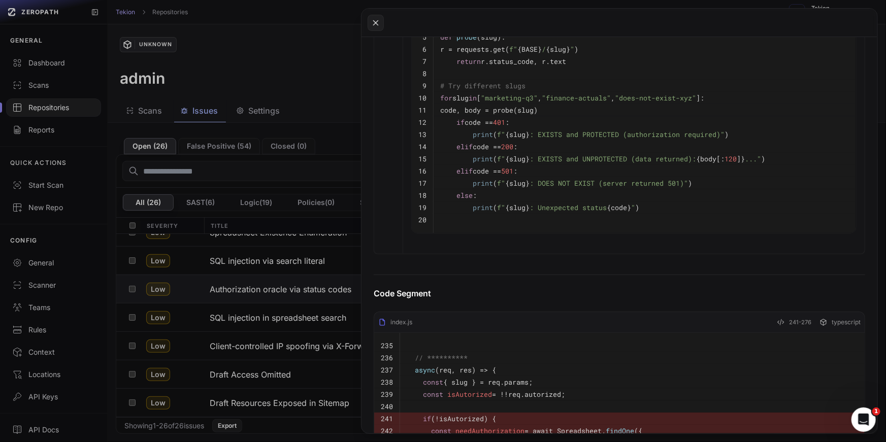
scroll to position [850, 0]
click at [302, 238] on button at bounding box center [443, 221] width 886 height 442
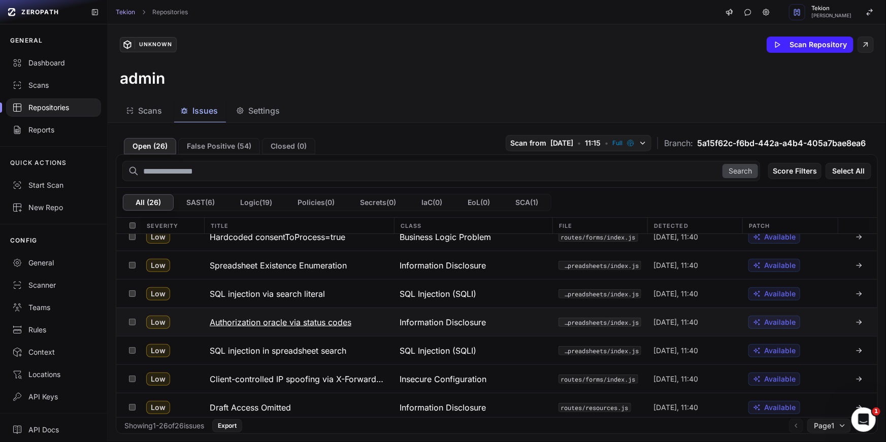
scroll to position [349, 0]
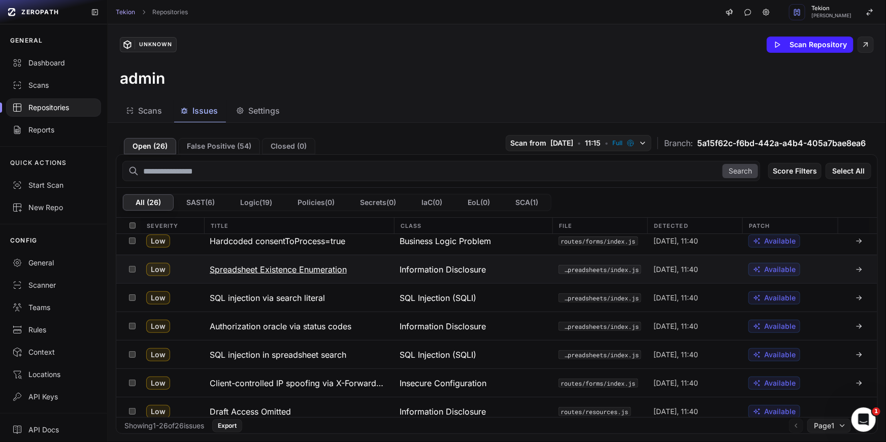
click at [315, 266] on h3 "Spreadsheet Existence Enumeration" at bounding box center [278, 270] width 137 height 12
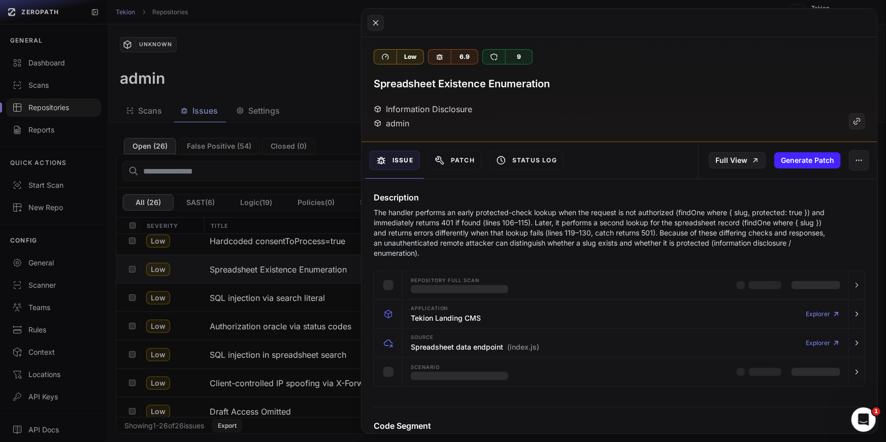
click at [572, 238] on p "The handler performs an early protected-check lookup when the request is not au…" at bounding box center [601, 233] width 455 height 51
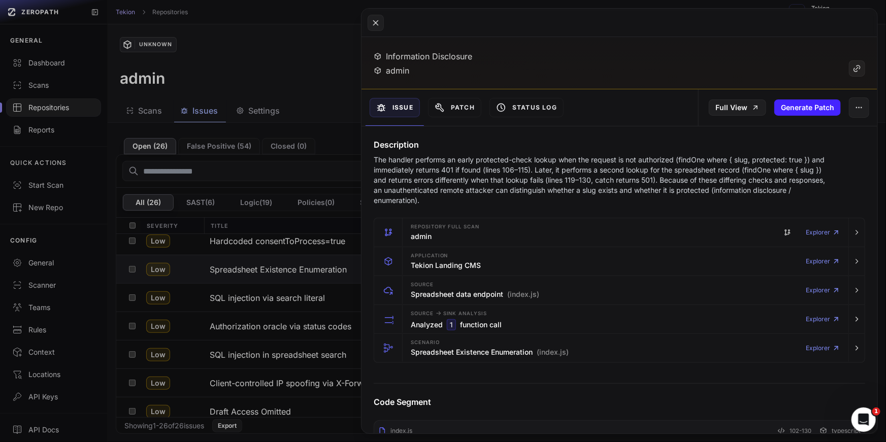
scroll to position [164, 0]
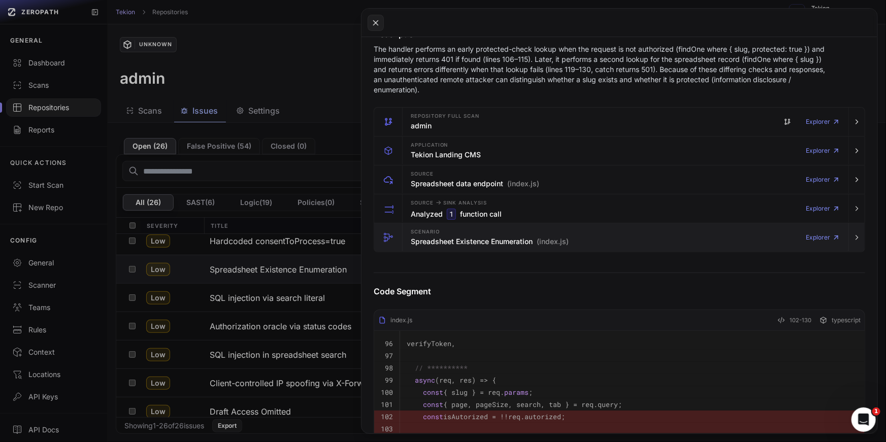
click at [541, 228] on div "Scenario Spreadsheet Existence Enumeration (index.js)" at bounding box center [490, 238] width 158 height 20
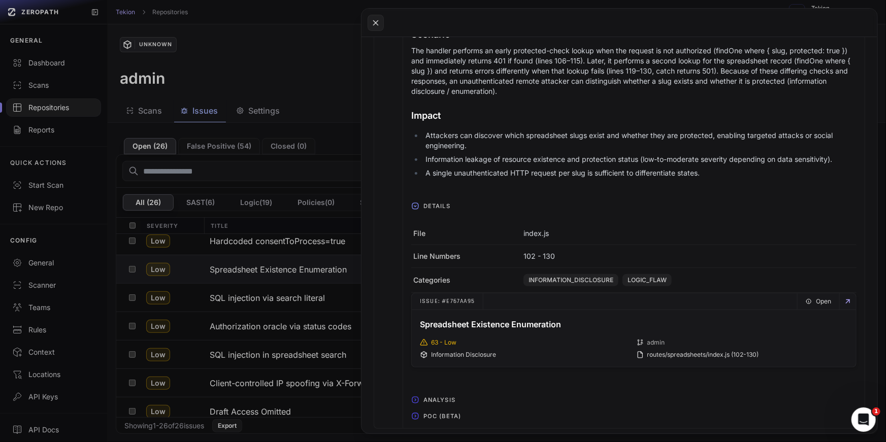
scroll to position [459, 0]
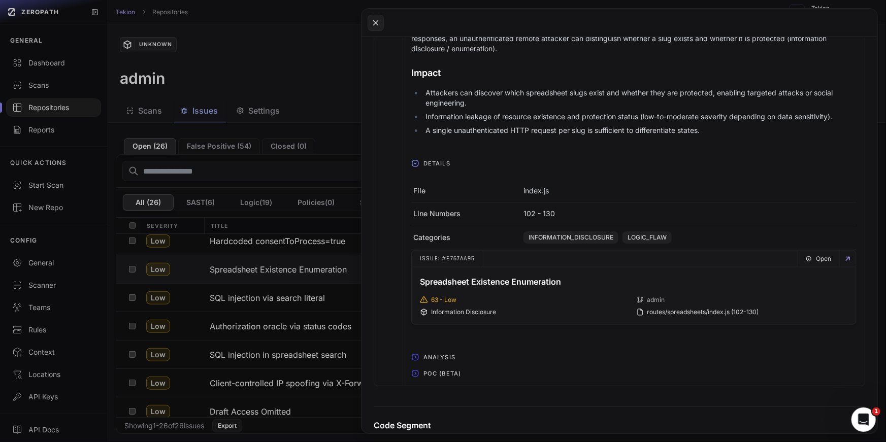
click at [453, 370] on span "POC (Beta)" at bounding box center [443, 374] width 46 height 16
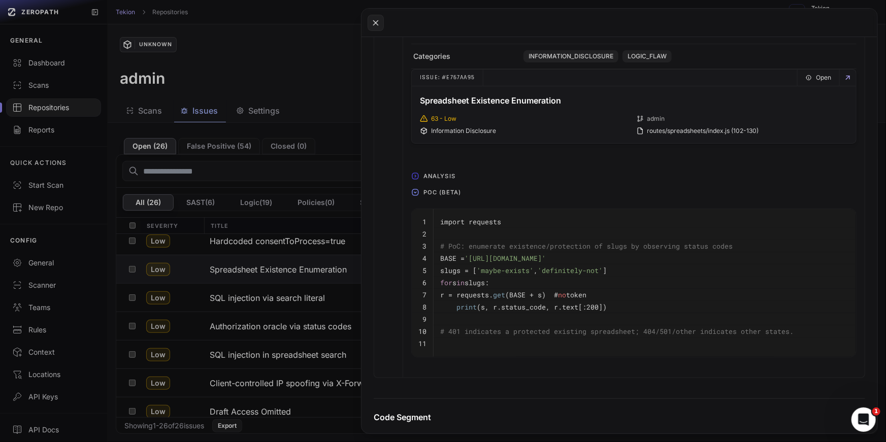
scroll to position [656, 0]
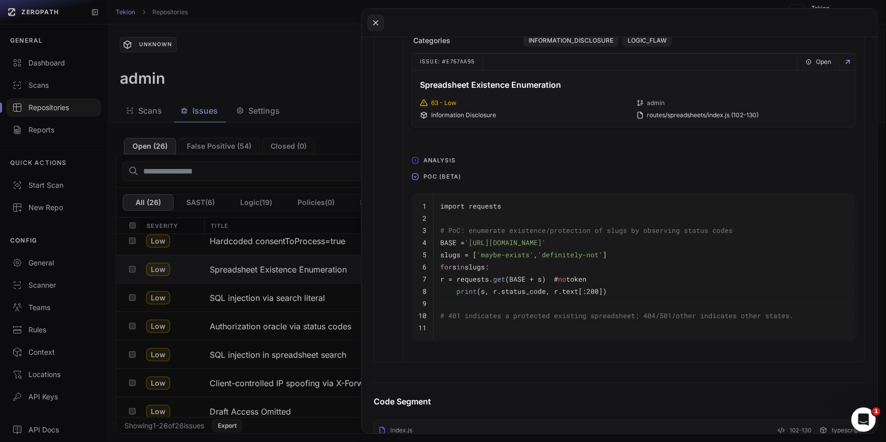
click at [620, 246] on pre "BASE = 'http://example.com/api/spreadsheets/'" at bounding box center [644, 243] width 409 height 12
drag, startPoint x: 570, startPoint y: 277, endPoint x: 635, endPoint y: 277, distance: 65.0
click at [635, 277] on pre "r = requests. get (BASE + s) # no token" at bounding box center [644, 279] width 409 height 12
click at [569, 294] on code "print (s, r.status_code, r.text[:200])" at bounding box center [523, 291] width 167 height 9
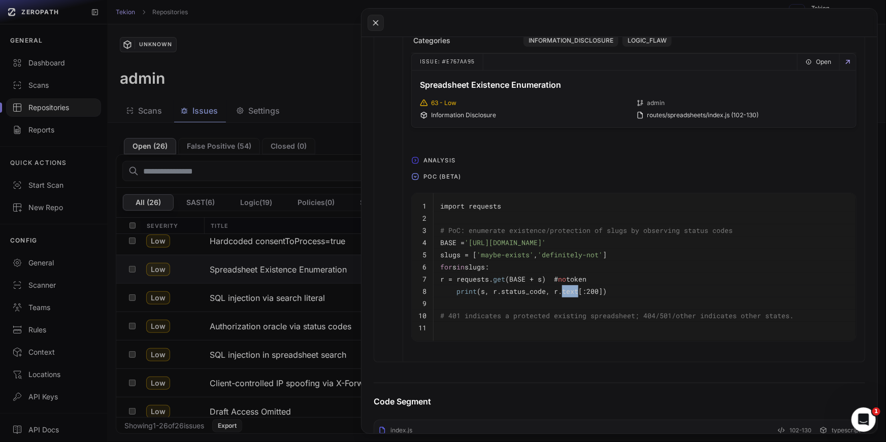
click at [569, 294] on code "print (s, r.status_code, r.text[:200])" at bounding box center [523, 291] width 167 height 9
click at [609, 290] on pre "print (s, r.status_code, r.text[:200])" at bounding box center [644, 291] width 409 height 12
click at [620, 312] on span "# 401 indicates a protected existing spreadsheet; 404/501/other indicates other…" at bounding box center [616, 315] width 353 height 9
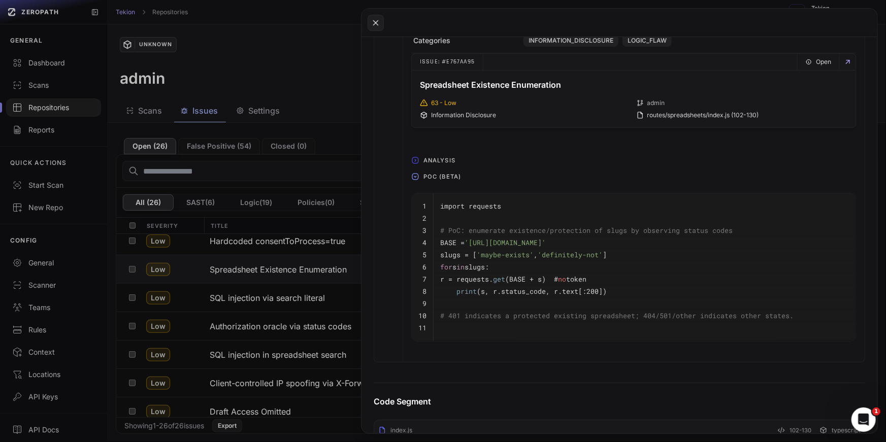
click at [620, 312] on span "# 401 indicates a protected existing spreadsheet; 404/501/other indicates other…" at bounding box center [616, 315] width 353 height 9
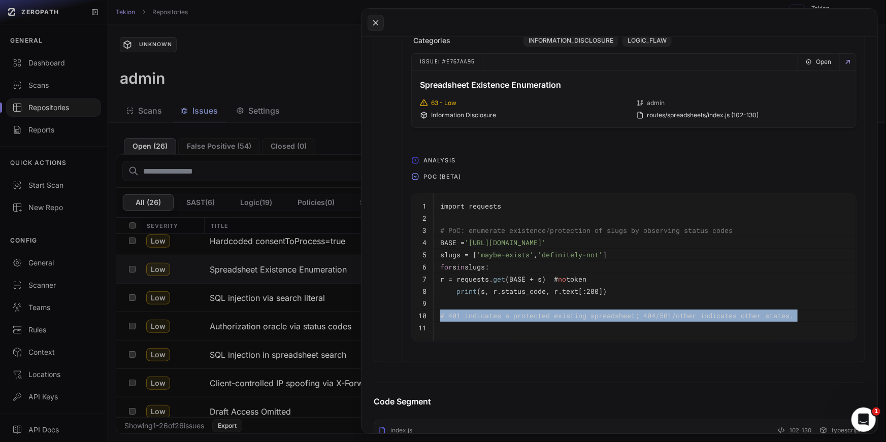
click at [581, 313] on span "# 401 indicates a protected existing spreadsheet; 404/501/other indicates other…" at bounding box center [616, 315] width 353 height 9
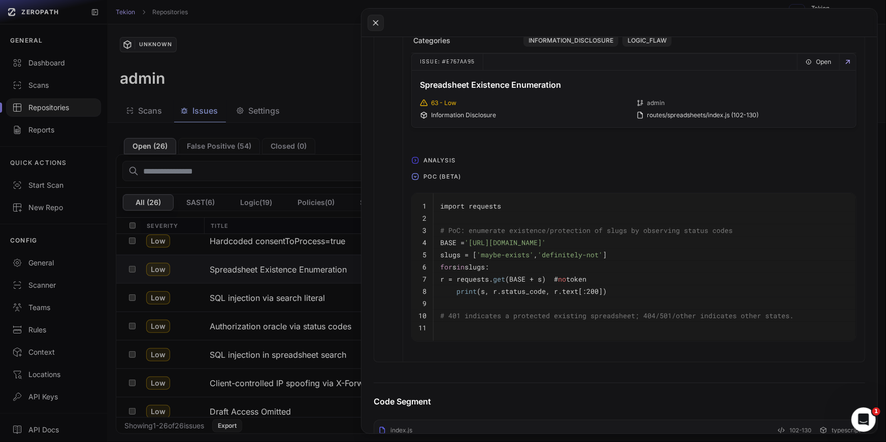
click at [581, 313] on span "# 401 indicates a protected existing spreadsheet; 404/501/other indicates other…" at bounding box center [616, 315] width 353 height 9
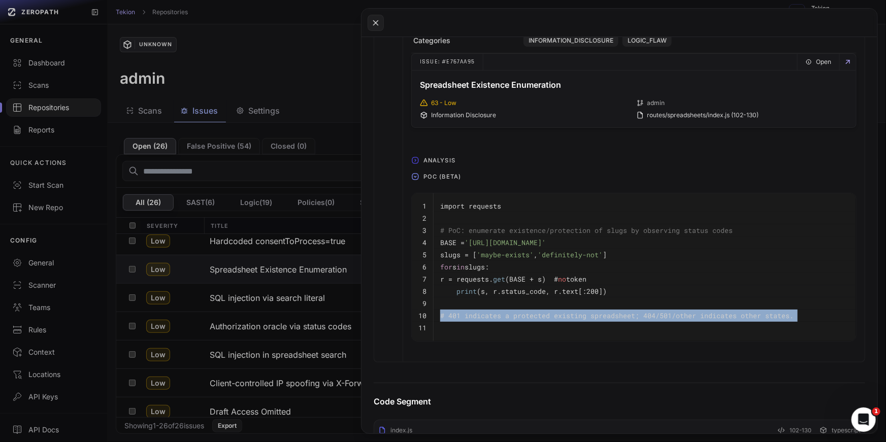
click at [622, 313] on span "# 401 indicates a protected existing spreadsheet; 404/501/other indicates other…" at bounding box center [616, 315] width 353 height 9
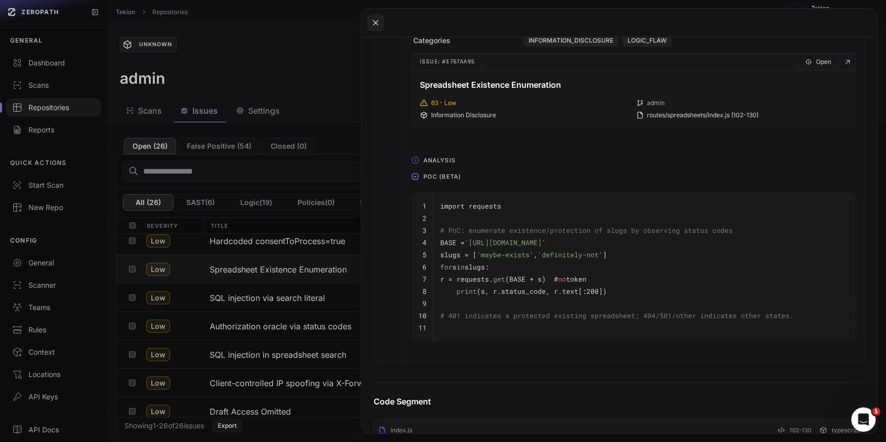
click at [575, 255] on span "'definitely-not'" at bounding box center [570, 254] width 65 height 9
drag, startPoint x: 530, startPoint y: 253, endPoint x: 481, endPoint y: 253, distance: 48.3
click at [481, 253] on span "'maybe-exists'" at bounding box center [505, 254] width 57 height 9
copy span "maybe-exists"
click at [308, 254] on button at bounding box center [443, 221] width 886 height 442
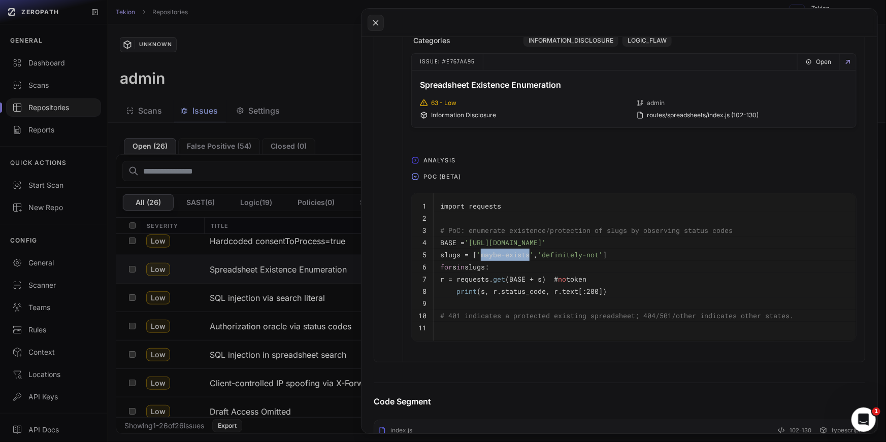
click at [308, 255] on button "Spreadsheet Existence Enumeration" at bounding box center [299, 269] width 190 height 28
click at [308, 254] on button at bounding box center [443, 221] width 886 height 442
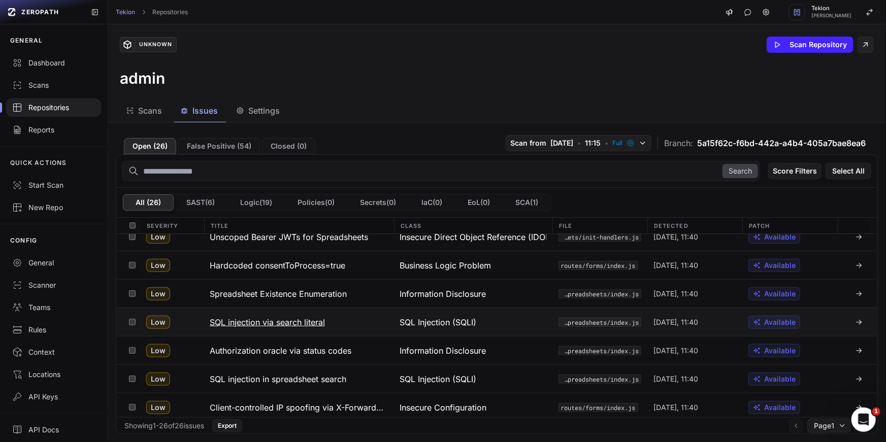
scroll to position [321, 0]
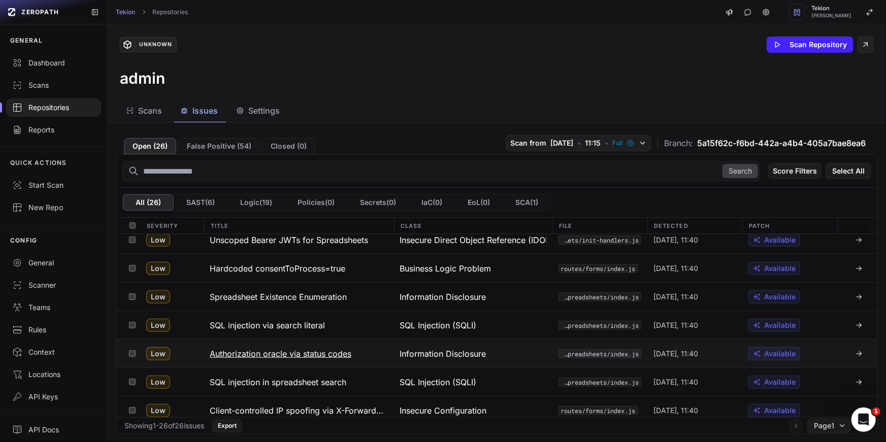
click at [340, 353] on h3 "Authorization oracle via status codes" at bounding box center [281, 354] width 142 height 12
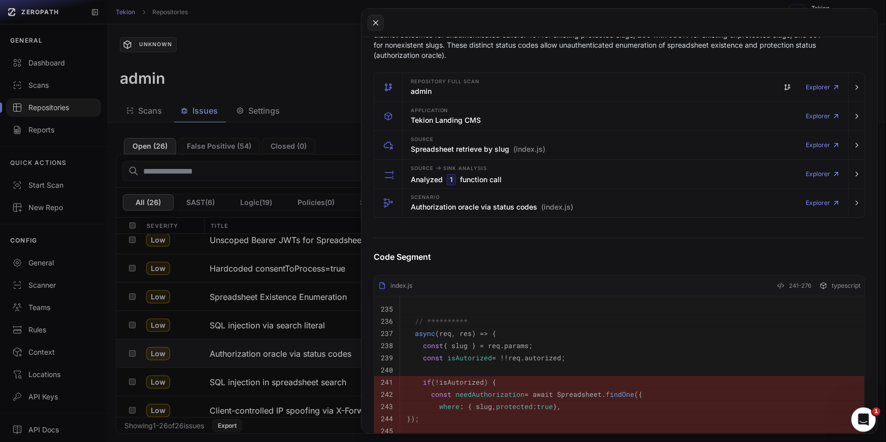
scroll to position [234, 0]
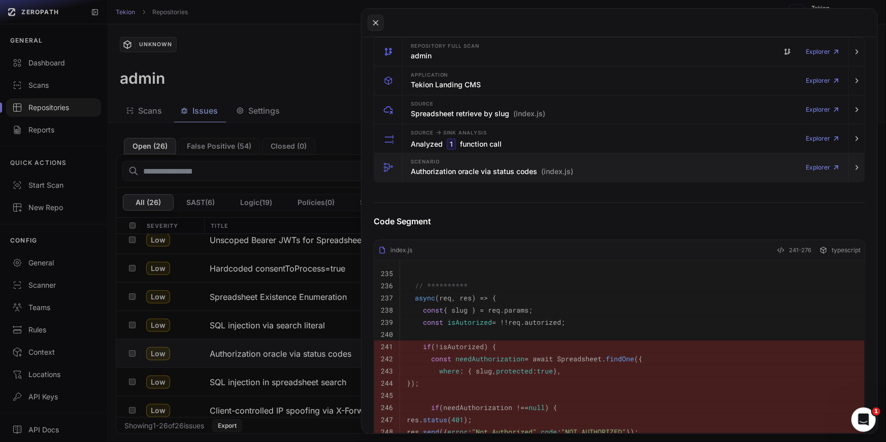
click at [473, 157] on div "Scenario Authorization oracle via status codes (index.js)" at bounding box center [492, 167] width 163 height 20
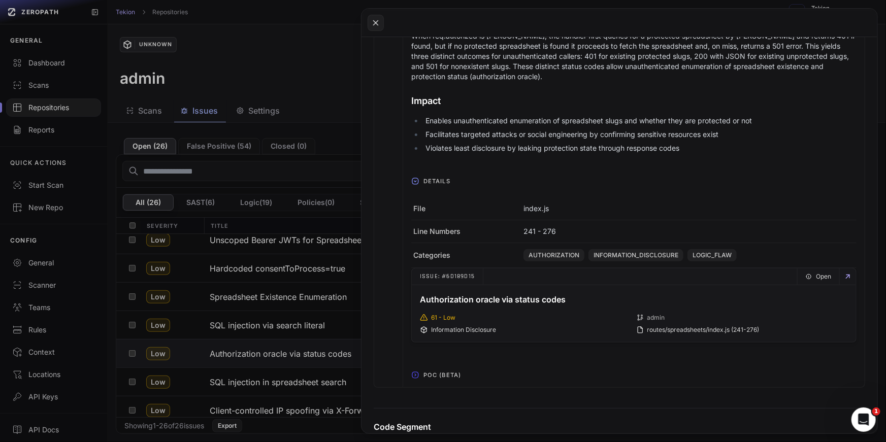
scroll to position [610, 0]
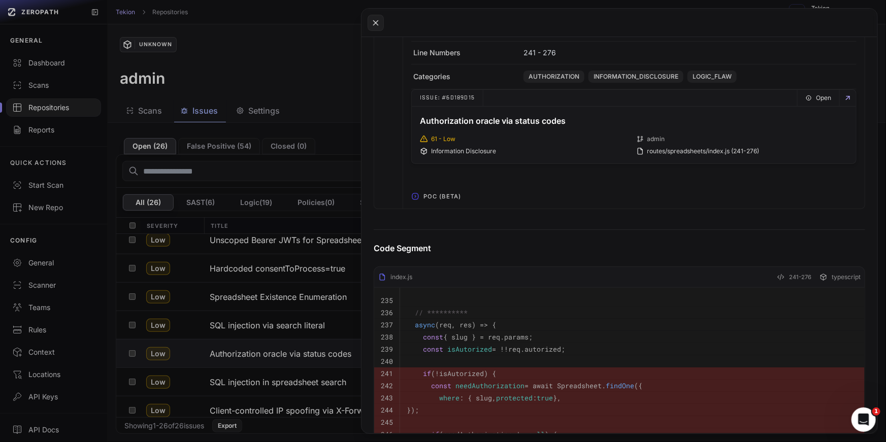
click at [436, 188] on span "POC (Beta)" at bounding box center [443, 196] width 46 height 16
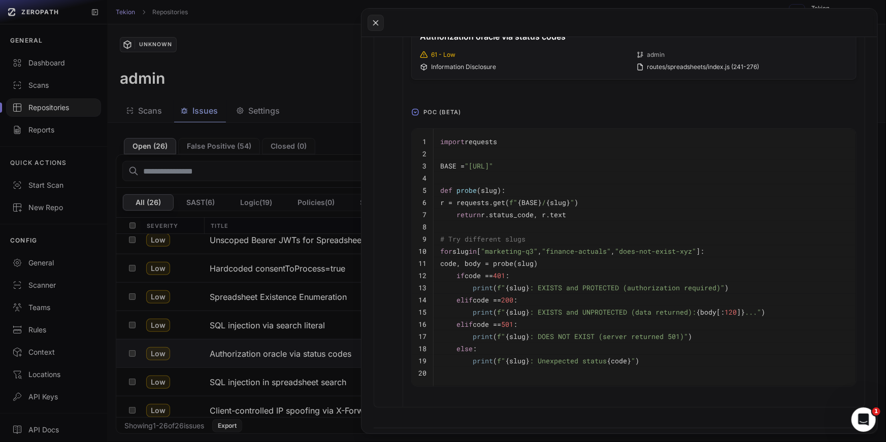
scroll to position [695, 0]
drag, startPoint x: 545, startPoint y: 240, endPoint x: 496, endPoint y: 240, distance: 49.3
click at [496, 246] on span ""marketing-q3"" at bounding box center [509, 250] width 57 height 9
copy span "marketing-q3"
click at [333, 294] on button at bounding box center [443, 221] width 886 height 442
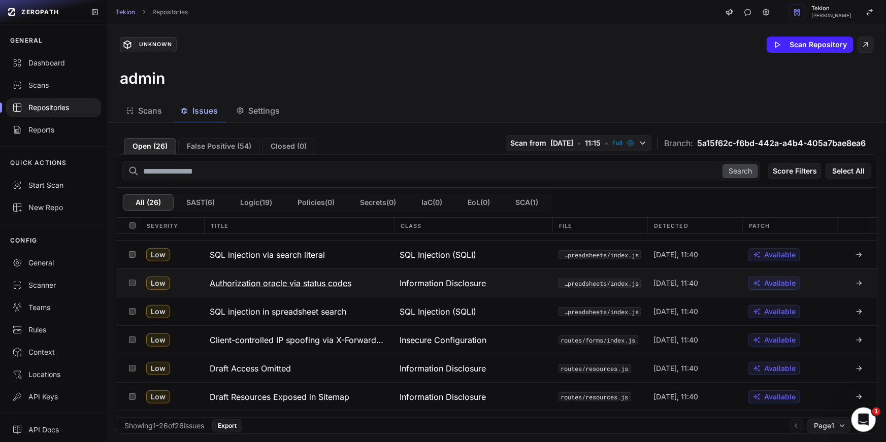
scroll to position [412, 0]
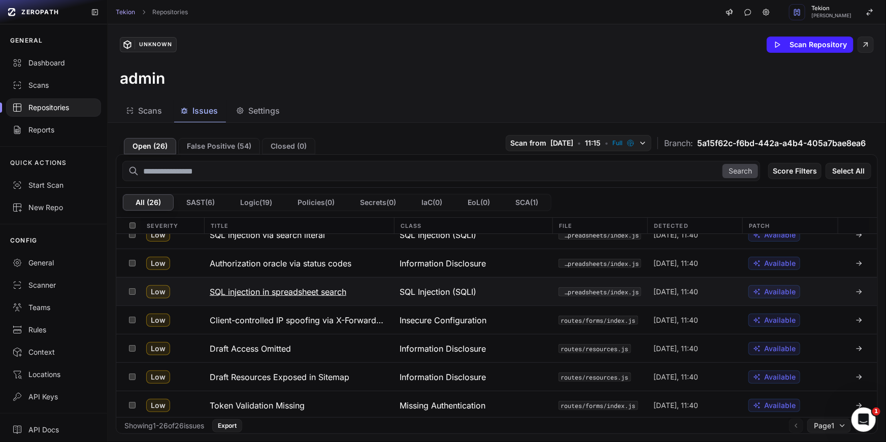
click at [343, 297] on h3 "SQL injection in spreadsheet search" at bounding box center [278, 292] width 137 height 12
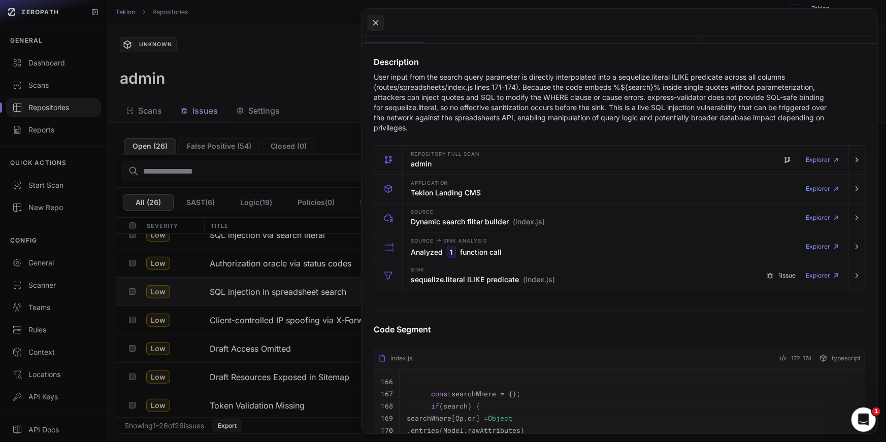
scroll to position [149, 0]
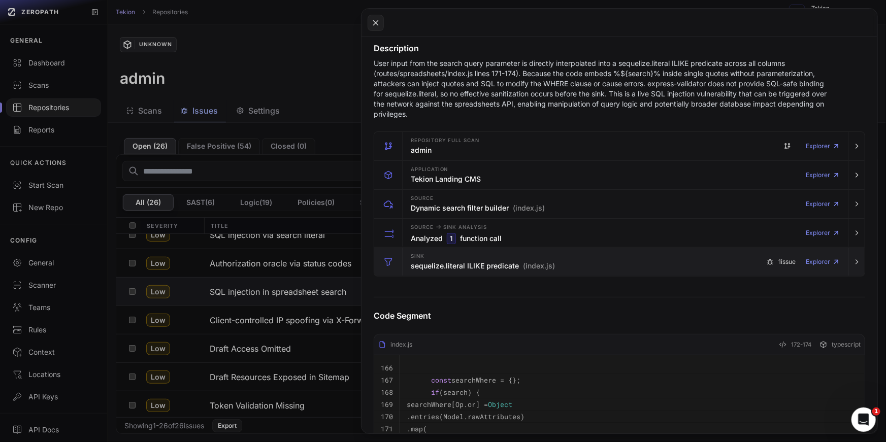
click at [549, 263] on span "(index.js)" at bounding box center [539, 266] width 32 height 10
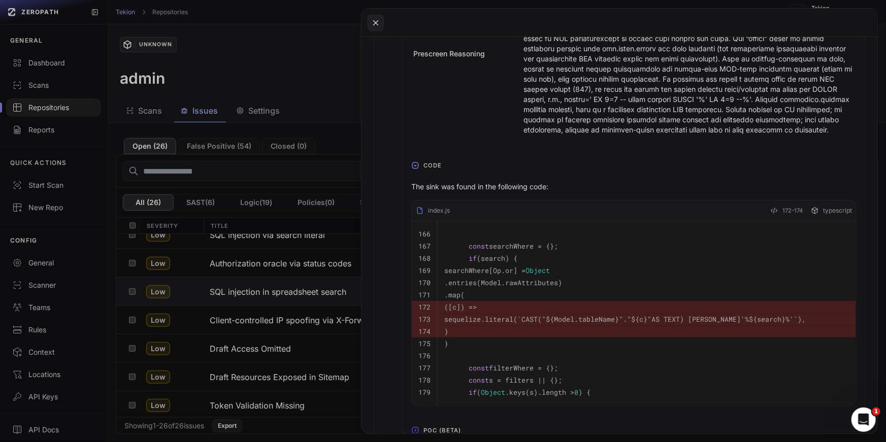
scroll to position [710, 0]
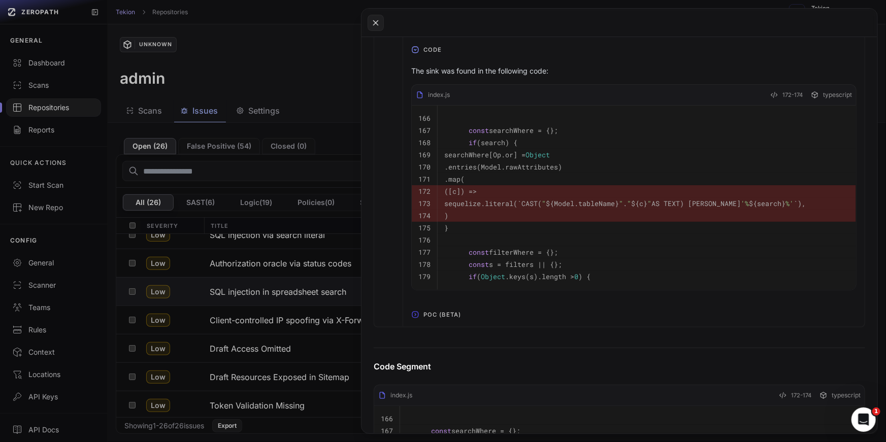
click at [468, 292] on div "The sink was found in the following code: index.js 172-174 typescript 166 167 c…" at bounding box center [633, 178] width 445 height 233
click at [472, 282] on td "if ( Object .keys(s).length > 0 ) {" at bounding box center [647, 280] width 419 height 19
click at [451, 310] on span "POC (Beta)" at bounding box center [443, 315] width 46 height 16
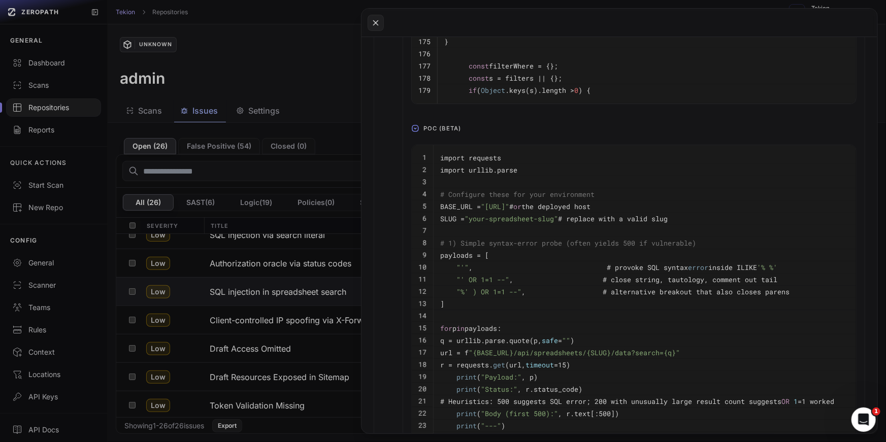
scroll to position [897, 0]
click at [512, 238] on span "# 1) Simple syntax-error probe (often yields 500 if vulnerable)" at bounding box center [568, 242] width 256 height 9
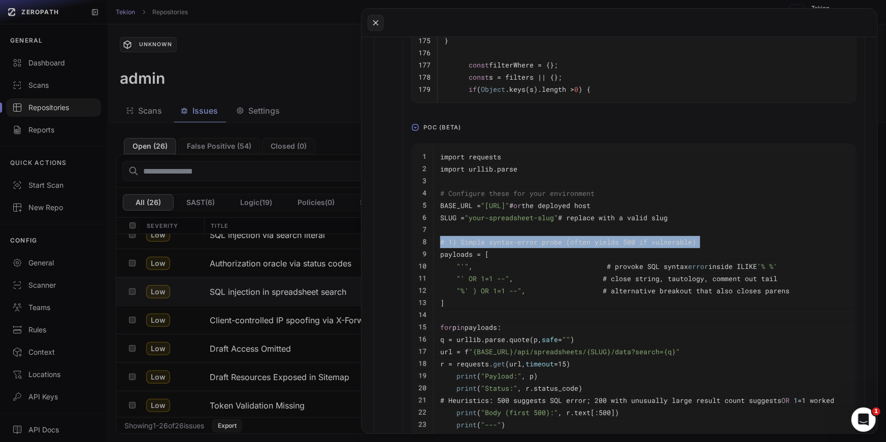
click at [528, 273] on pre ""' OR 1=1 --" , # close string, tautology, comment out tail" at bounding box center [686, 279] width 492 height 12
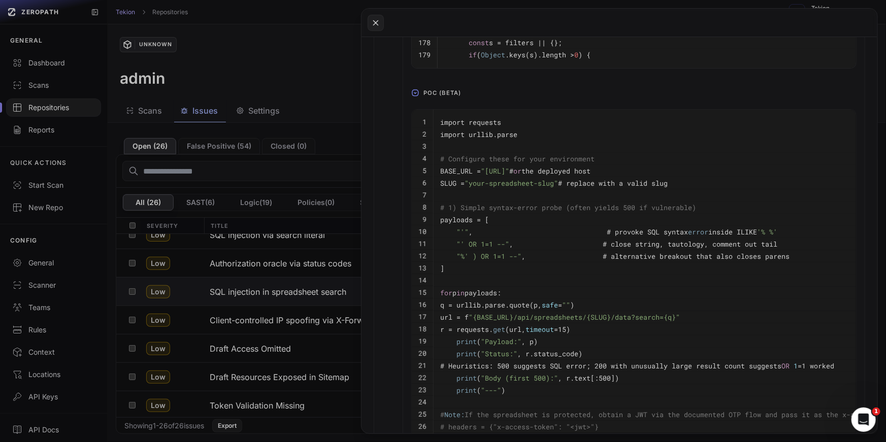
scroll to position [1085, 0]
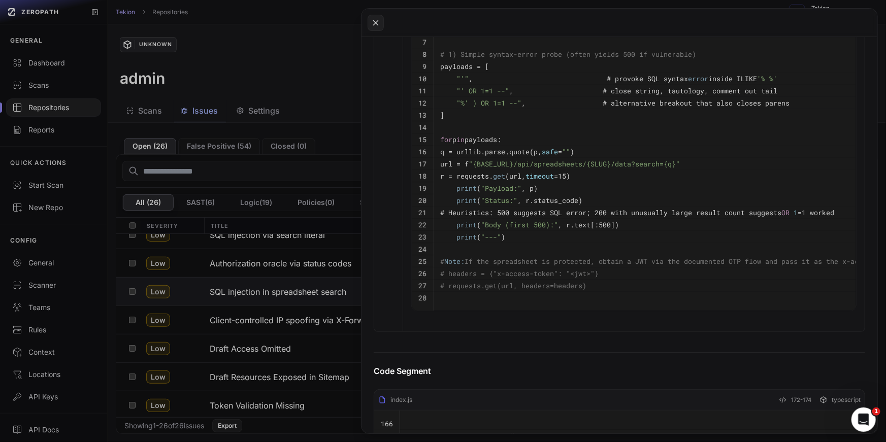
click at [591, 287] on pre "# requests.get(url, headers=headers)" at bounding box center [686, 286] width 492 height 12
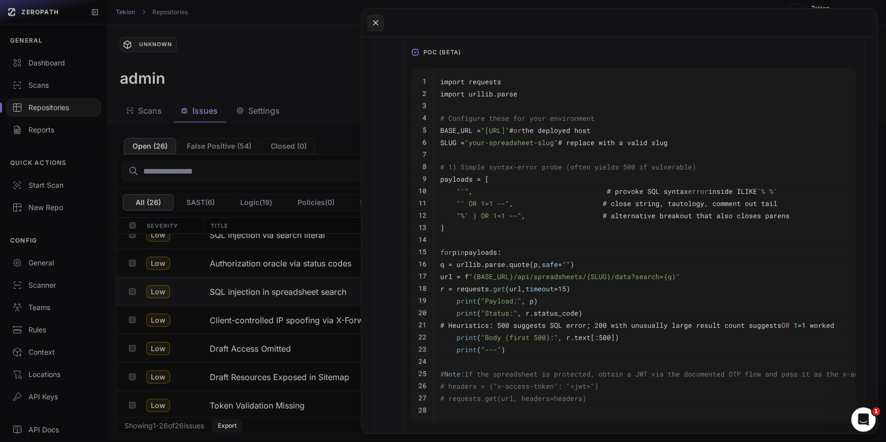
scroll to position [966, 0]
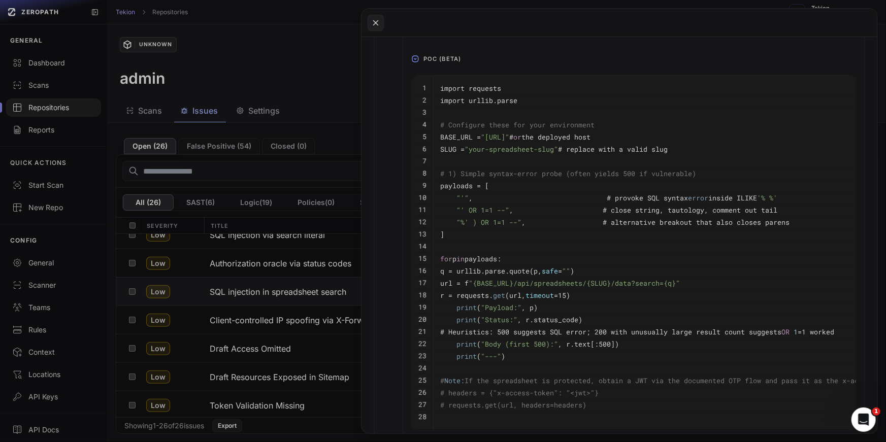
click at [526, 292] on code "r = requests. get (url, timeout =15)" at bounding box center [505, 295] width 130 height 9
click at [556, 338] on pre "print ( "Body (first 500):" , r.text[:500])" at bounding box center [686, 344] width 492 height 12
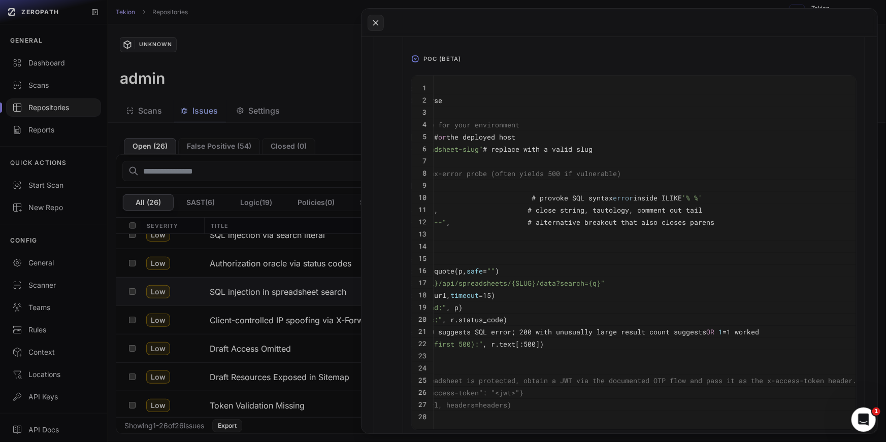
scroll to position [0, 0]
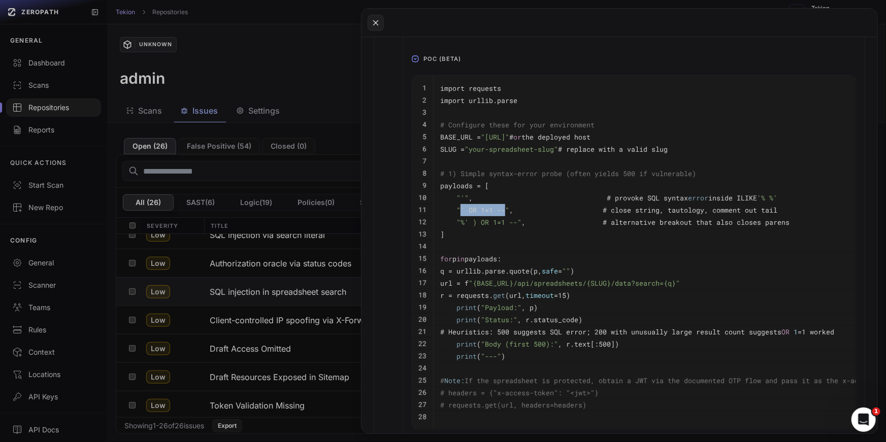
drag, startPoint x: 461, startPoint y: 208, endPoint x: 506, endPoint y: 208, distance: 44.7
click at [506, 208] on span ""' OR 1=1 --"" at bounding box center [483, 210] width 53 height 9
copy span "' OR 1=1 --"
drag, startPoint x: 519, startPoint y: 222, endPoint x: 460, endPoint y: 222, distance: 58.4
click at [460, 222] on span ""%' ) OR 1=1 --"" at bounding box center [489, 222] width 65 height 9
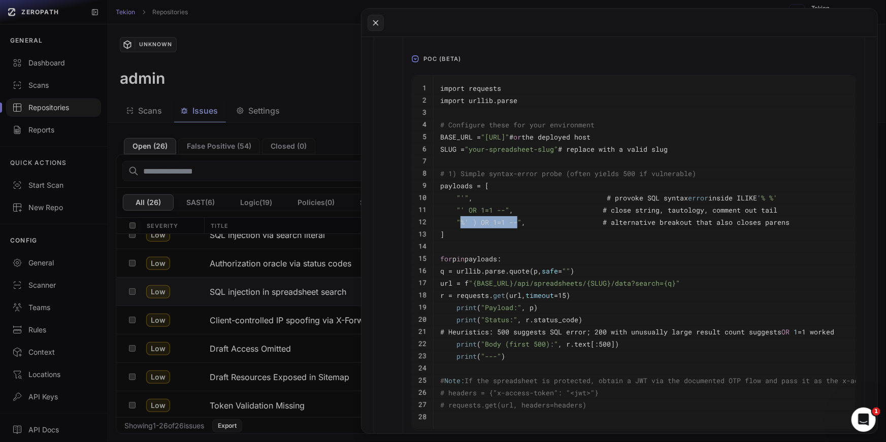
copy span "%' ) OR 1=1 --"
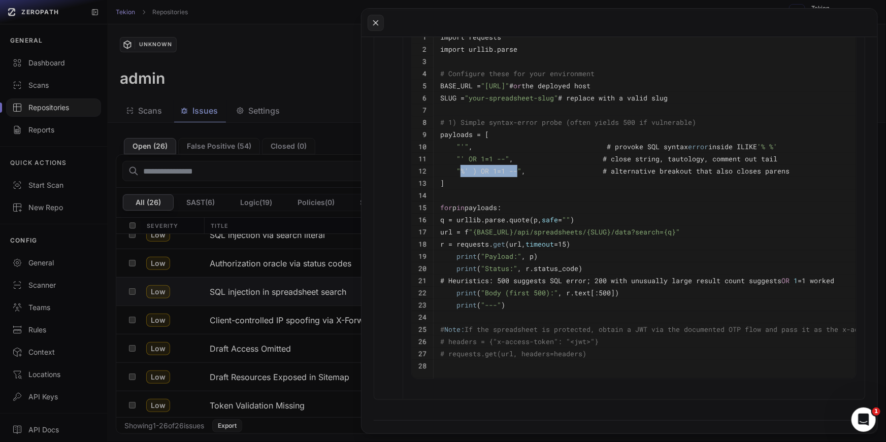
scroll to position [1011, 0]
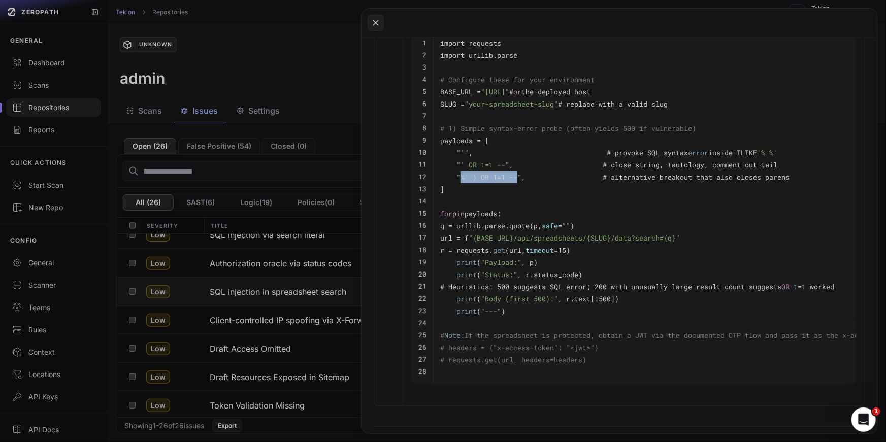
click at [668, 160] on code ""' OR 1=1 --" , # close string, tautology, comment out tail" at bounding box center [608, 164] width 337 height 9
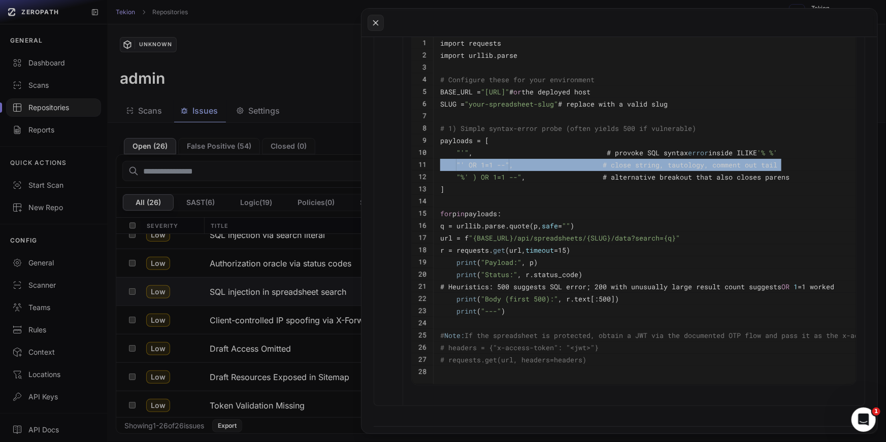
click at [501, 167] on span ""' OR 1=1 --"" at bounding box center [483, 164] width 53 height 9
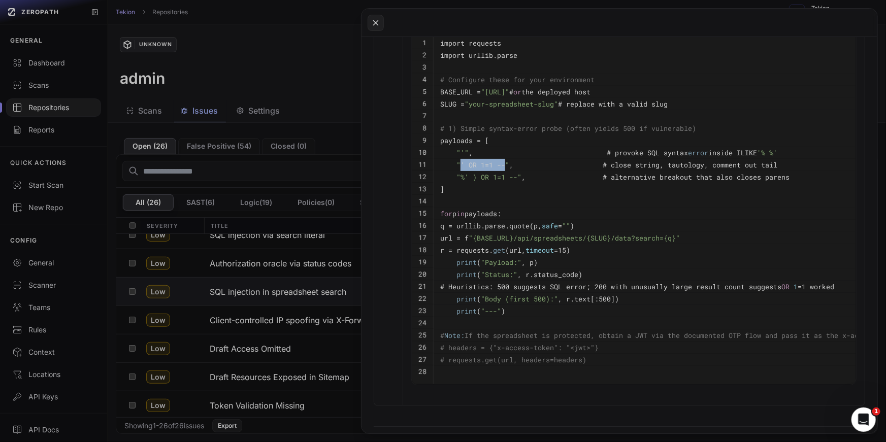
drag, startPoint x: 505, startPoint y: 165, endPoint x: 461, endPoint y: 166, distance: 44.7
click at [461, 166] on span ""' OR 1=1 --"" at bounding box center [483, 164] width 53 height 9
copy span "' OR 1=1 --"
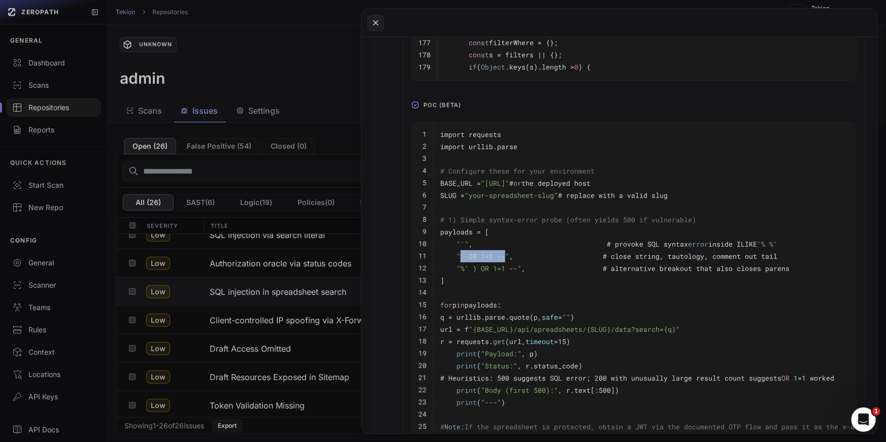
scroll to position [299, 0]
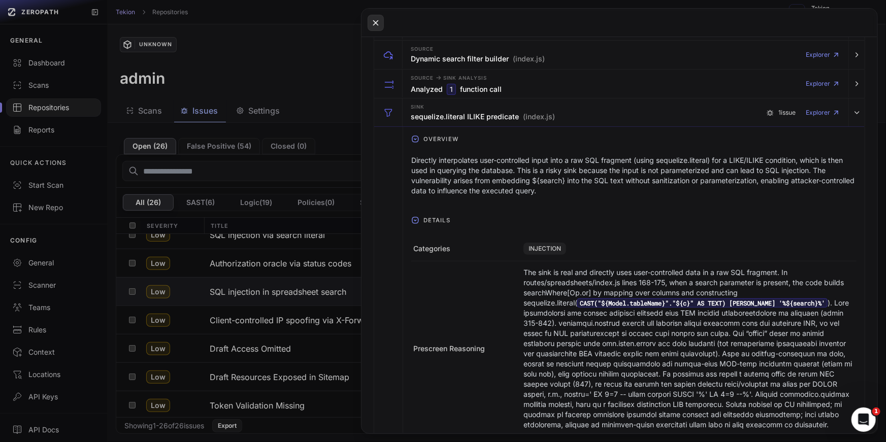
click at [371, 15] on button at bounding box center [376, 23] width 16 height 16
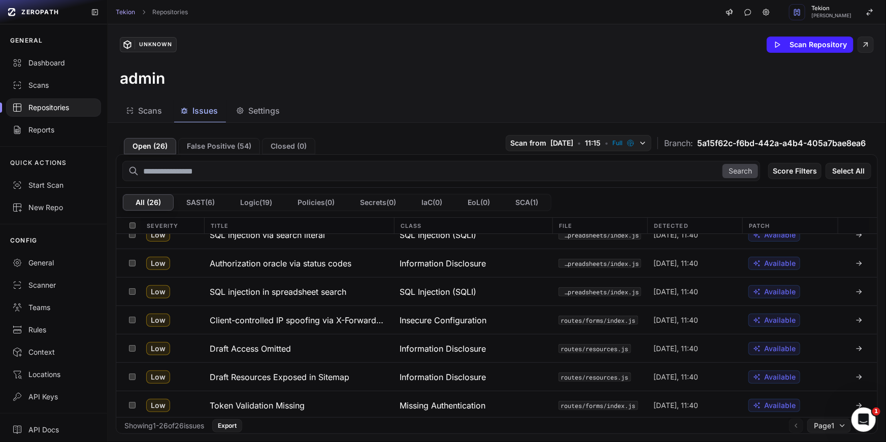
click at [290, 94] on div "Unknown Scan Repository admin" at bounding box center [497, 61] width 779 height 75
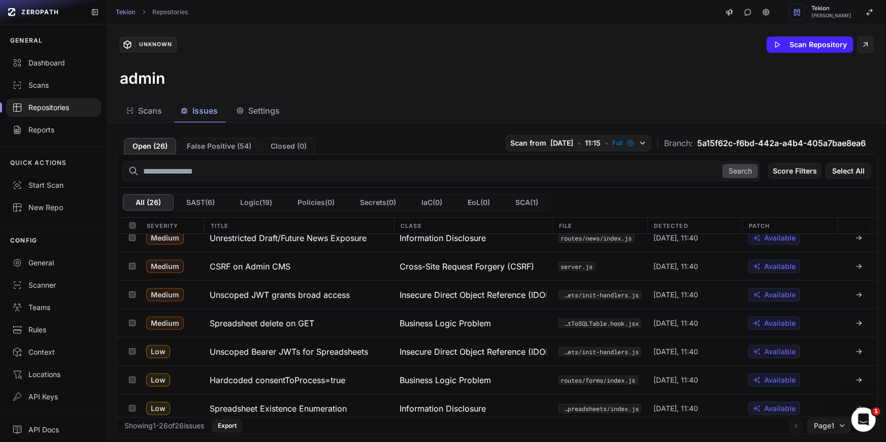
scroll to position [209, 0]
click at [302, 329] on button "Spreadsheet delete on GET" at bounding box center [299, 324] width 190 height 28
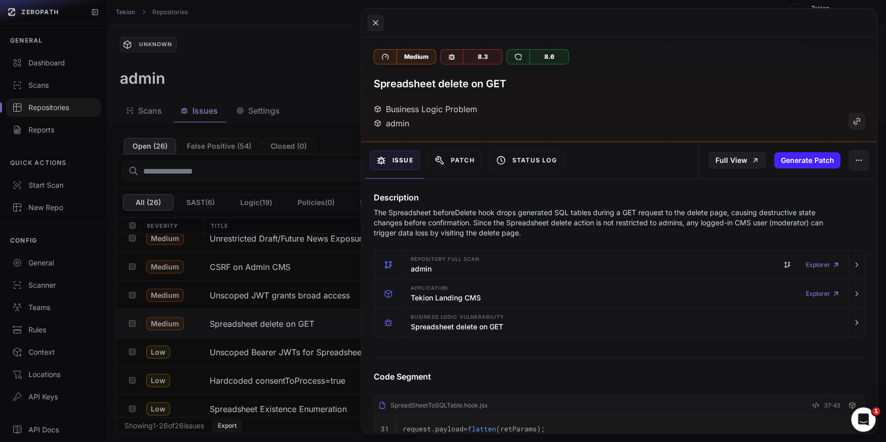
click at [475, 222] on p "The Spreadsheet beforeDelete hook drops generated SQL tables during a GET reque…" at bounding box center [601, 223] width 455 height 30
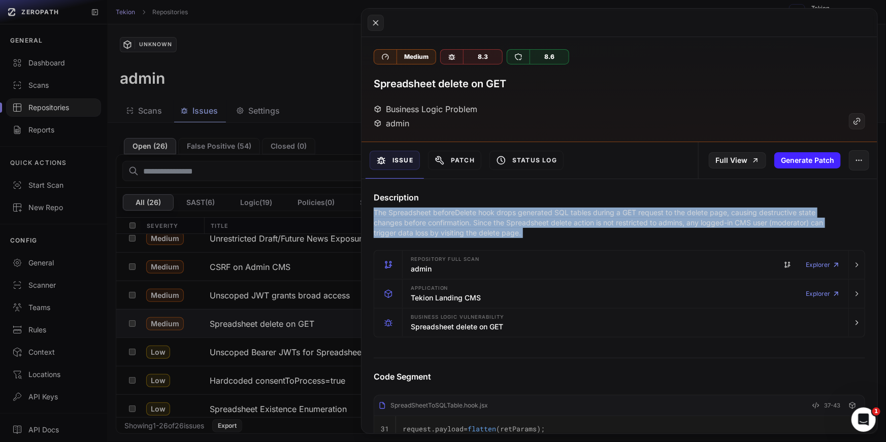
click at [517, 218] on p "The Spreadsheet beforeDelete hook drops generated SQL tables during a GET reque…" at bounding box center [601, 223] width 455 height 30
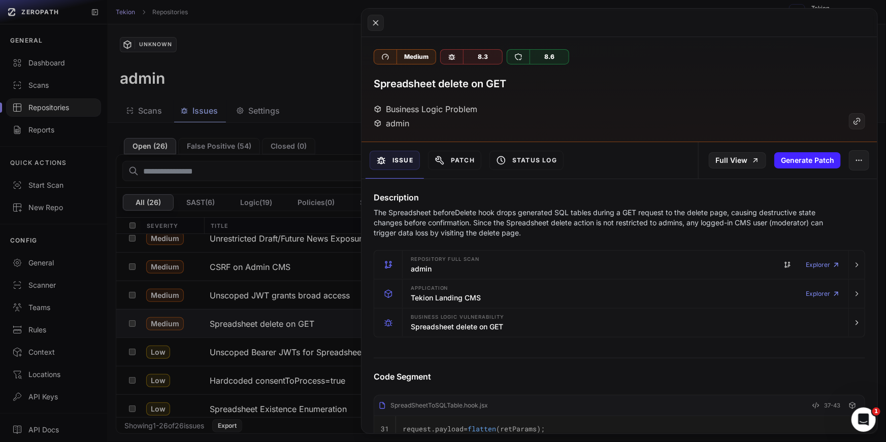
click at [517, 218] on p "The Spreadsheet beforeDelete hook drops generated SQL tables during a GET reque…" at bounding box center [601, 223] width 455 height 30
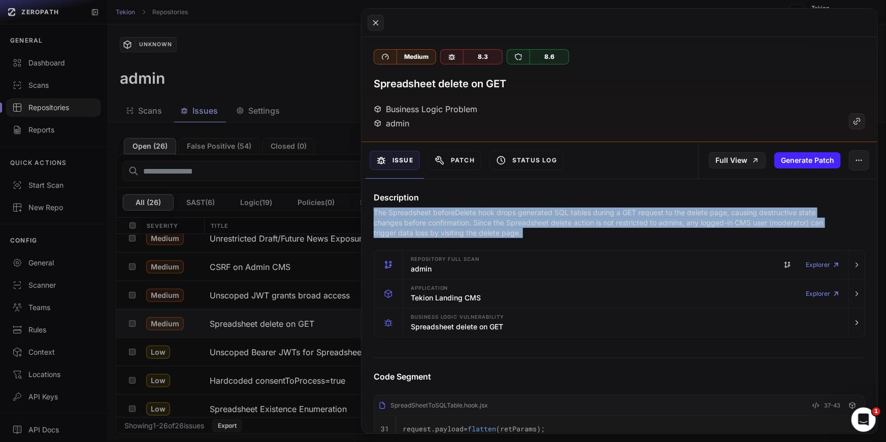
scroll to position [29, 0]
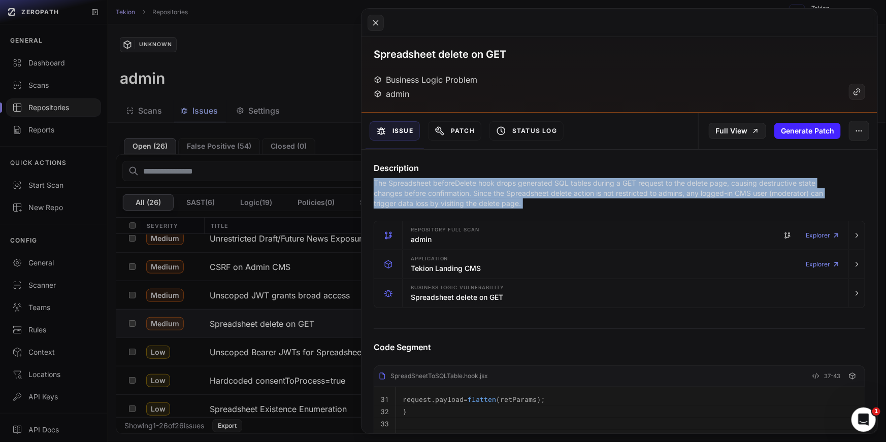
click at [568, 184] on p "The Spreadsheet beforeDelete hook drops generated SQL tables during a GET reque…" at bounding box center [601, 193] width 455 height 30
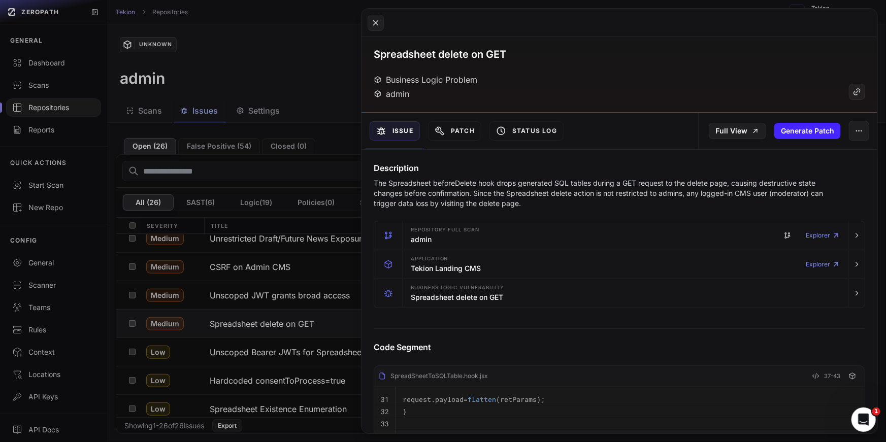
click at [568, 184] on p "The Spreadsheet beforeDelete hook drops generated SQL tables during a GET reque…" at bounding box center [601, 193] width 455 height 30
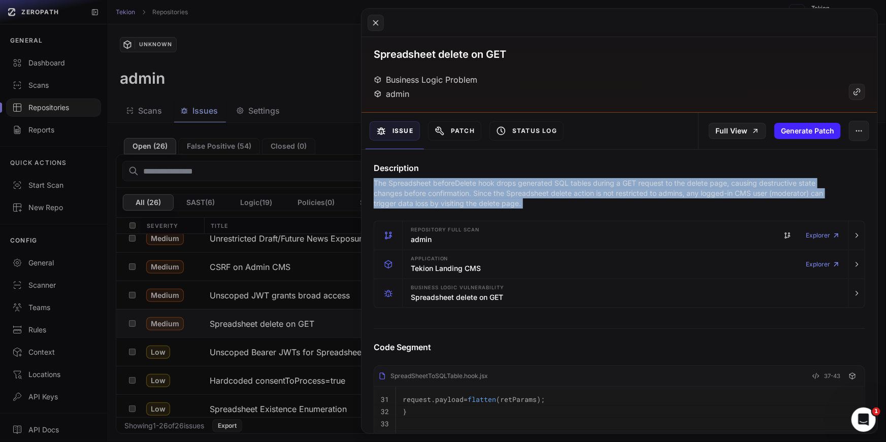
scroll to position [139, 0]
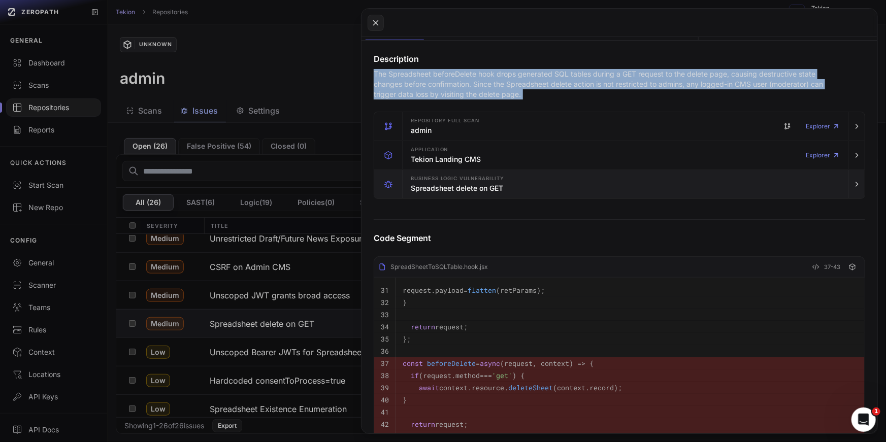
click at [527, 183] on div "Business Logic Vulnerability Spreadsheet delete on GET" at bounding box center [626, 184] width 438 height 28
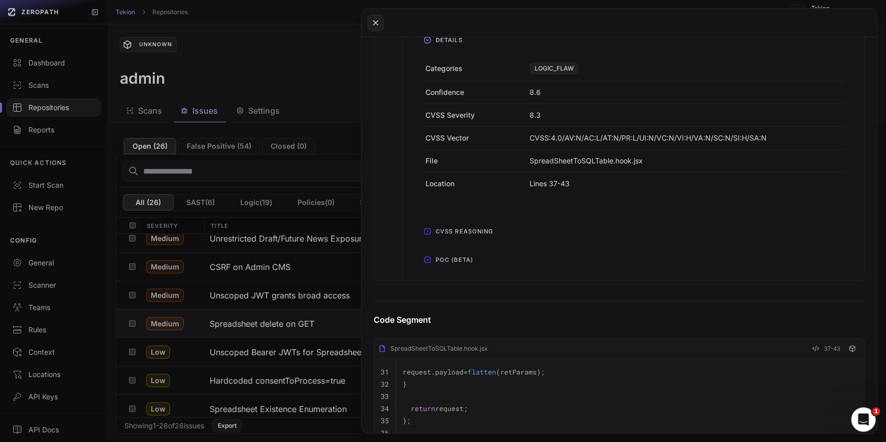
scroll to position [444, 0]
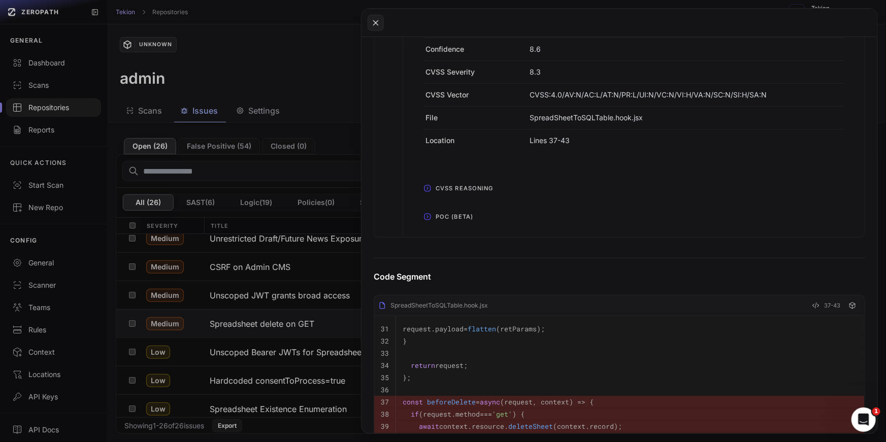
click at [450, 218] on span "POC (Beta)" at bounding box center [455, 217] width 46 height 16
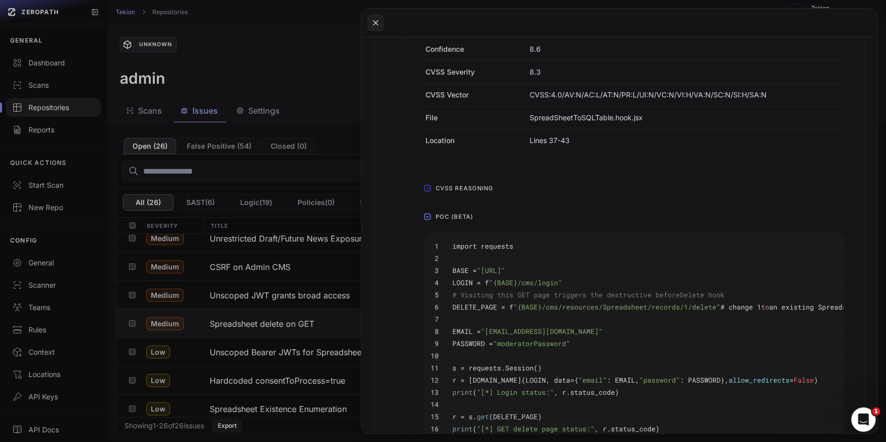
scroll to position [550, 0]
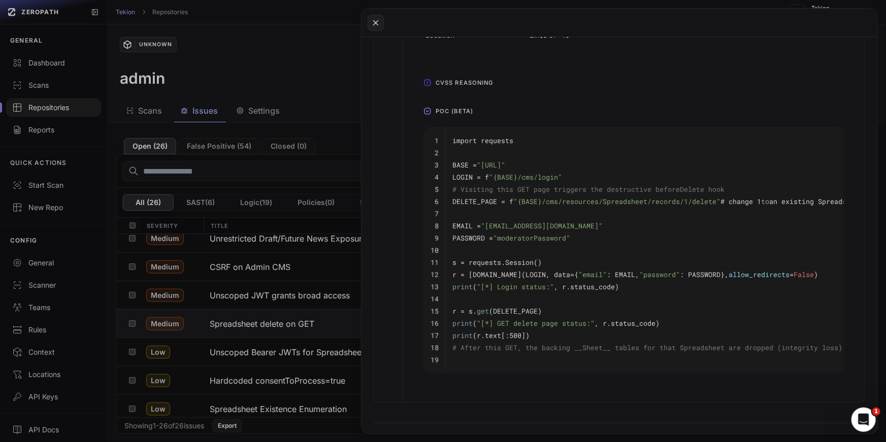
click at [658, 204] on span ""{BASE}/cms/resources/Spreadsheet/records/1/delete"" at bounding box center [616, 201] width 207 height 9
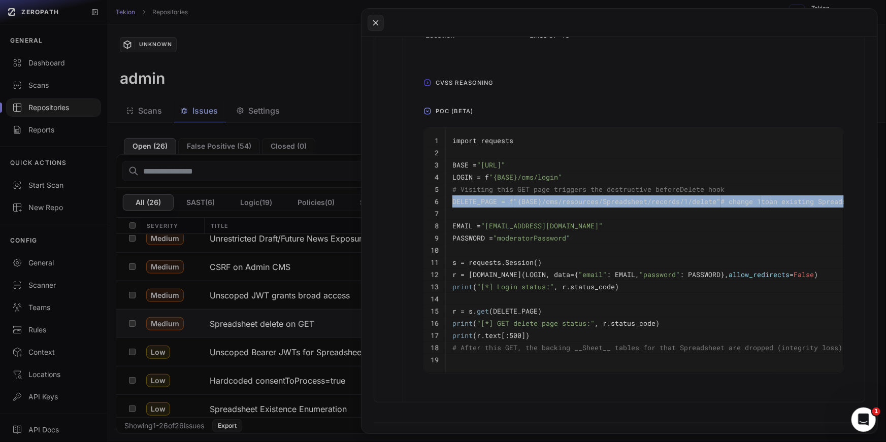
click at [677, 202] on span ""{BASE}/cms/resources/Spreadsheet/records/1/delete"" at bounding box center [616, 201] width 207 height 9
drag, startPoint x: 716, startPoint y: 201, endPoint x: 542, endPoint y: 203, distance: 173.7
click at [542, 203] on span ""{BASE}/cms/resources/Spreadsheet/records/1/delete"" at bounding box center [616, 201] width 207 height 9
click at [222, 166] on button at bounding box center [443, 221] width 886 height 442
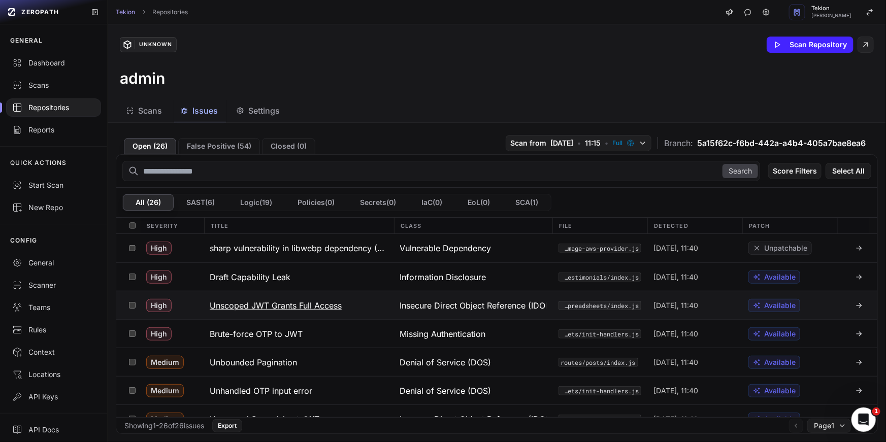
click at [255, 303] on h3 "Unscoped JWT Grants Full Access" at bounding box center [276, 306] width 132 height 12
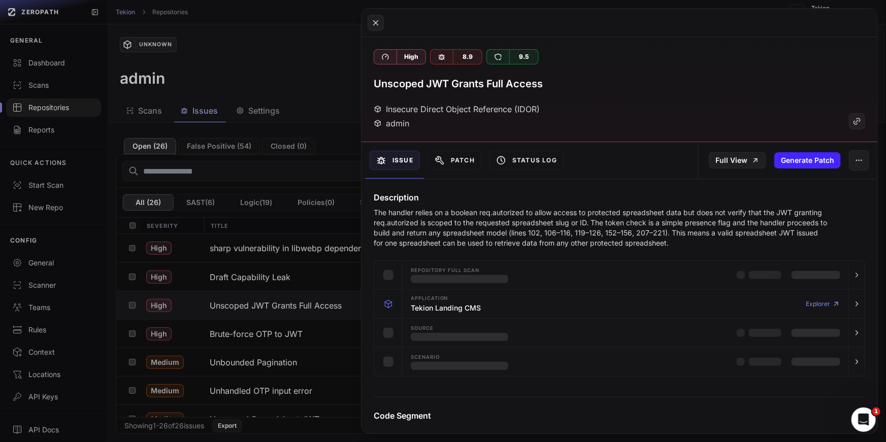
click at [501, 241] on p "The handler relies on a boolean req.autorized to allow access to protected spre…" at bounding box center [601, 228] width 455 height 41
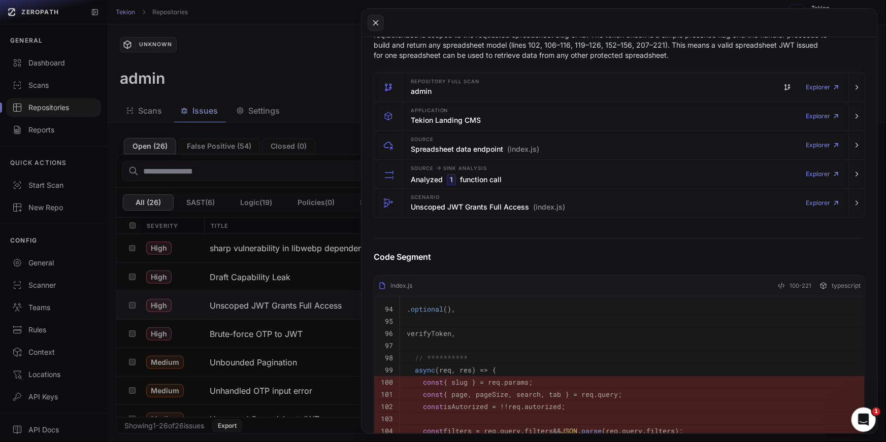
scroll to position [199, 0]
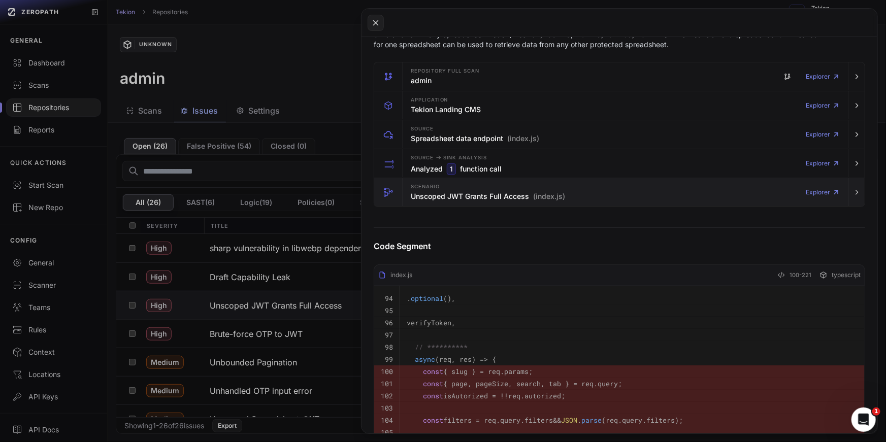
click at [479, 191] on h3 "Unscoped JWT Grants Full Access (index.js)" at bounding box center [488, 196] width 154 height 10
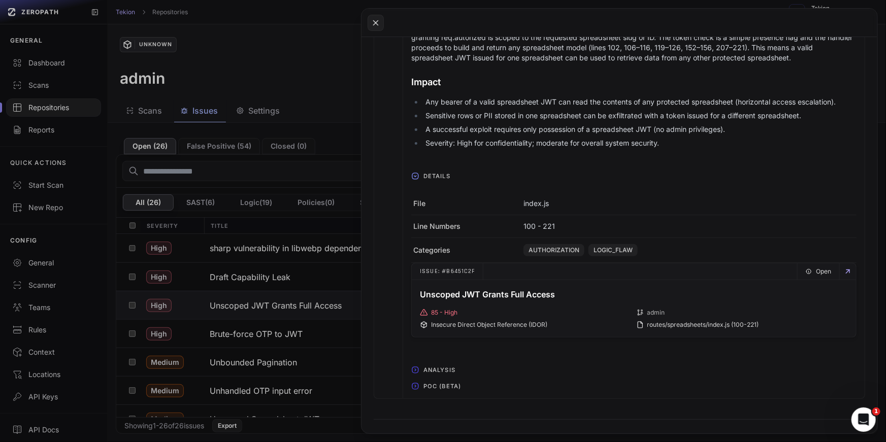
scroll to position [525, 0]
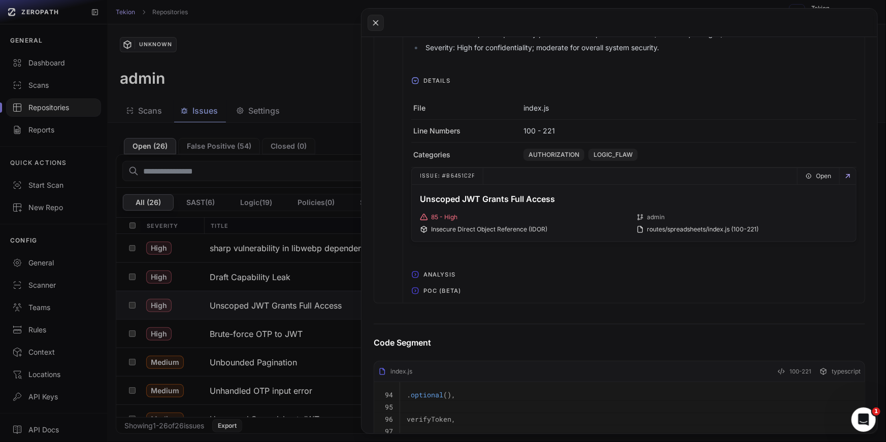
click at [454, 287] on span "POC (Beta)" at bounding box center [443, 291] width 46 height 16
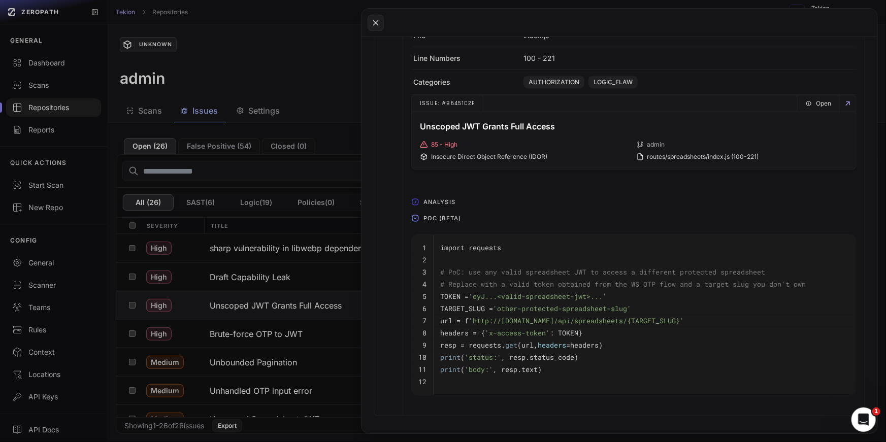
scroll to position [625, 0]
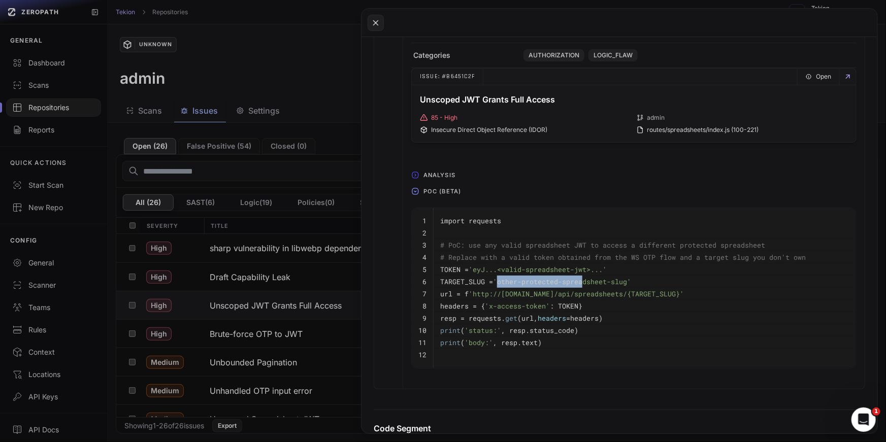
drag, startPoint x: 500, startPoint y: 282, endPoint x: 588, endPoint y: 282, distance: 87.9
click at [588, 282] on span "'other-protected-spreadsheet-slug'" at bounding box center [562, 281] width 138 height 9
click at [575, 294] on span "'http://example.com/api/spreadsheets/{TARGET_SLUG}'" at bounding box center [576, 293] width 215 height 9
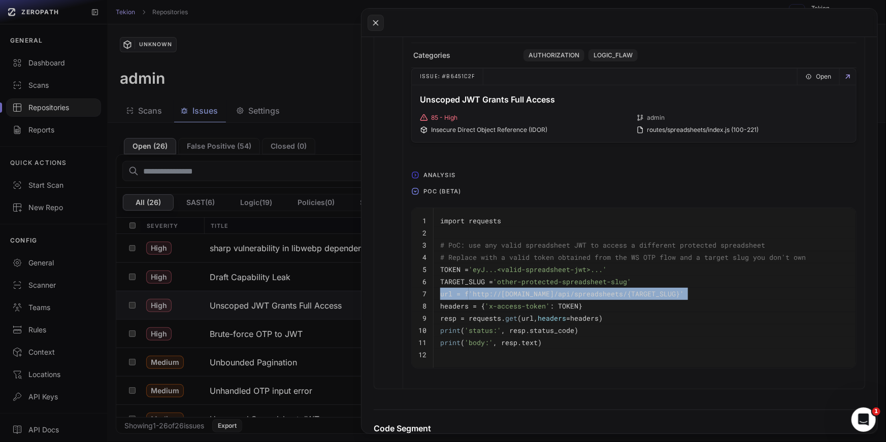
click at [599, 295] on span "'http://example.com/api/spreadsheets/{TARGET_SLUG}'" at bounding box center [576, 293] width 215 height 9
click at [570, 310] on pre "headers = { 'x-access-token' : TOKEN}" at bounding box center [644, 306] width 409 height 12
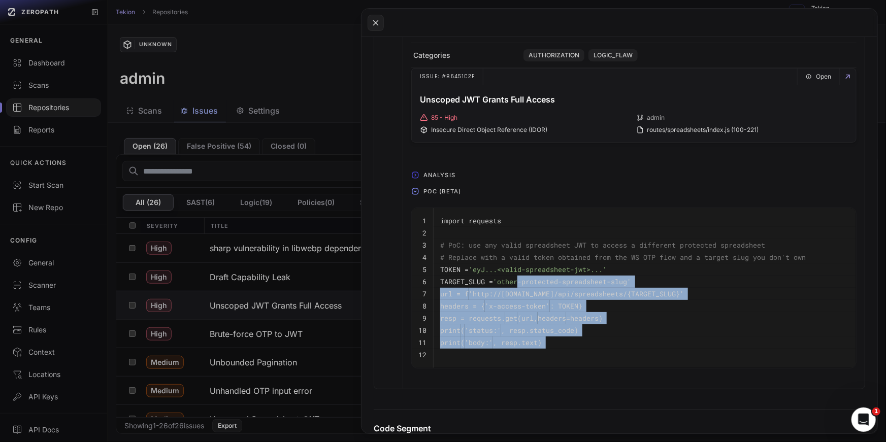
drag, startPoint x: 591, startPoint y: 366, endPoint x: 480, endPoint y: 200, distance: 199.3
click at [482, 210] on tbody "1 import requests 2 3 # PoC: use any valid spreadsheet JWT to access a differen…" at bounding box center [634, 288] width 444 height 160
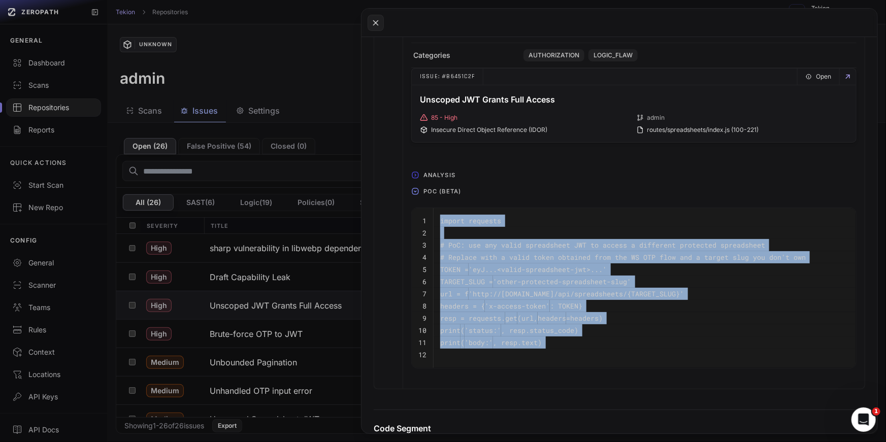
click at [402, 283] on div "Overview Scenario The handler relies on a boolean req.autorized to allow access…" at bounding box center [619, 85] width 491 height 608
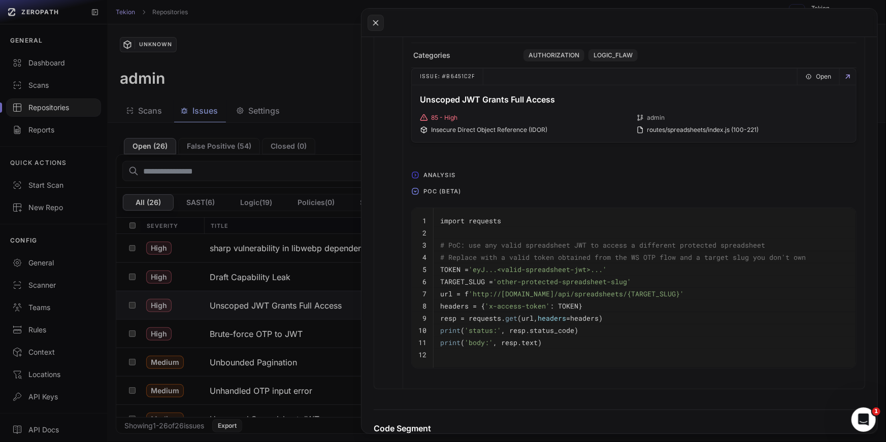
click at [261, 174] on button at bounding box center [443, 221] width 886 height 442
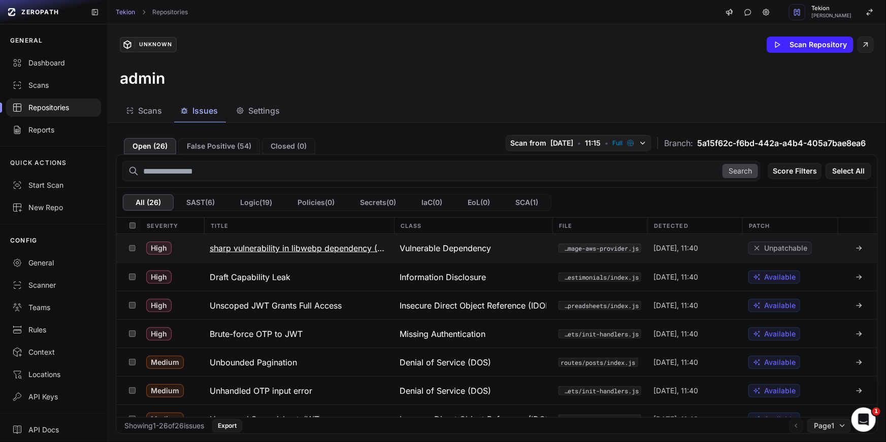
click at [274, 254] on button "sharp vulnerability in libwebp dependency (CVE-2023-4863 / GHSA-54xq-cgqr-rpm3)" at bounding box center [299, 248] width 190 height 28
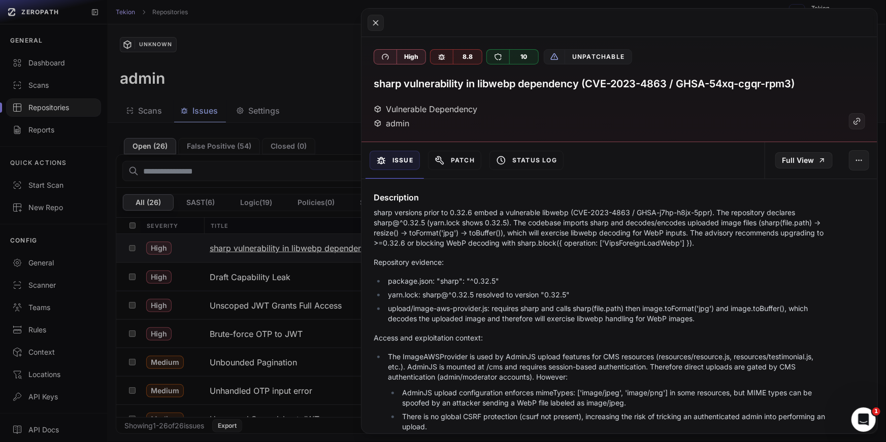
click at [274, 254] on button at bounding box center [443, 221] width 886 height 442
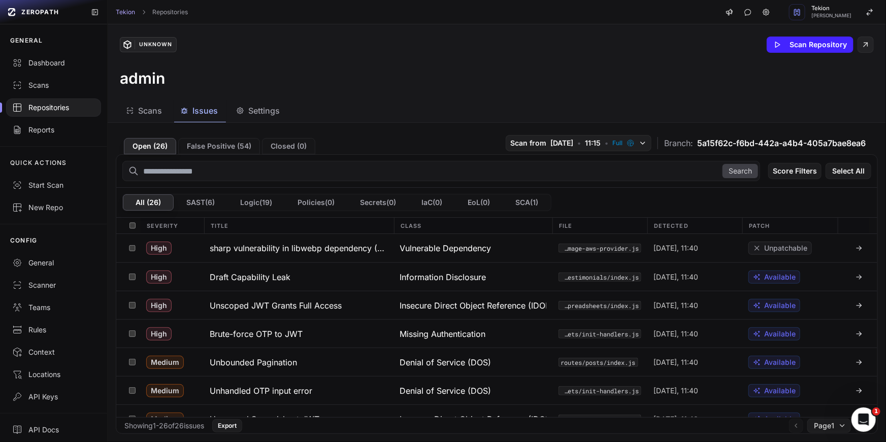
click at [147, 107] on span "Scans" at bounding box center [150, 111] width 24 height 12
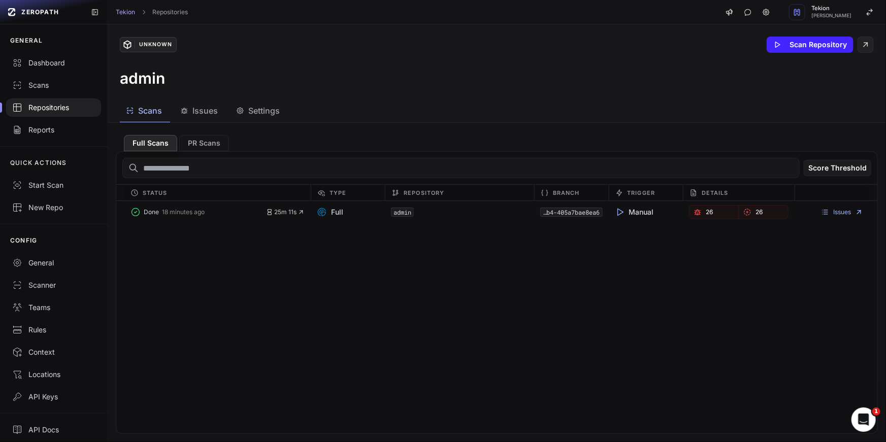
click at [203, 77] on div "admin" at bounding box center [497, 78] width 754 height 18
